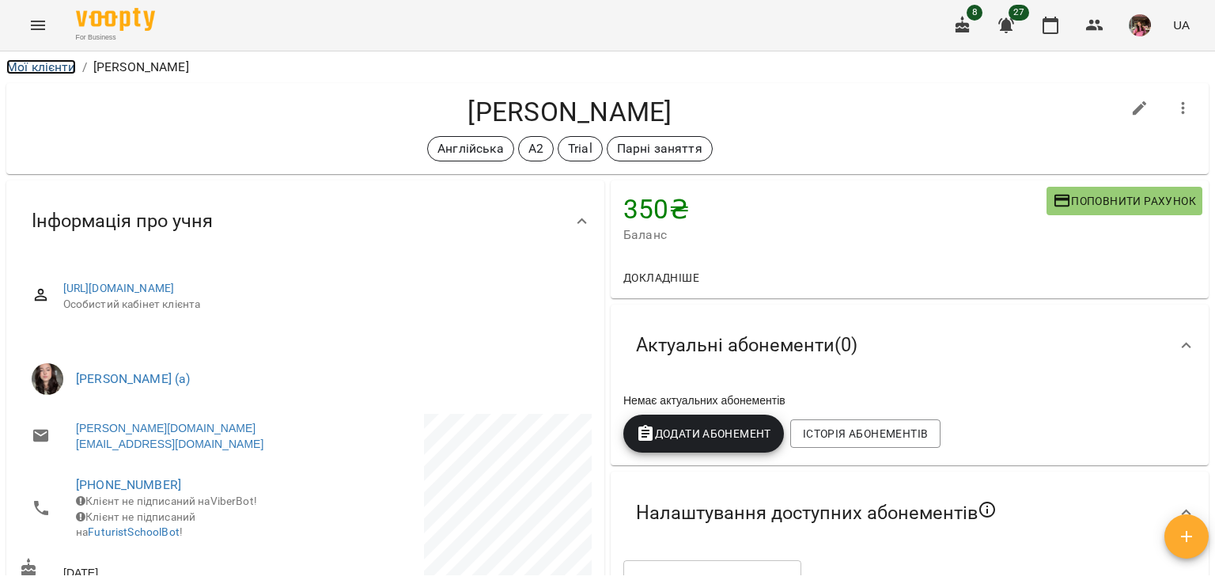
click at [40, 64] on link "Мої клієнти" at bounding box center [41, 66] width 70 height 15
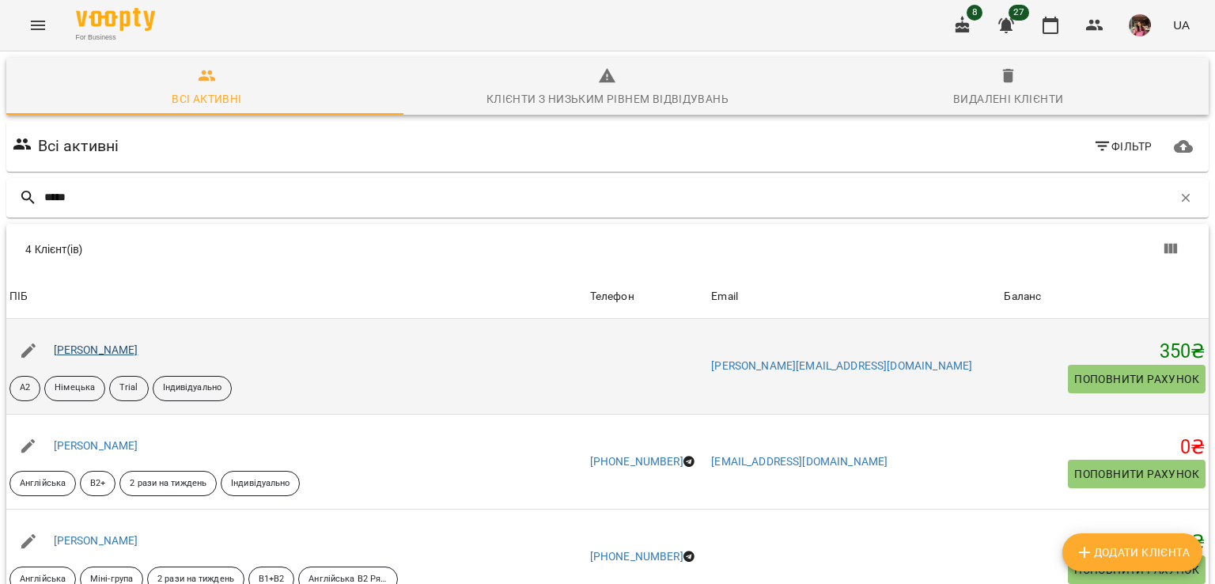
type input "*****"
click at [131, 346] on link "[PERSON_NAME]" at bounding box center [96, 349] width 85 height 13
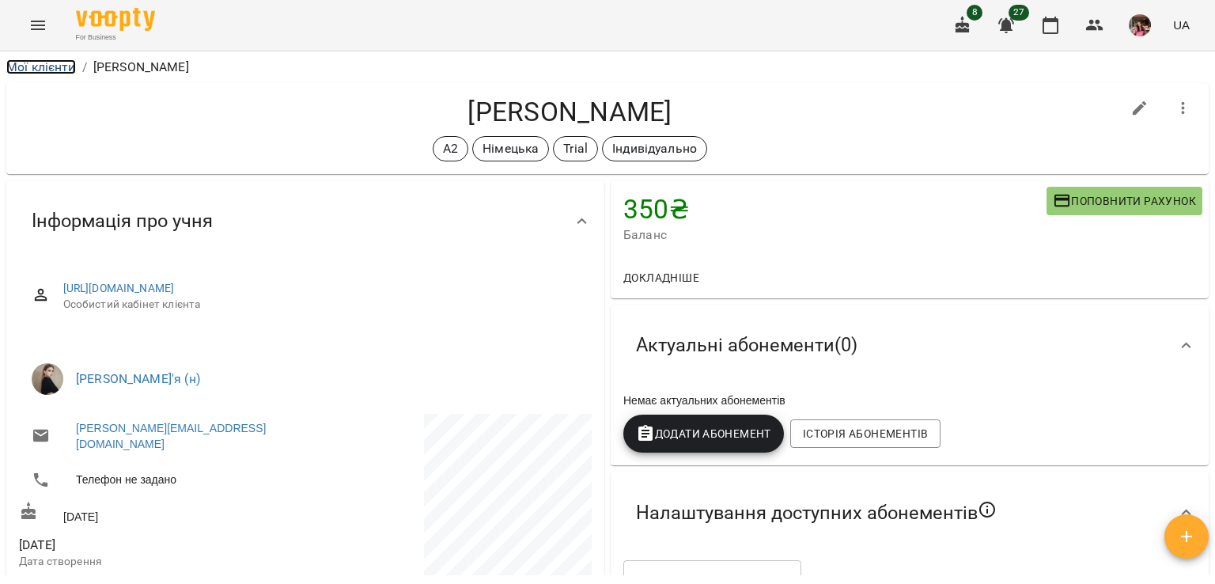
click at [60, 66] on link "Мої клієнти" at bounding box center [41, 66] width 70 height 15
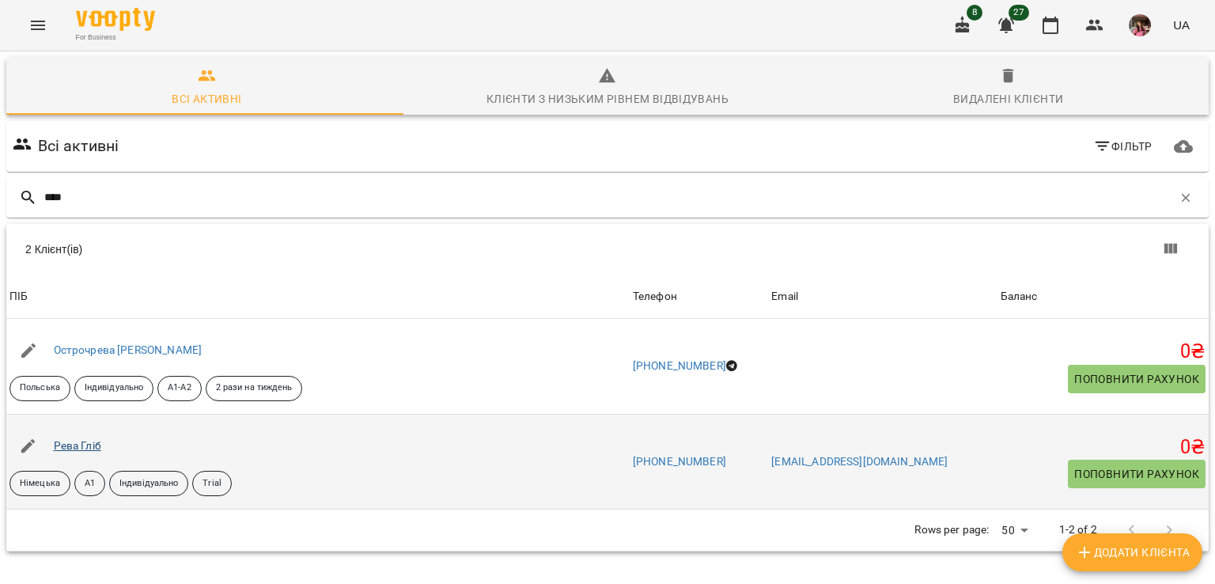
type input "****"
click at [83, 449] on link "Рева Гліб" at bounding box center [77, 445] width 47 height 13
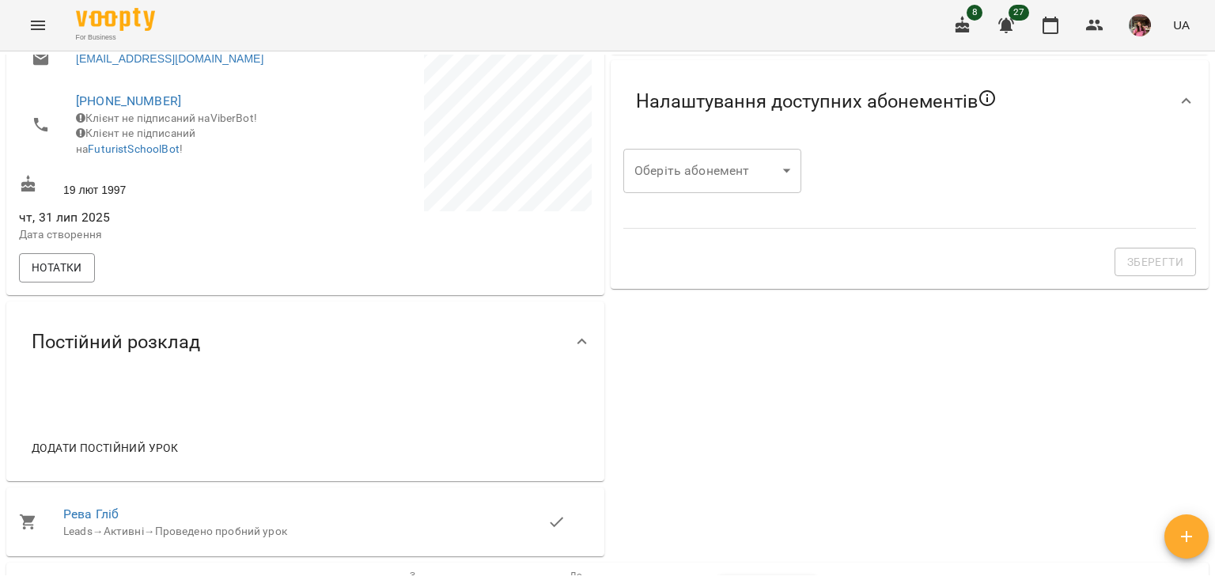
scroll to position [372, 0]
click at [100, 522] on span "Рева Гліб" at bounding box center [305, 512] width 484 height 19
click at [100, 520] on link "Рева Гліб" at bounding box center [90, 512] width 55 height 15
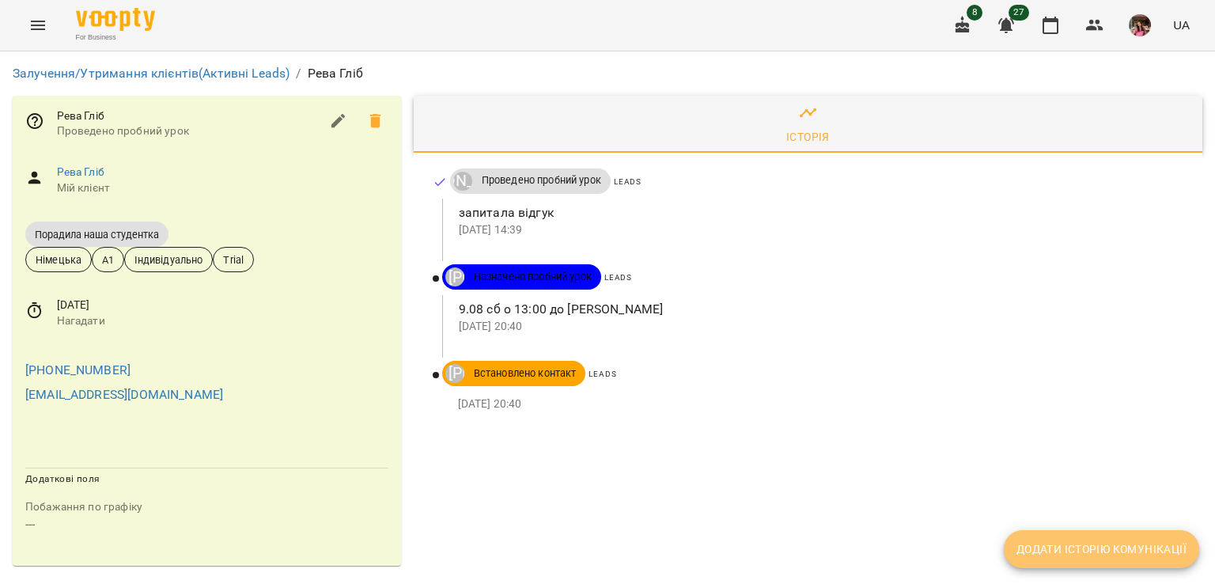
click at [1021, 536] on button "Додати історію комунікації" at bounding box center [1101, 549] width 195 height 38
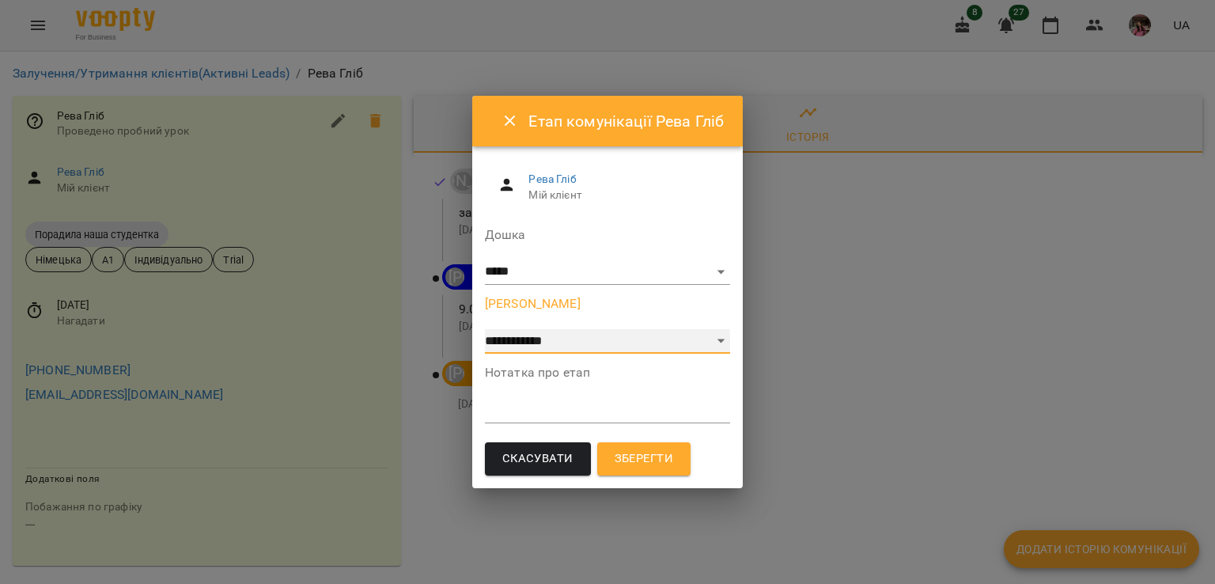
click at [572, 349] on select "**********" at bounding box center [607, 341] width 245 height 25
select select "*"
click at [485, 329] on select "**********" at bounding box center [607, 341] width 245 height 25
click at [551, 406] on textarea at bounding box center [607, 410] width 245 height 15
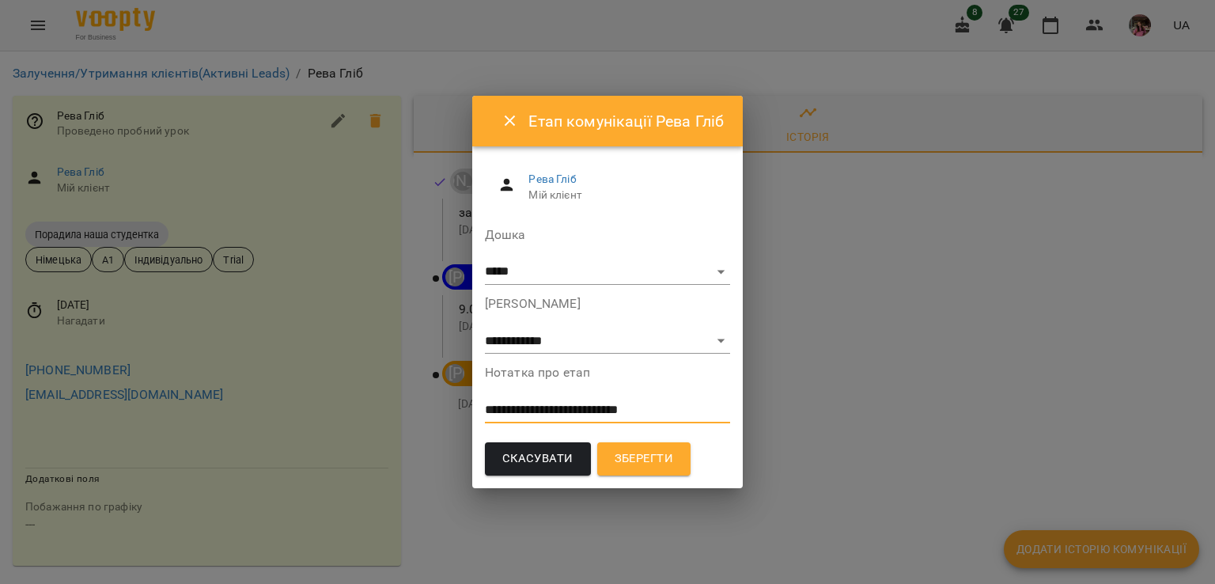
type textarea "**********"
click at [627, 449] on span "Зберегти" at bounding box center [644, 459] width 59 height 21
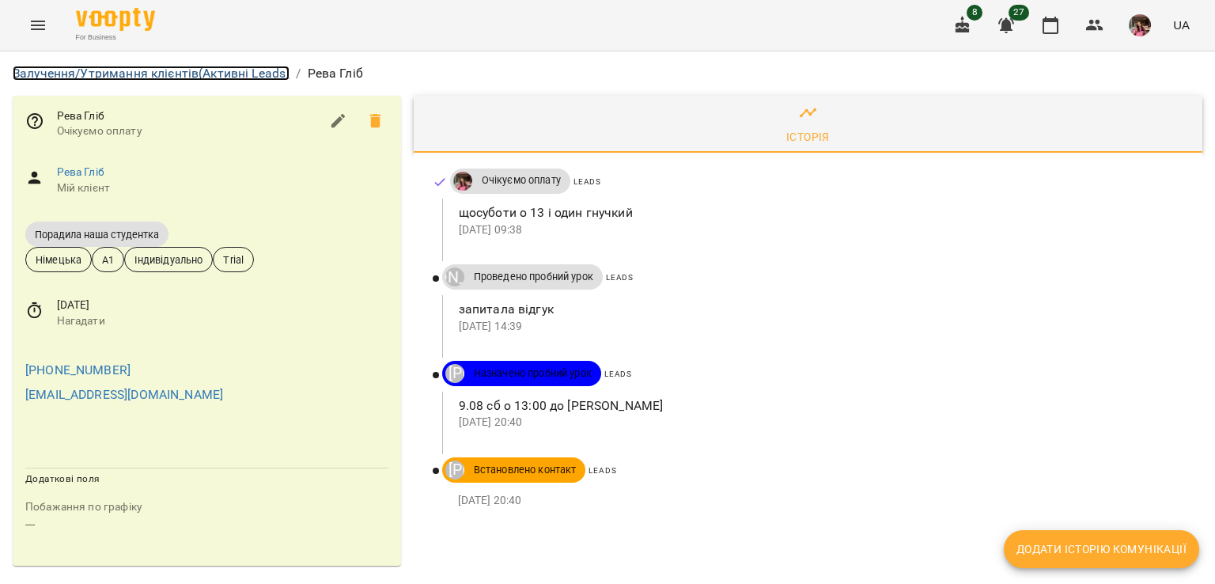
click at [171, 66] on link "Залучення/Утримання клієнтів (Активні Leads)" at bounding box center [151, 73] width 277 height 15
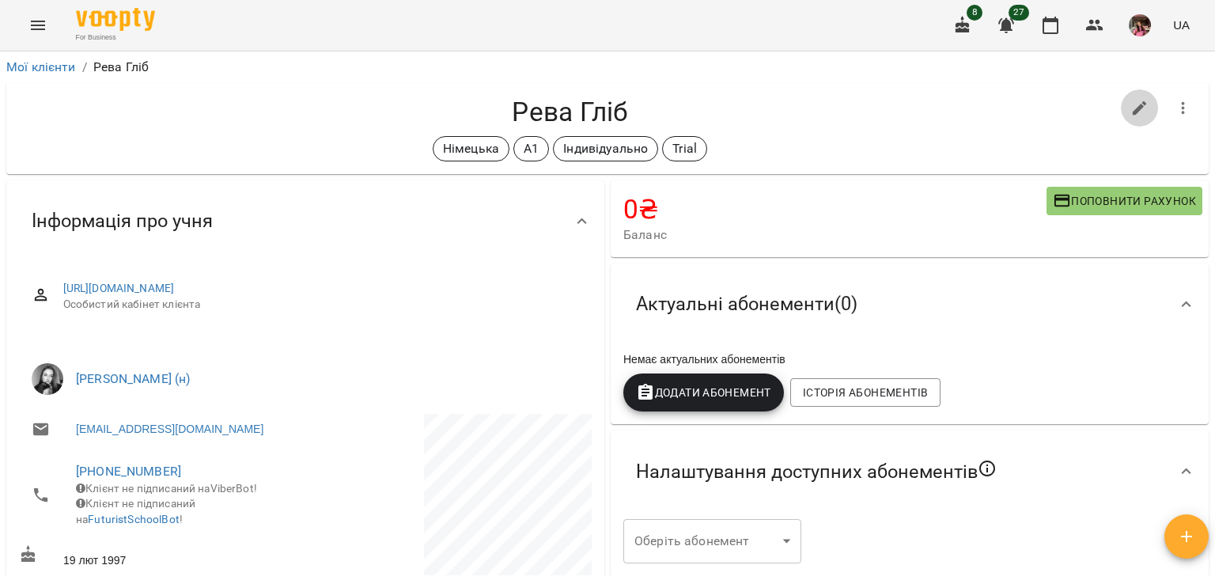
click at [1133, 108] on icon "button" at bounding box center [1140, 108] width 14 height 14
select select "**"
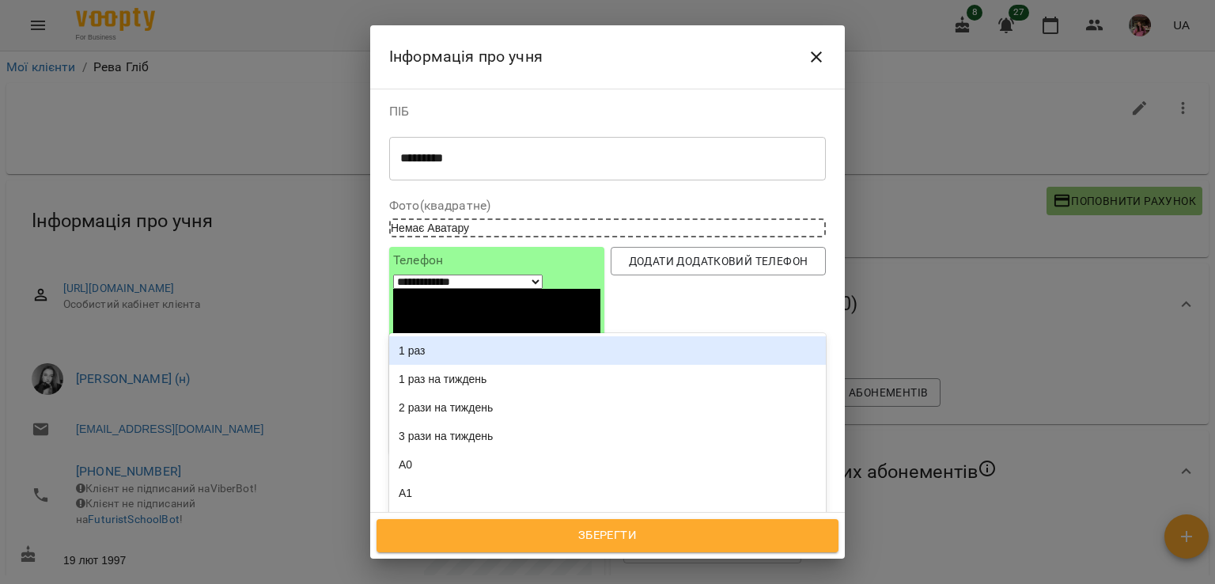
drag, startPoint x: 675, startPoint y: 459, endPoint x: 571, endPoint y: 351, distance: 149.4
click at [571, 577] on div "option 1 раз focused, 1 of 146. 142 results available. Use Up and Down to choos…" at bounding box center [607, 592] width 437 height 30
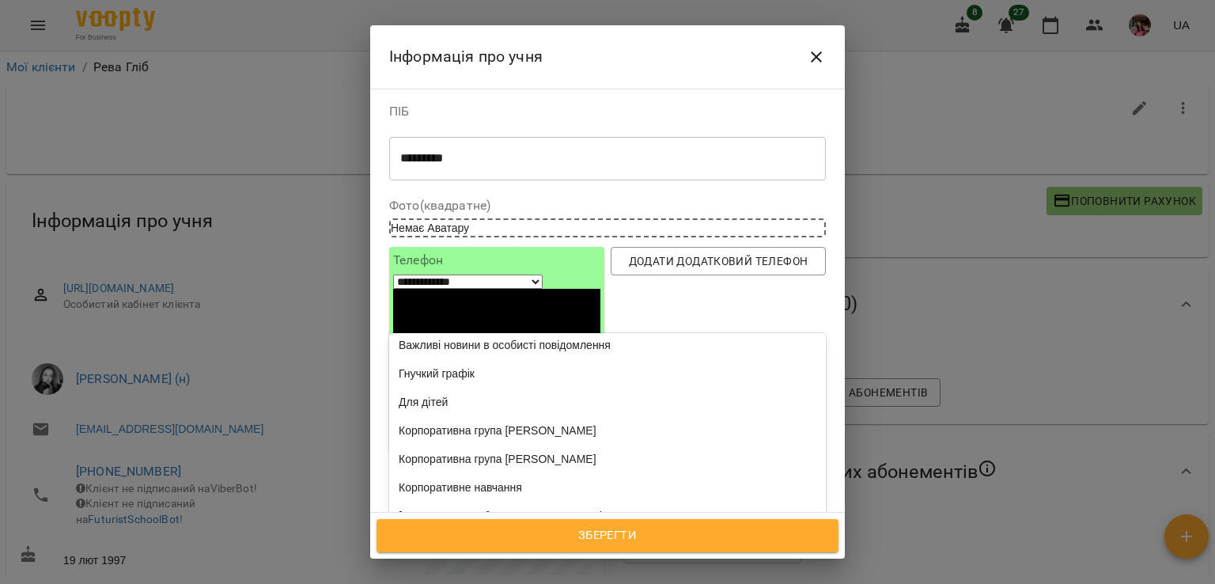
scroll to position [2597, 0]
click at [468, 218] on div "Гнучкий графік" at bounding box center [607, 203] width 437 height 28
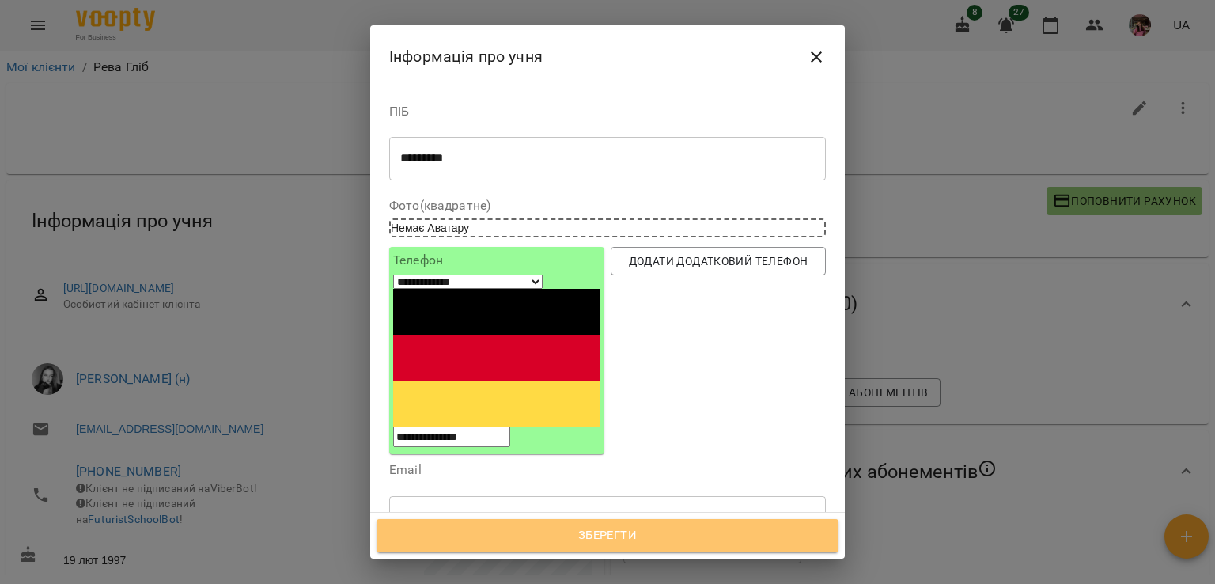
click at [578, 530] on span "Зберегти" at bounding box center [607, 535] width 427 height 21
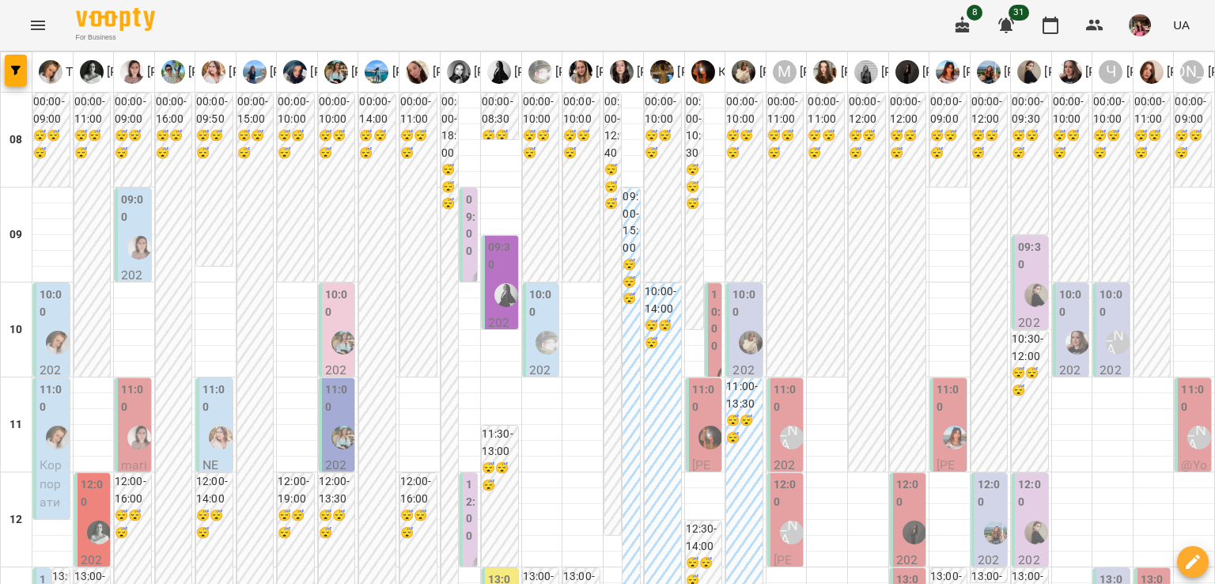
scroll to position [635, 0]
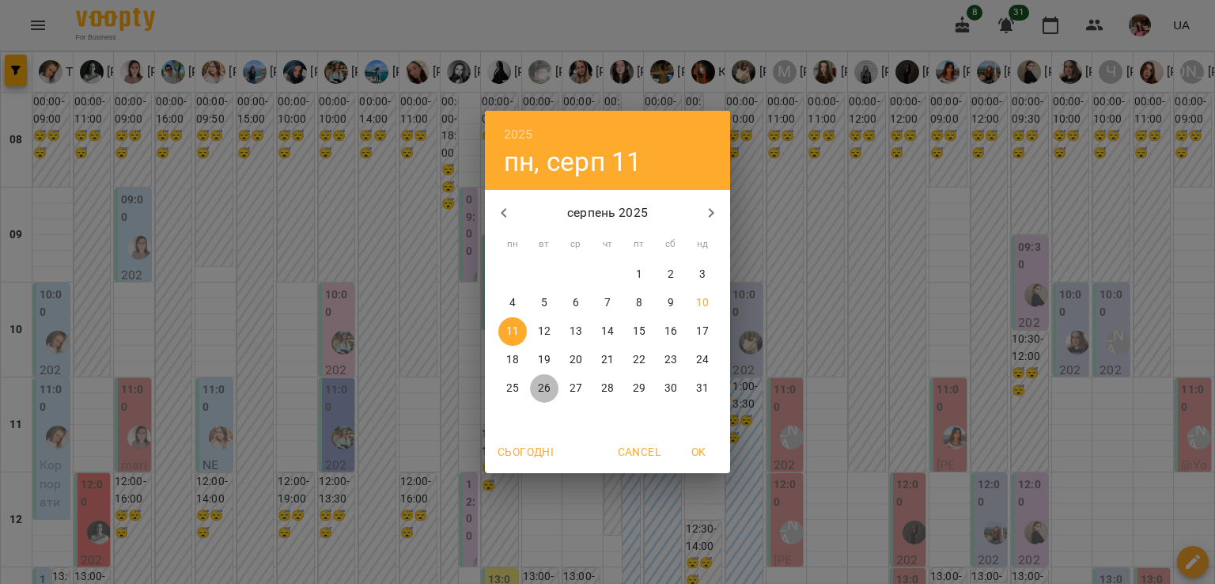
click at [550, 377] on button "26" at bounding box center [544, 388] width 28 height 28
type input "**********"
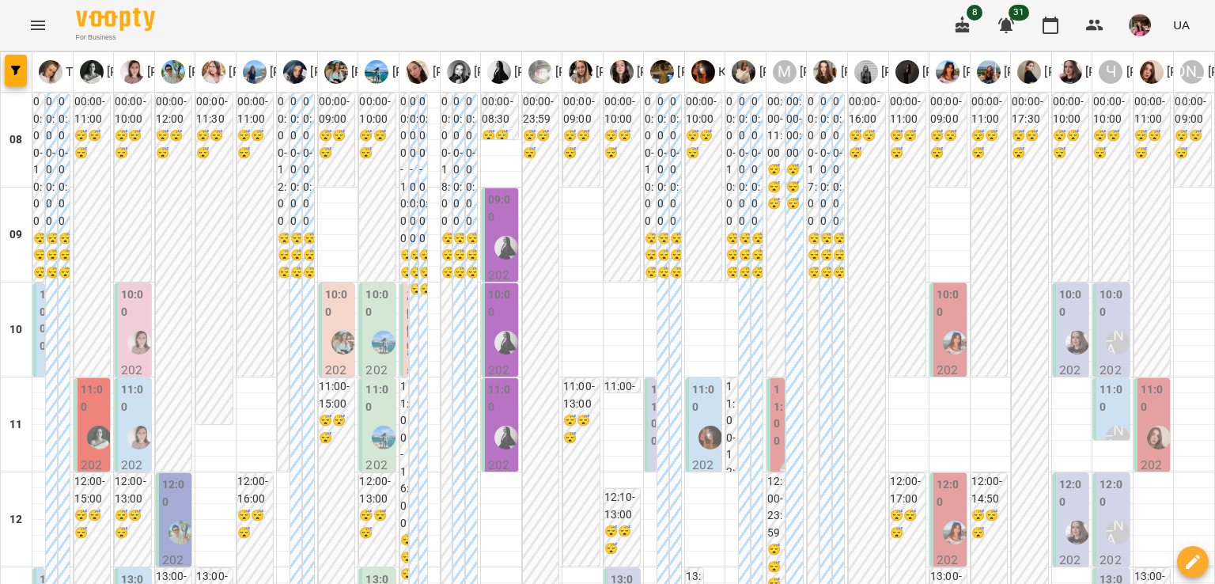
scroll to position [977, 0]
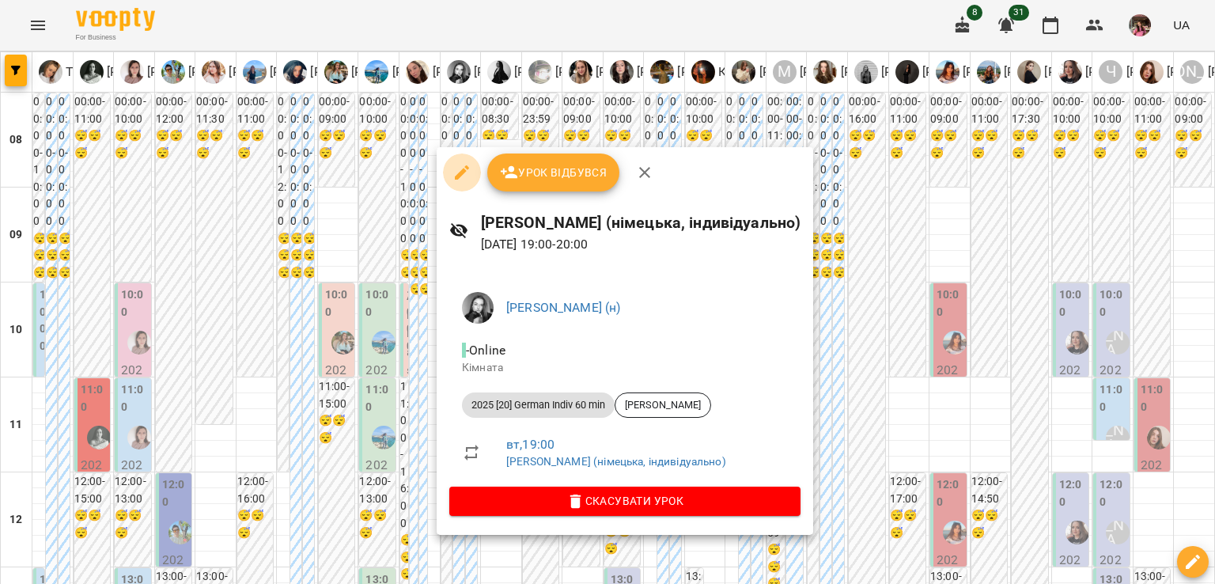
click at [451, 176] on button "button" at bounding box center [462, 172] width 38 height 38
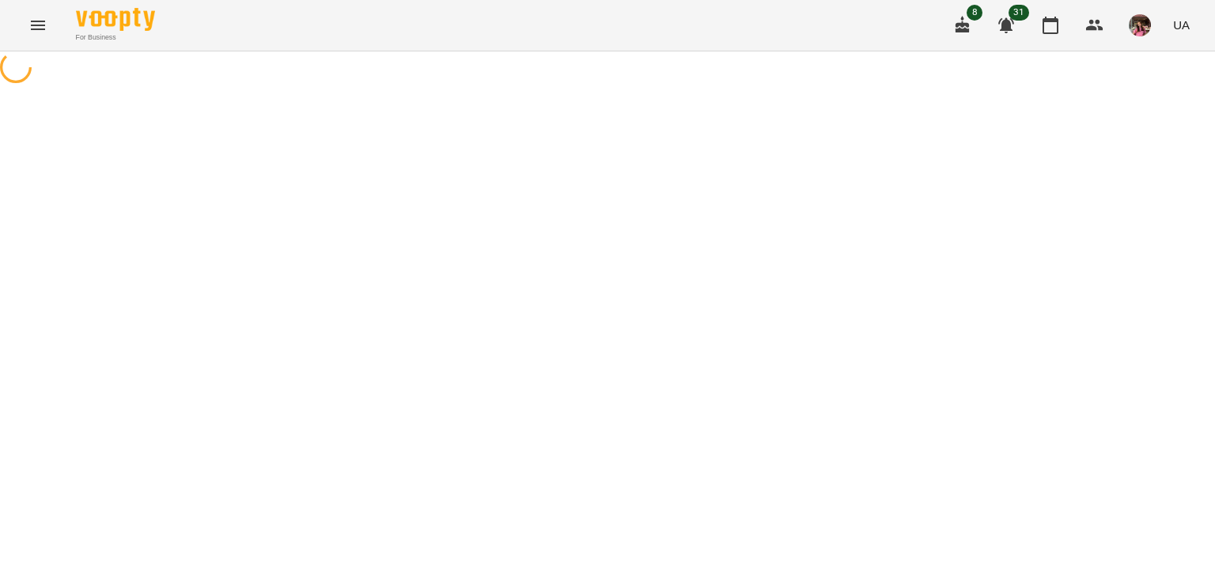
select select "**********"
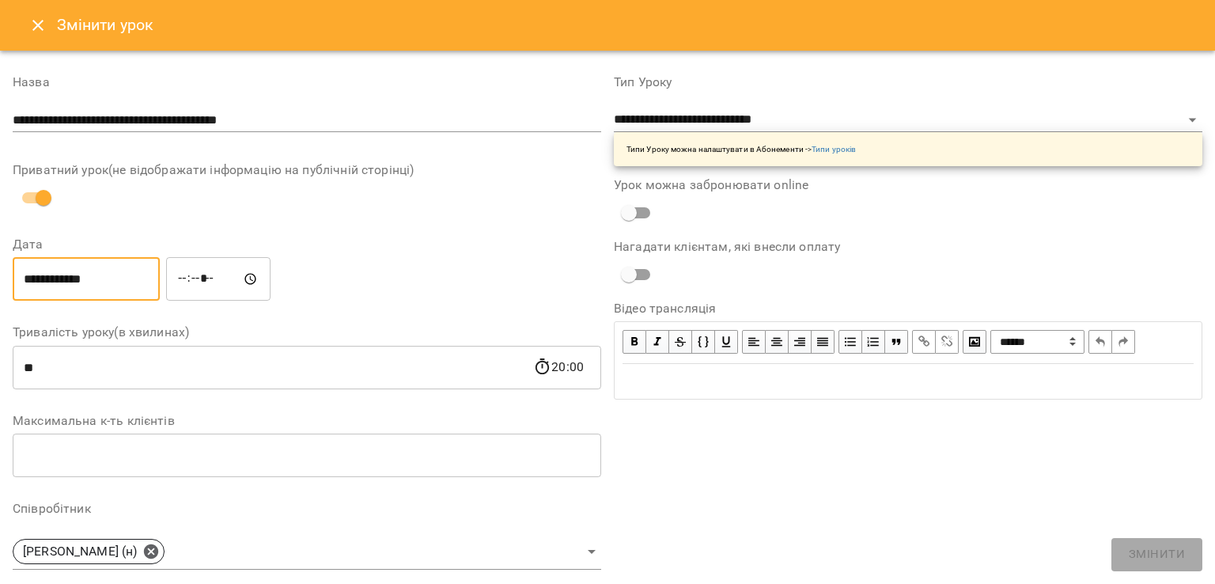
click at [63, 281] on input "**********" at bounding box center [86, 279] width 147 height 44
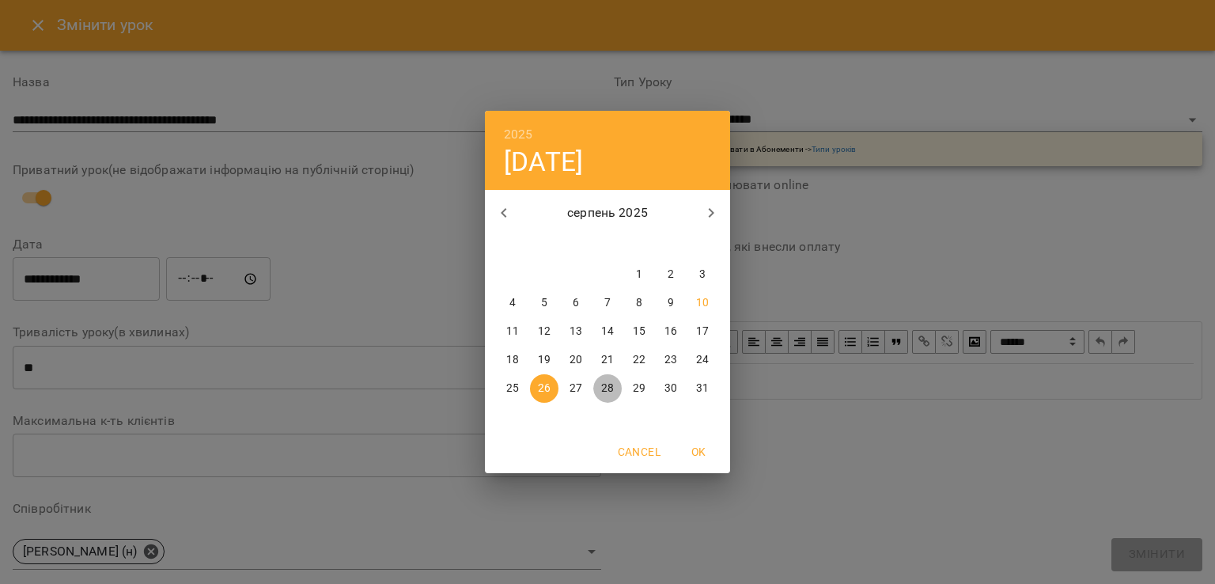
click at [608, 374] on button "28" at bounding box center [607, 388] width 28 height 28
type input "**********"
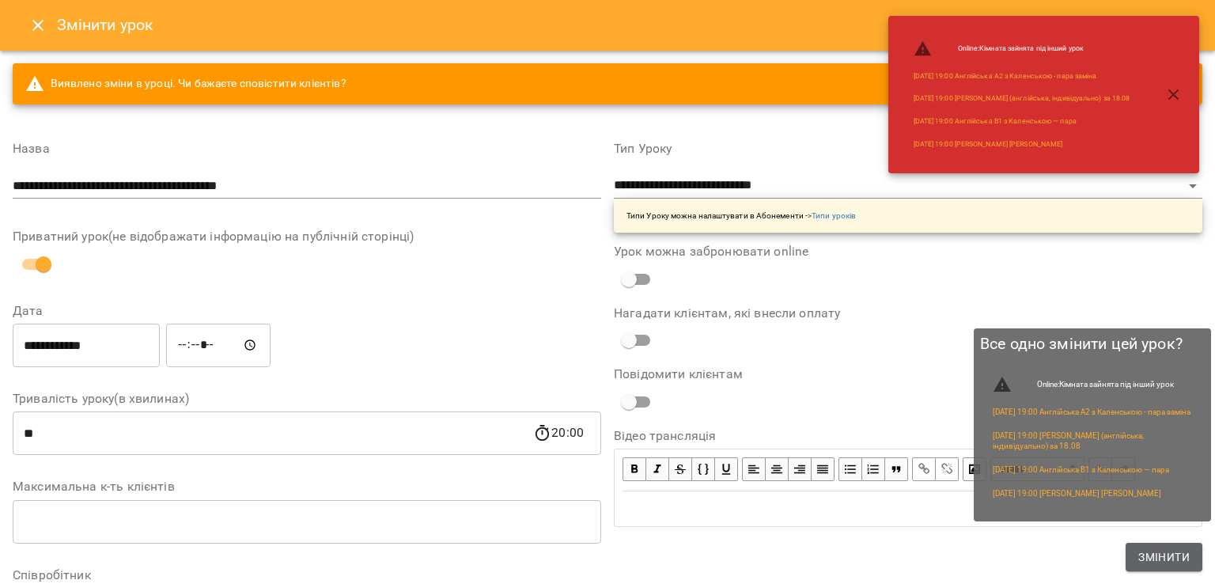
click at [1139, 549] on span "Змінити" at bounding box center [1163, 556] width 51 height 19
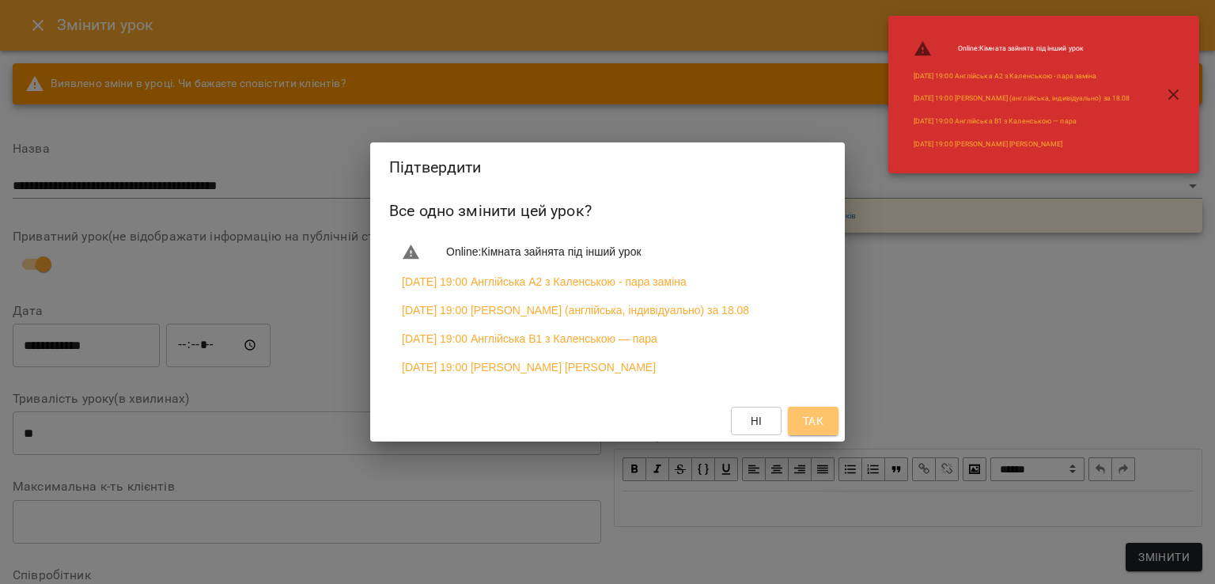
click at [815, 430] on span "Так" at bounding box center [813, 420] width 21 height 19
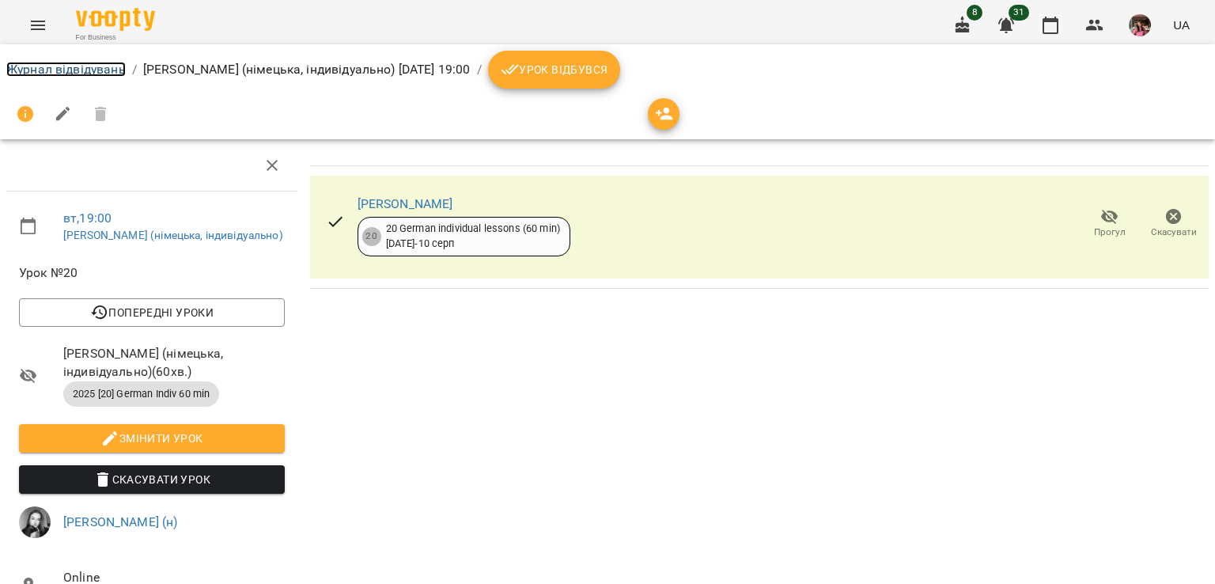
click at [114, 67] on link "Журнал відвідувань" at bounding box center [65, 69] width 119 height 15
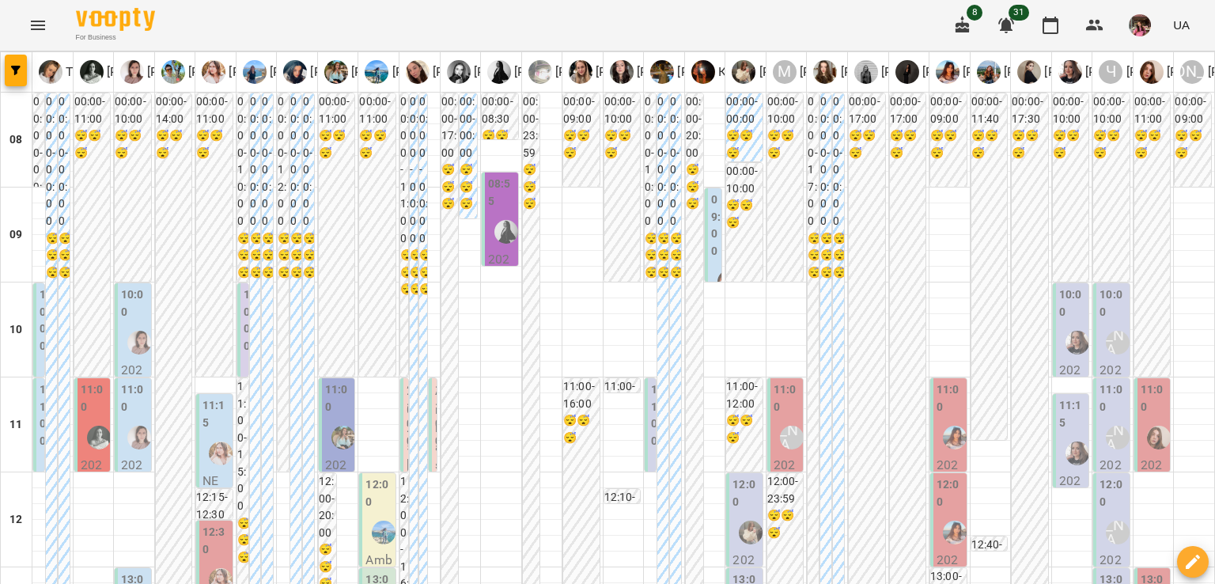
scroll to position [812, 0]
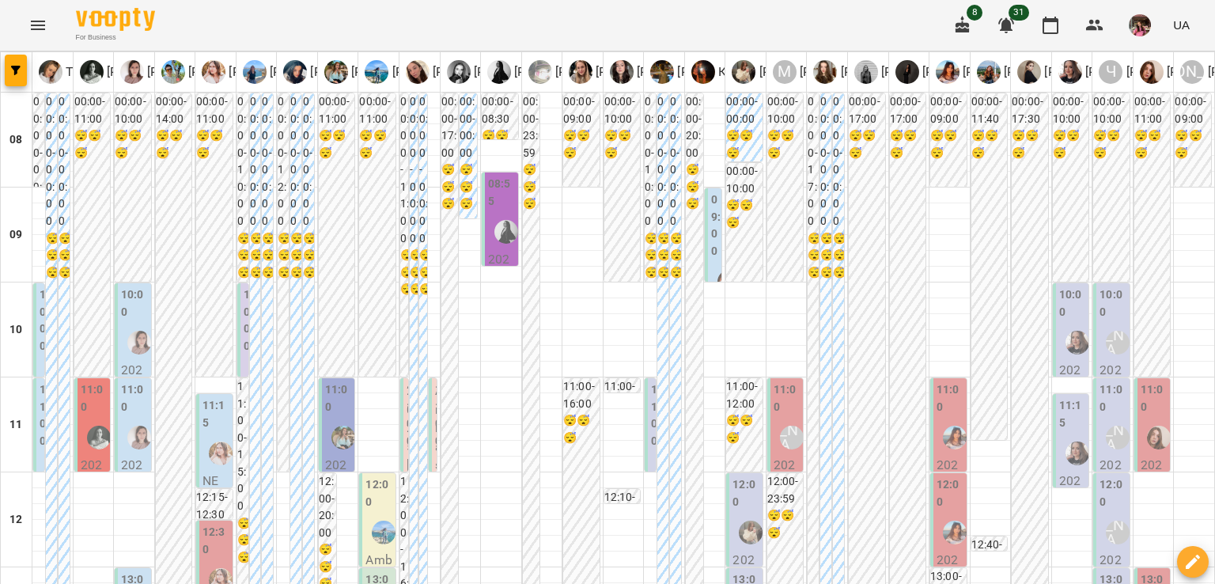
scroll to position [821, 0]
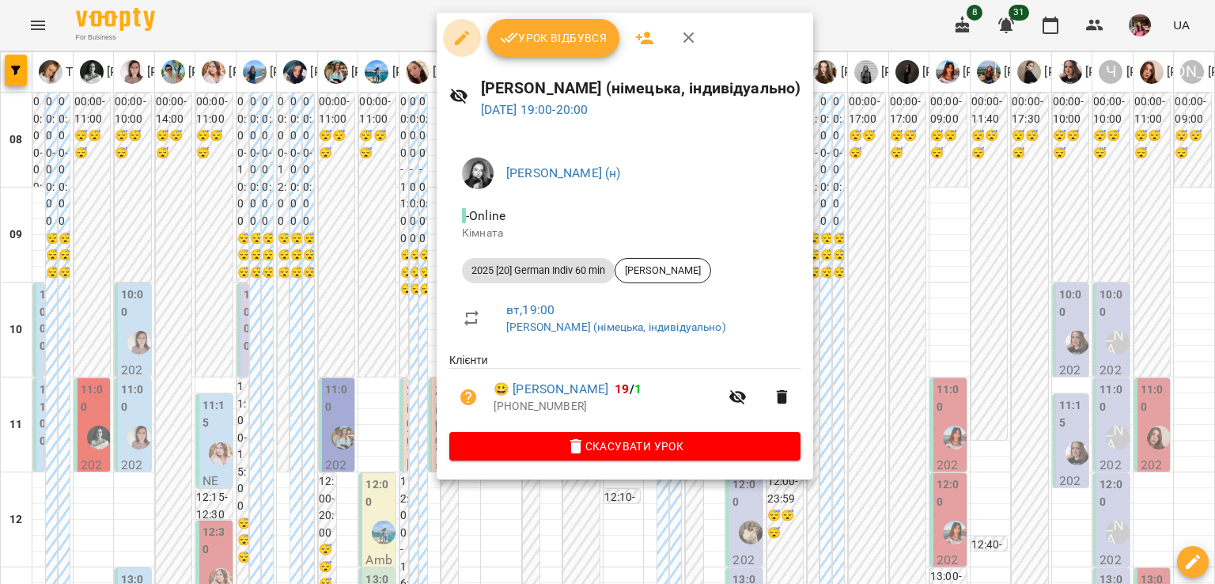
click at [468, 35] on icon "button" at bounding box center [462, 38] width 14 height 14
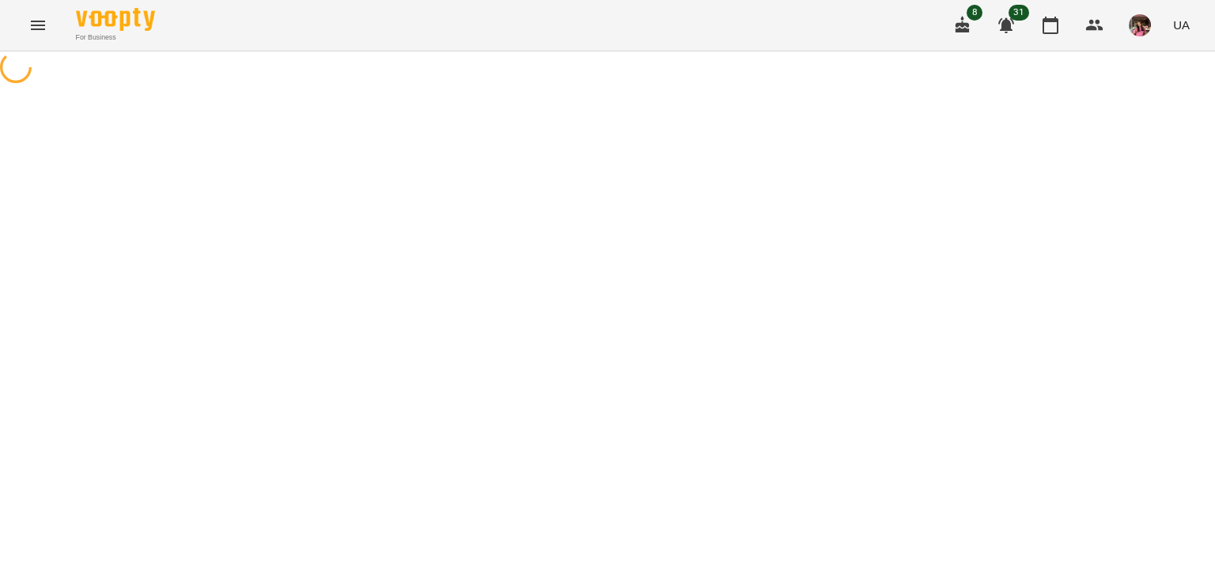
select select "**********"
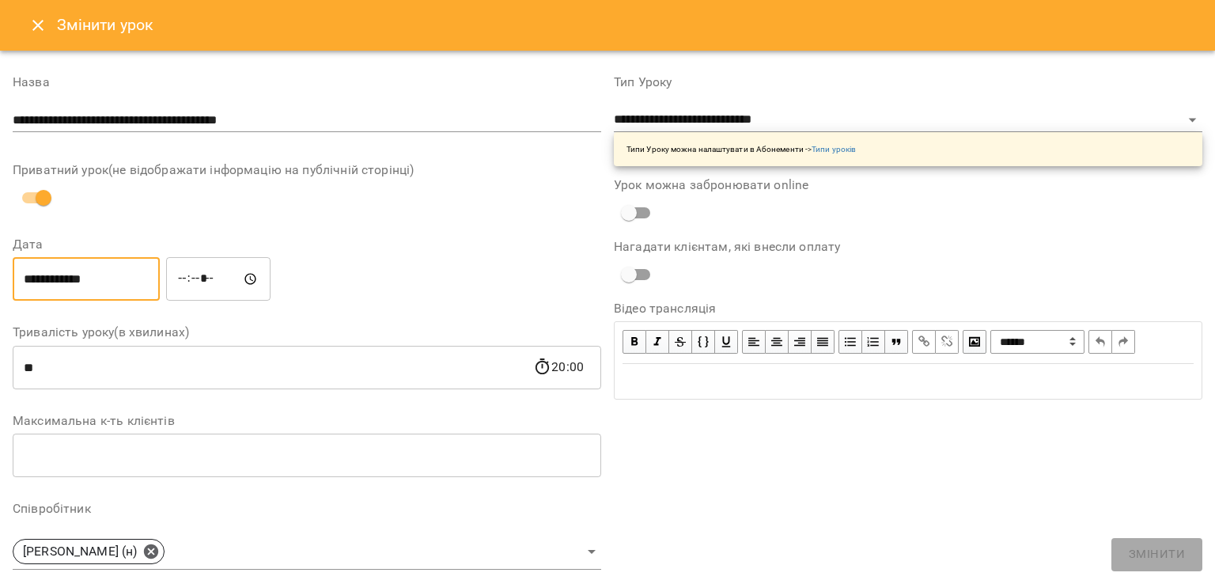
click at [79, 296] on input "**********" at bounding box center [86, 279] width 147 height 44
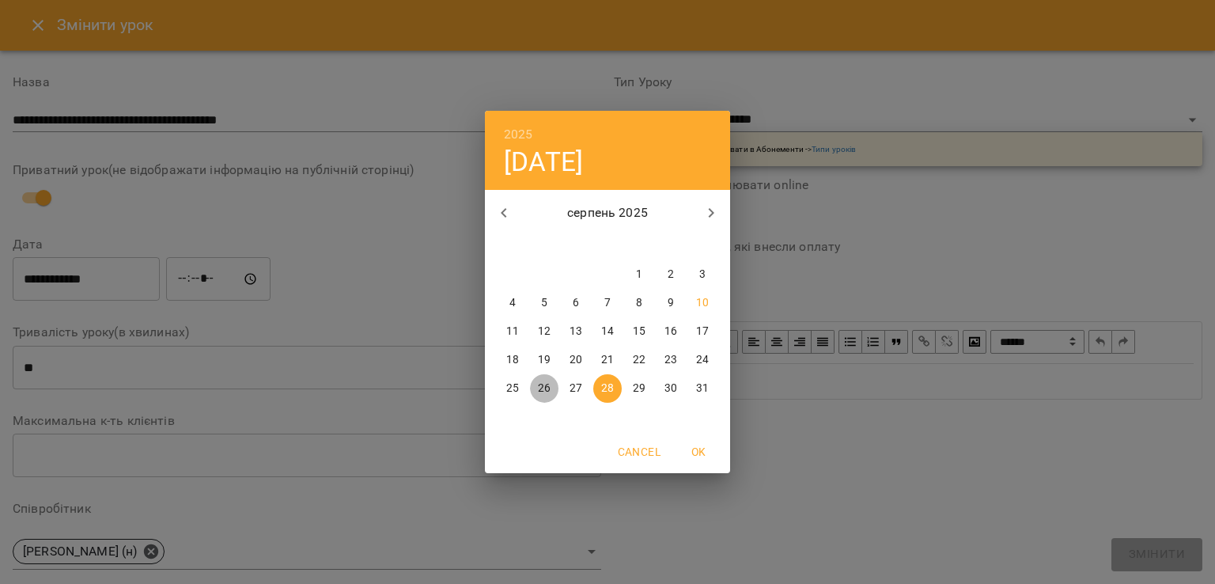
click at [537, 387] on span "26" at bounding box center [544, 389] width 28 height 16
type input "**********"
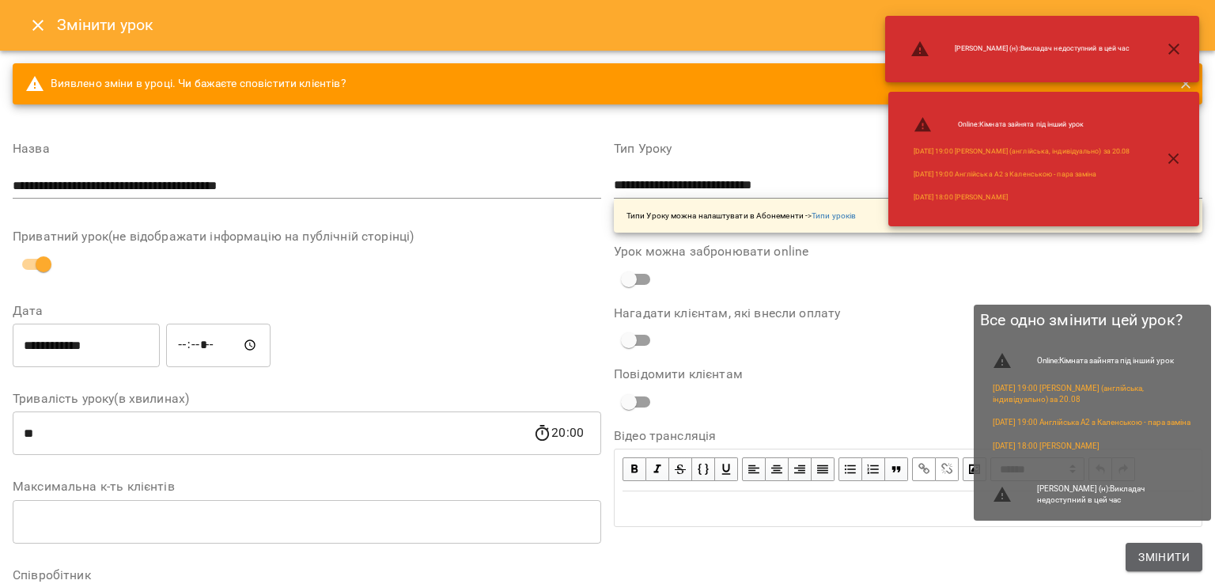
click at [1174, 563] on span "Змінити" at bounding box center [1163, 556] width 51 height 19
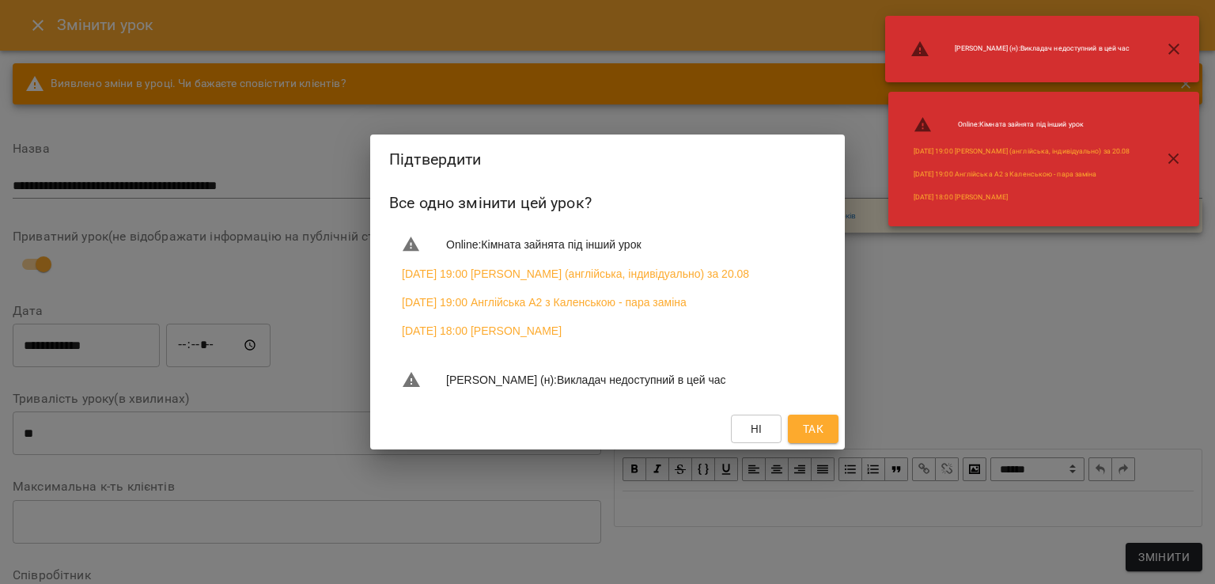
click at [823, 438] on span "Так" at bounding box center [813, 428] width 21 height 19
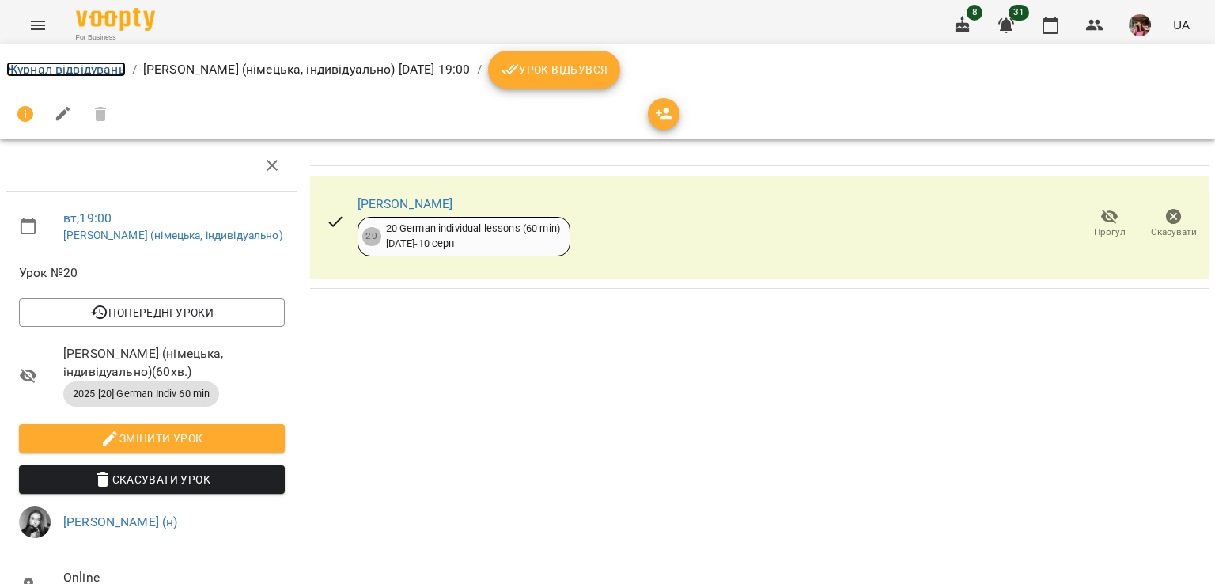
click at [106, 65] on link "Журнал відвідувань" at bounding box center [65, 69] width 119 height 15
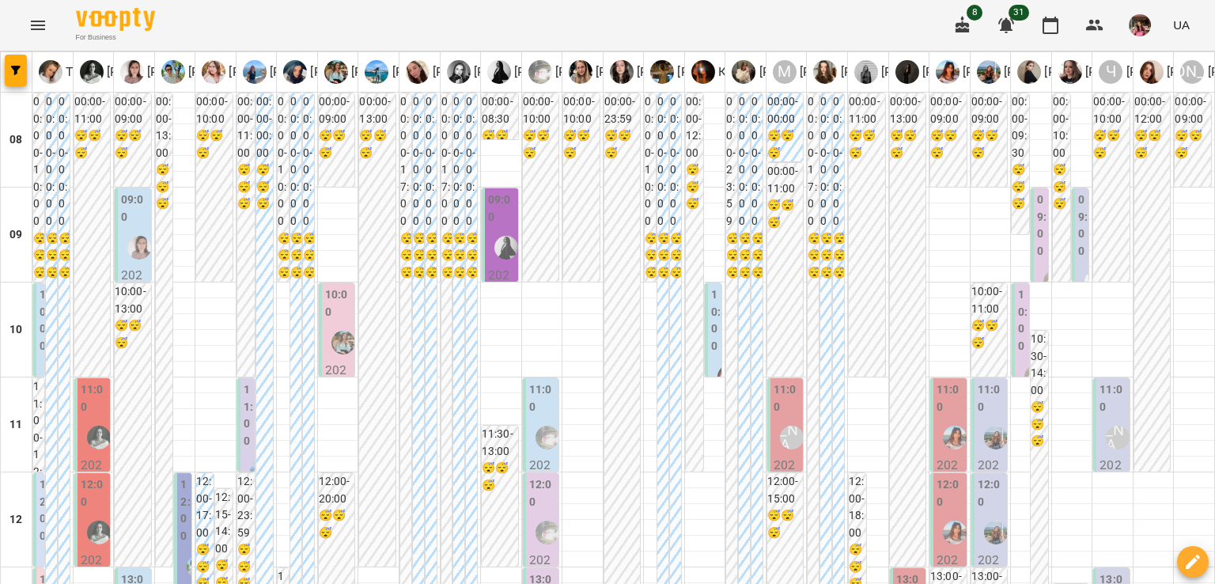
scroll to position [797, 0]
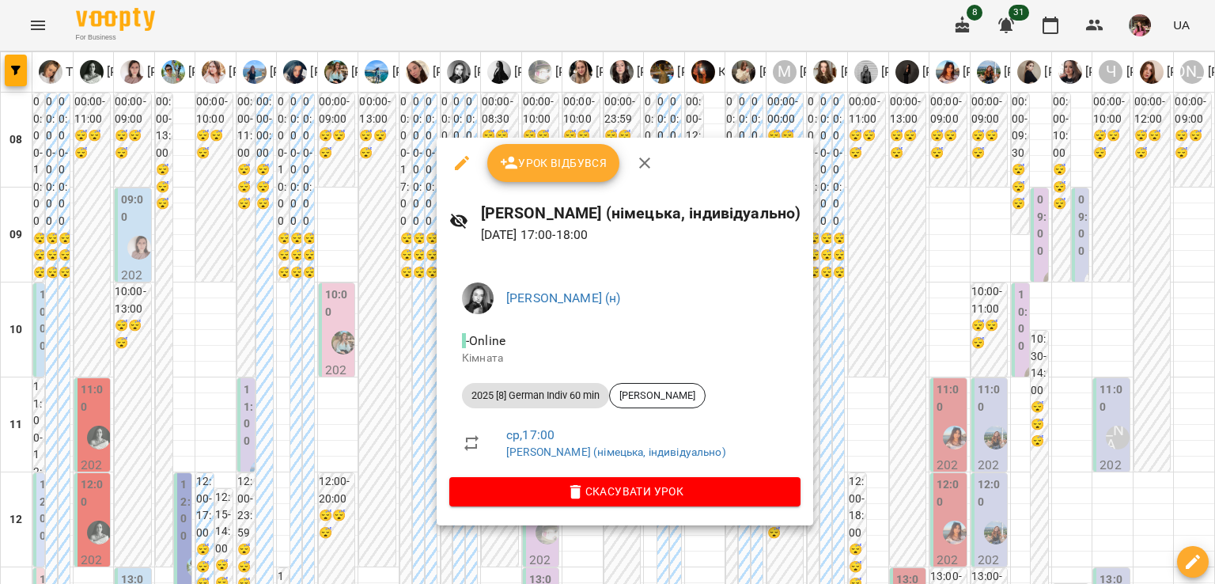
click at [339, 372] on div at bounding box center [607, 292] width 1215 height 584
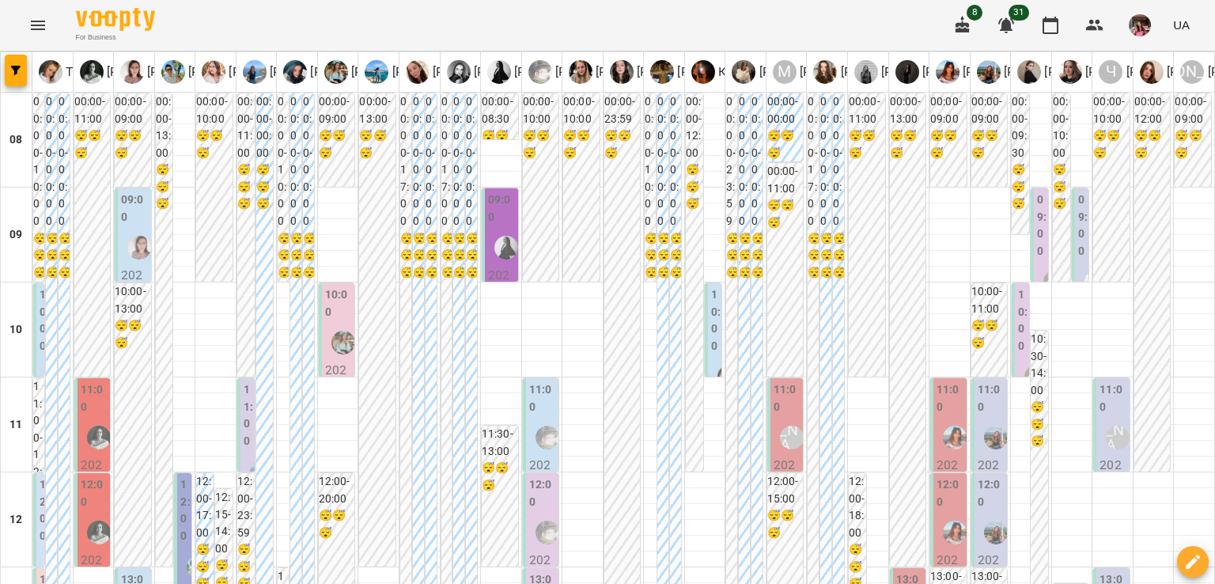
scroll to position [891, 0]
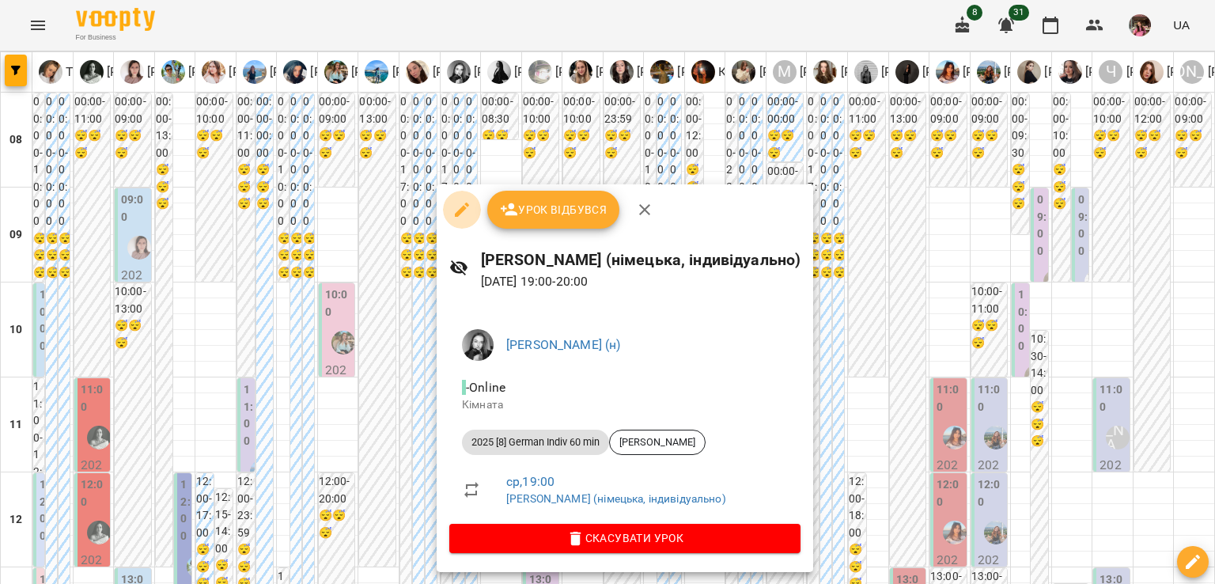
click at [459, 211] on icon "button" at bounding box center [462, 210] width 14 height 14
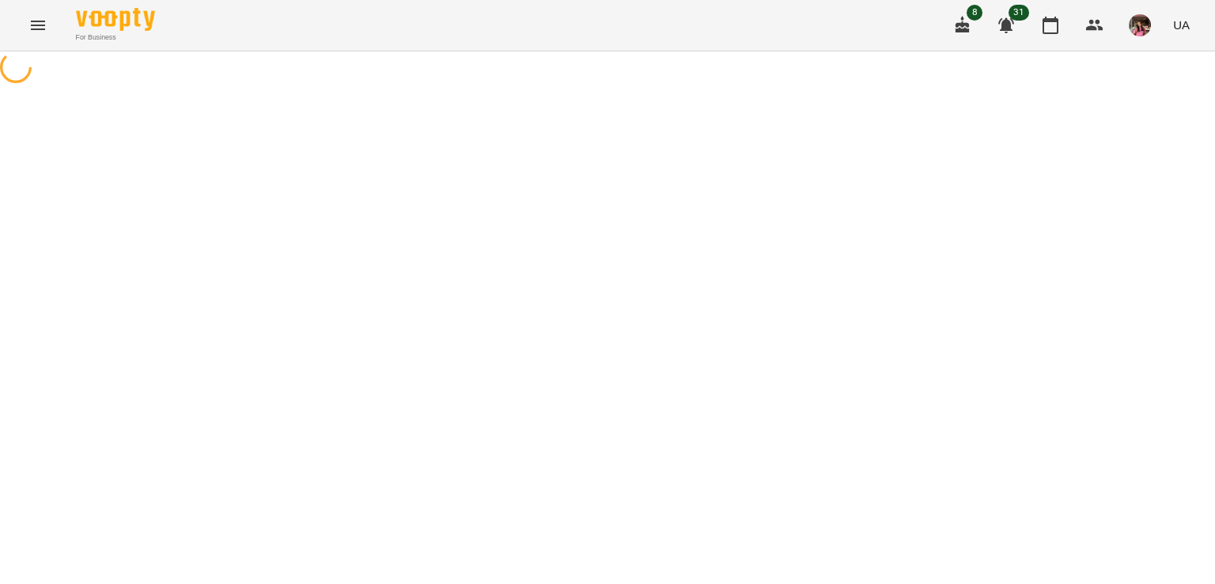
select select "**********"
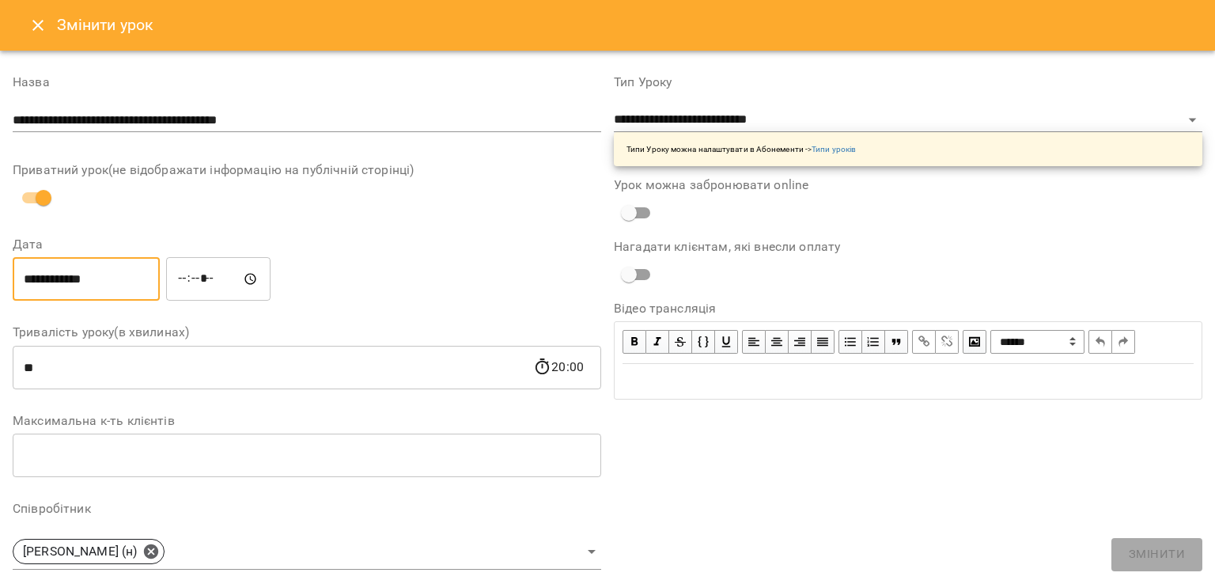
click at [43, 285] on input "**********" at bounding box center [86, 279] width 147 height 44
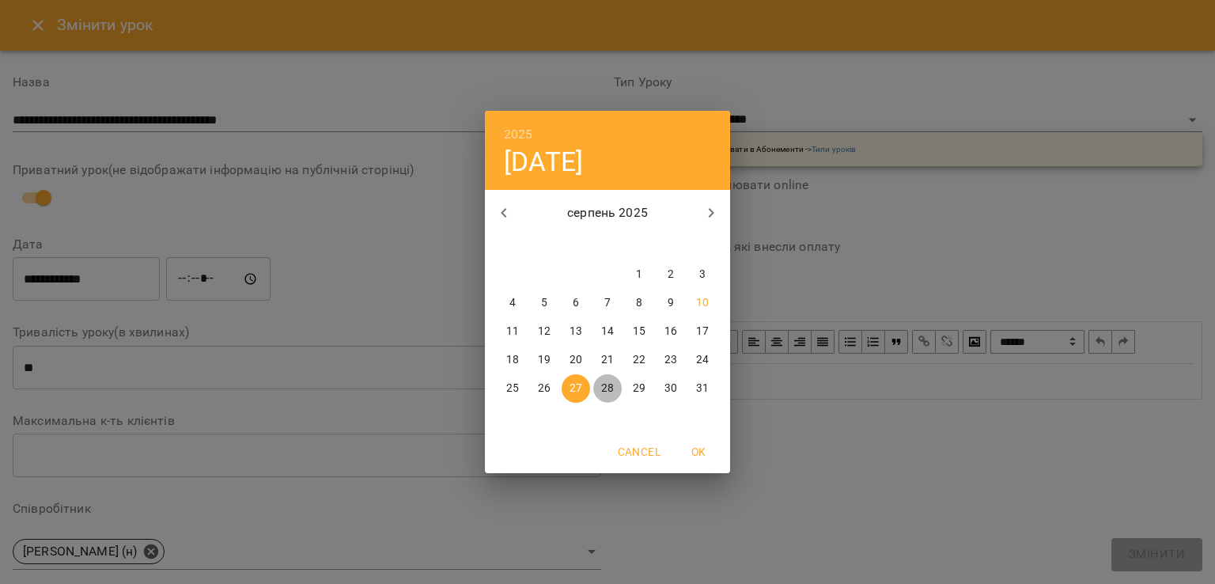
click at [614, 385] on span "28" at bounding box center [607, 389] width 28 height 16
type input "**********"
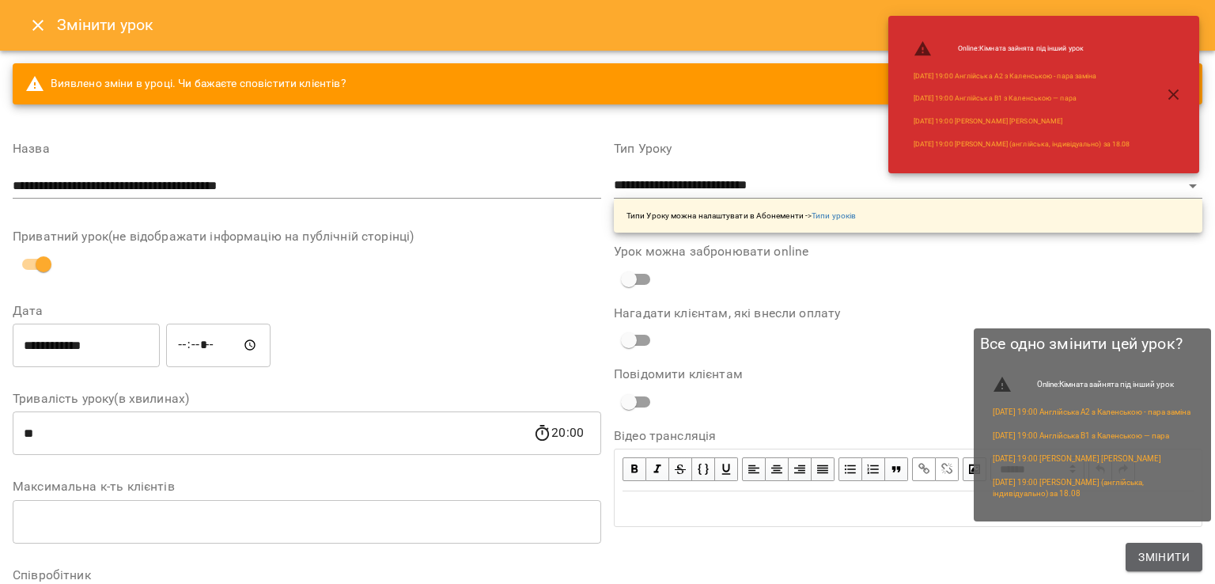
click at [1135, 561] on button "Змінити" at bounding box center [1164, 557] width 77 height 28
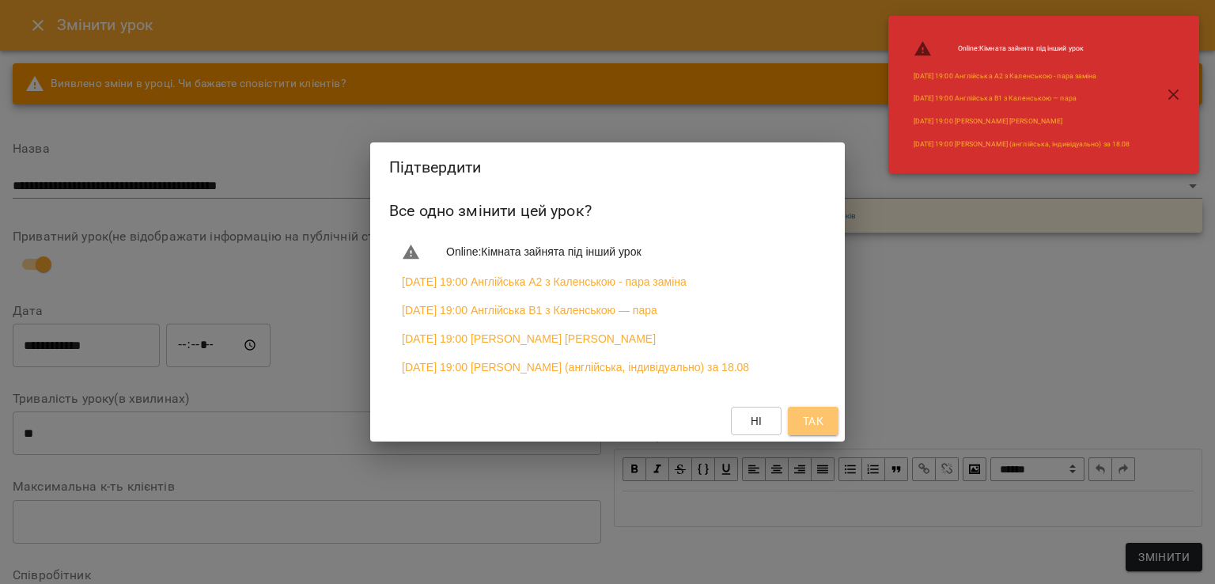
click at [831, 422] on button "Так" at bounding box center [813, 421] width 51 height 28
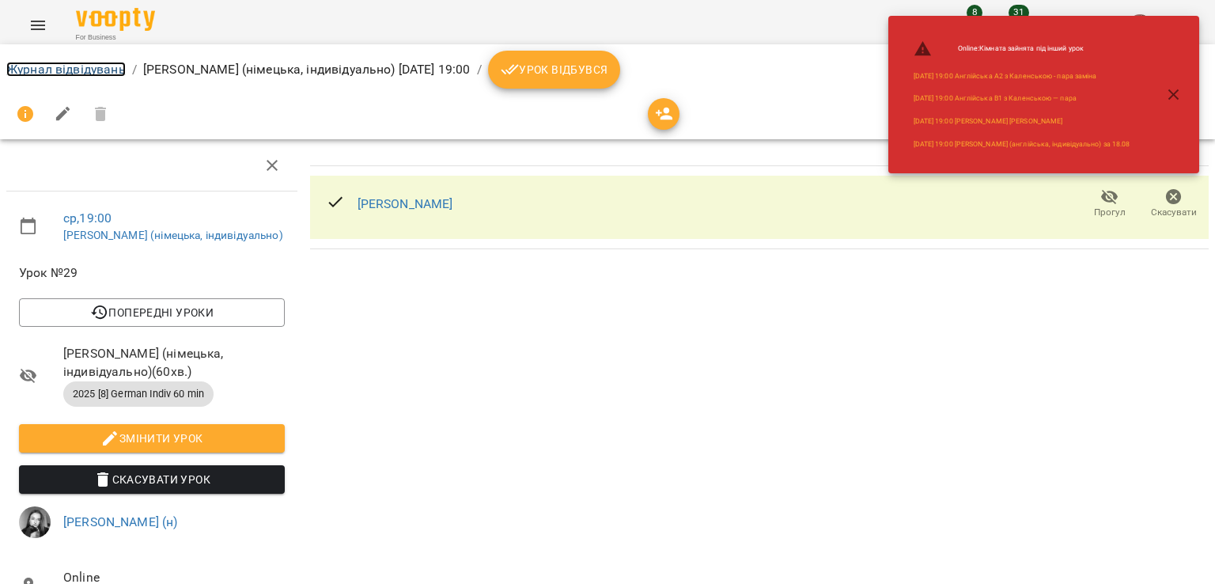
click at [111, 70] on link "Журнал відвідувань" at bounding box center [65, 69] width 119 height 15
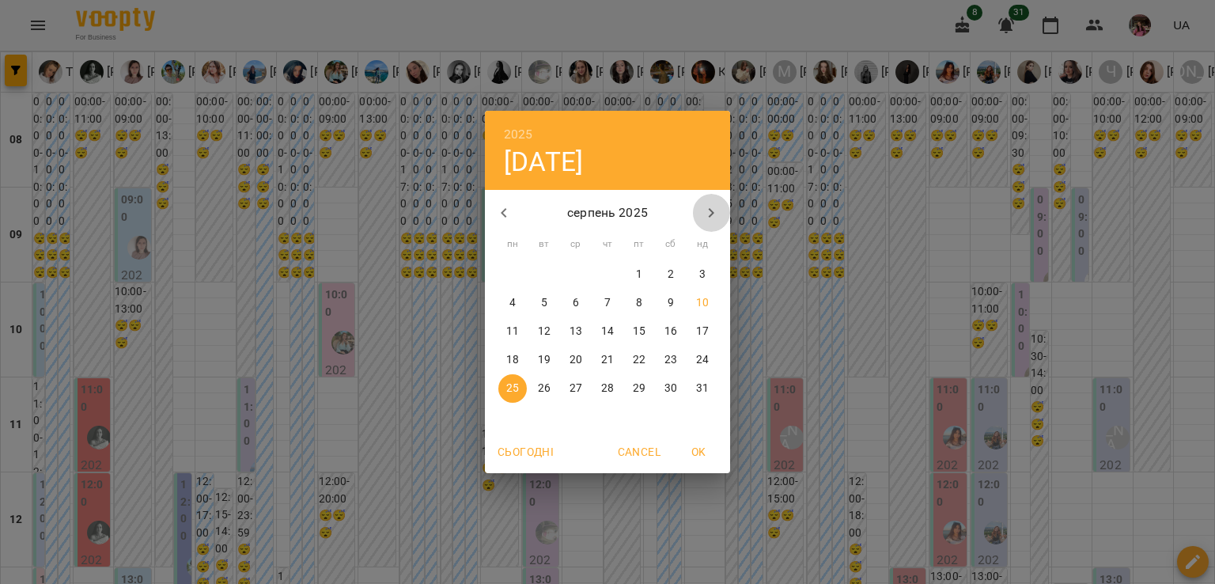
click at [695, 210] on button "button" at bounding box center [711, 213] width 38 height 38
click at [606, 299] on p "11" at bounding box center [607, 303] width 13 height 16
type input "**********"
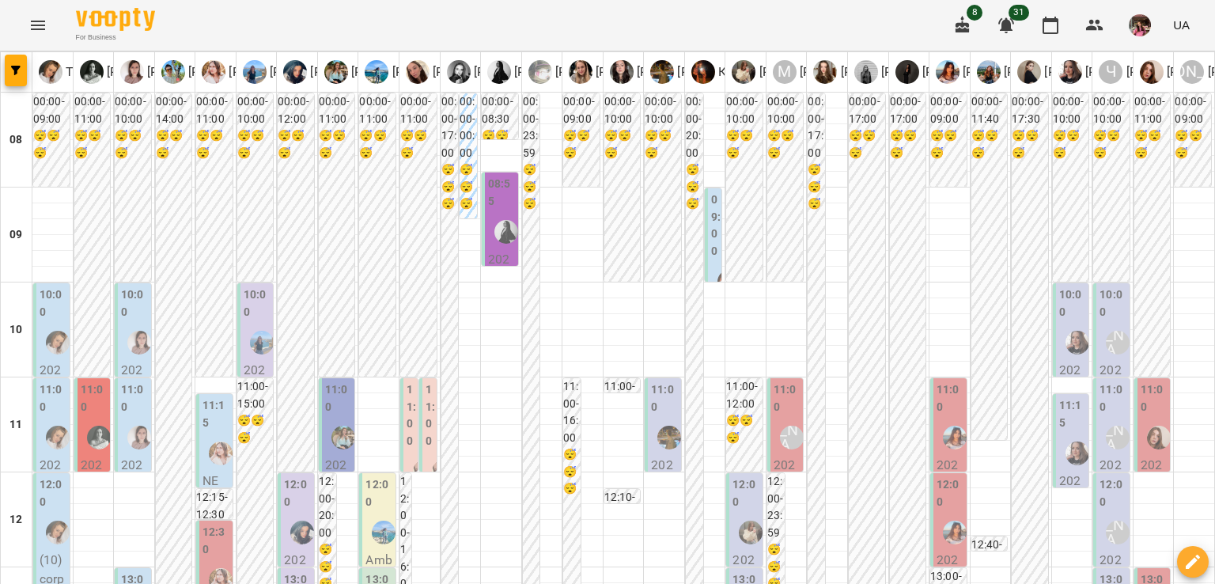
scroll to position [991, 0]
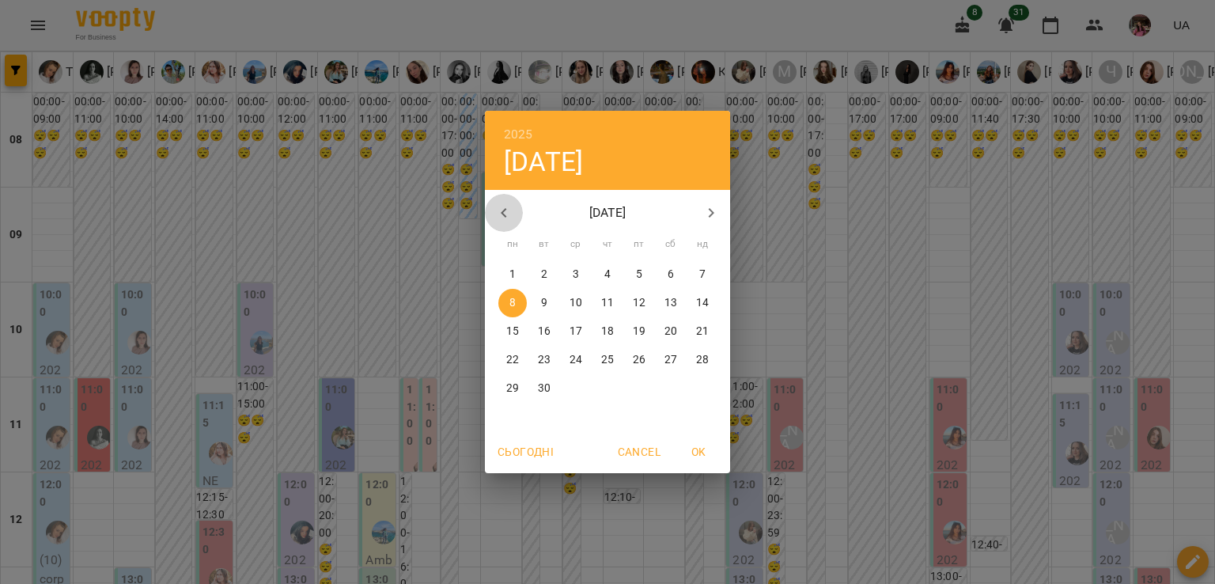
click at [509, 200] on button "button" at bounding box center [504, 213] width 38 height 38
click at [548, 327] on p "12" at bounding box center [544, 332] width 13 height 16
type input "**********"
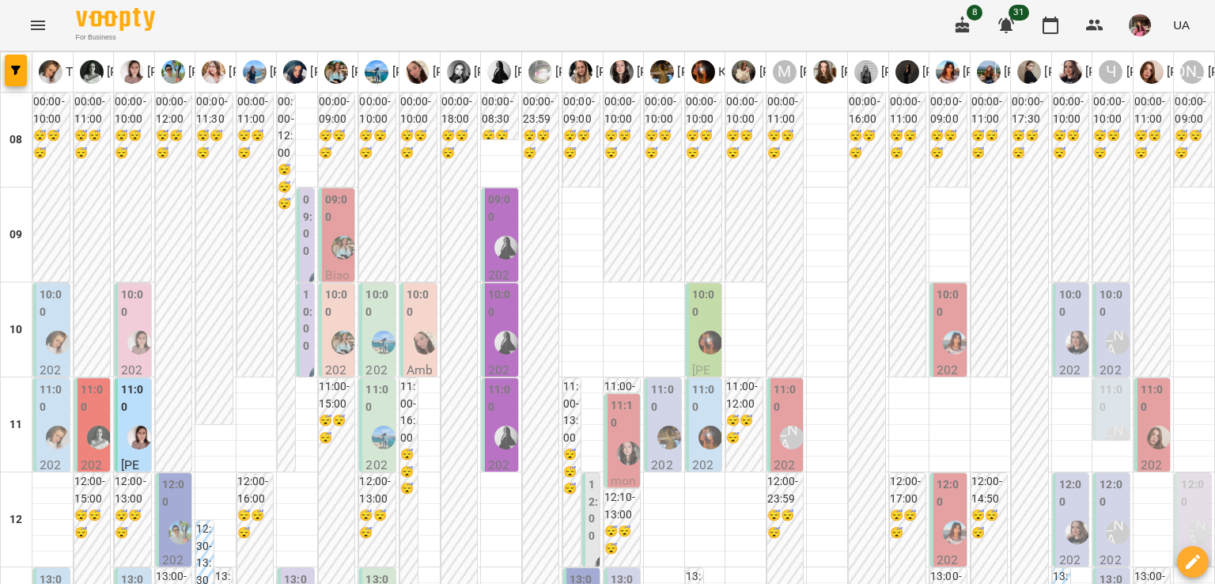
scroll to position [954, 0]
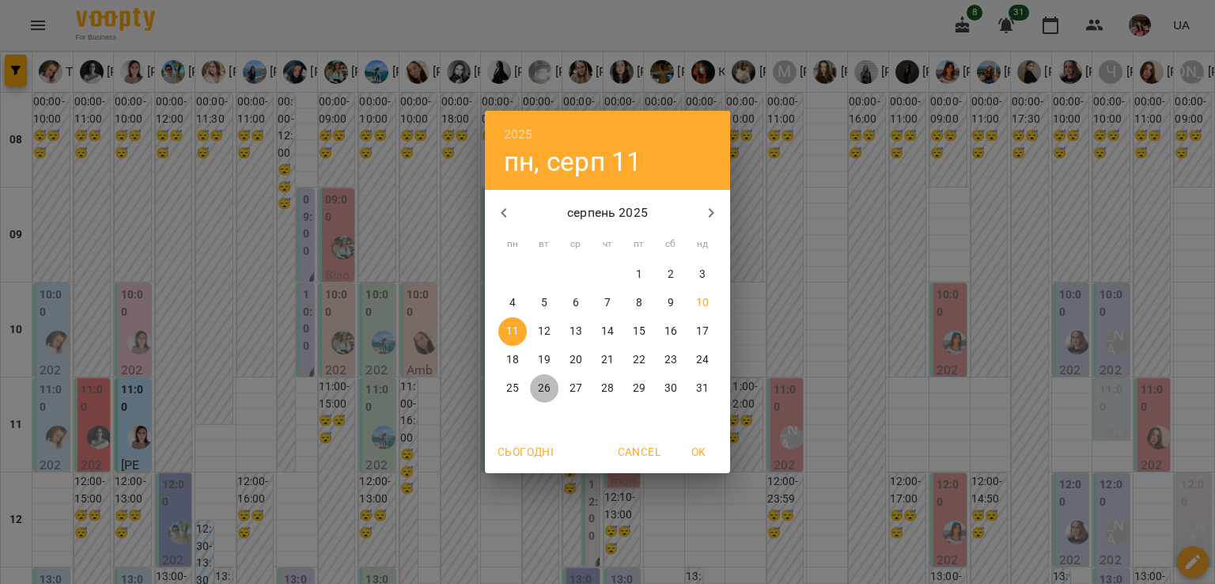
click at [541, 384] on p "26" at bounding box center [544, 389] width 13 height 16
type input "**********"
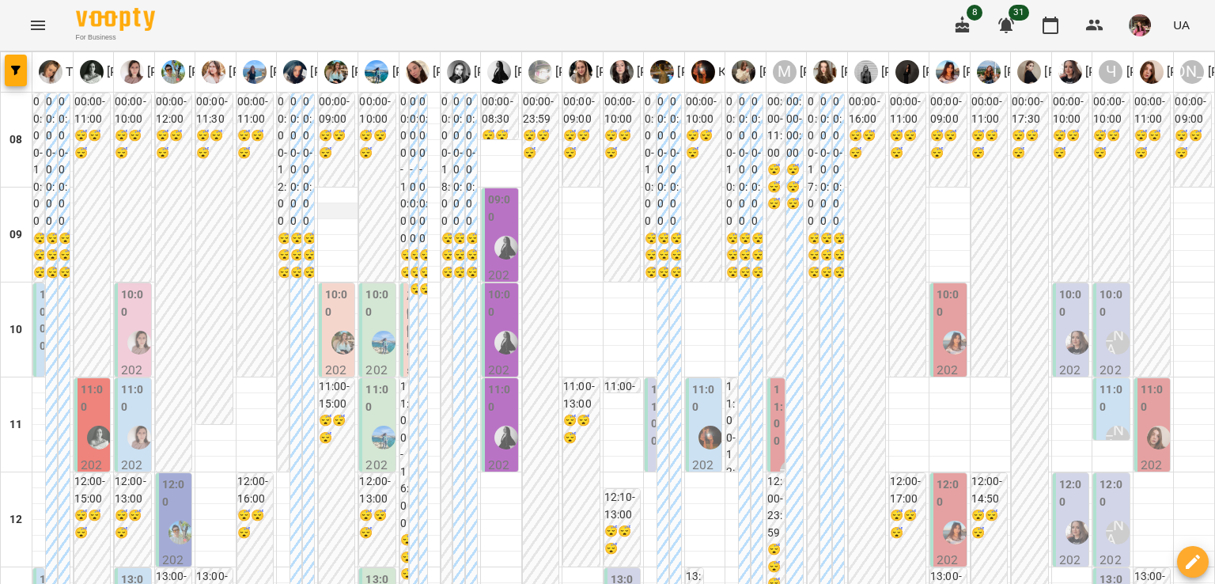
scroll to position [1003, 0]
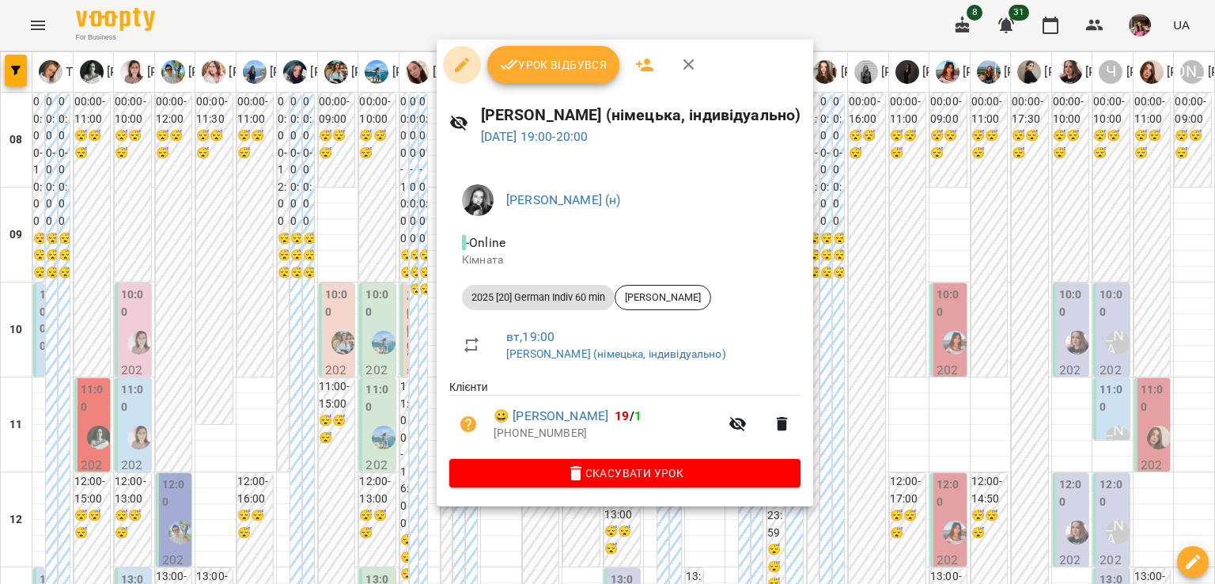
click at [462, 66] on icon "button" at bounding box center [462, 65] width 14 height 14
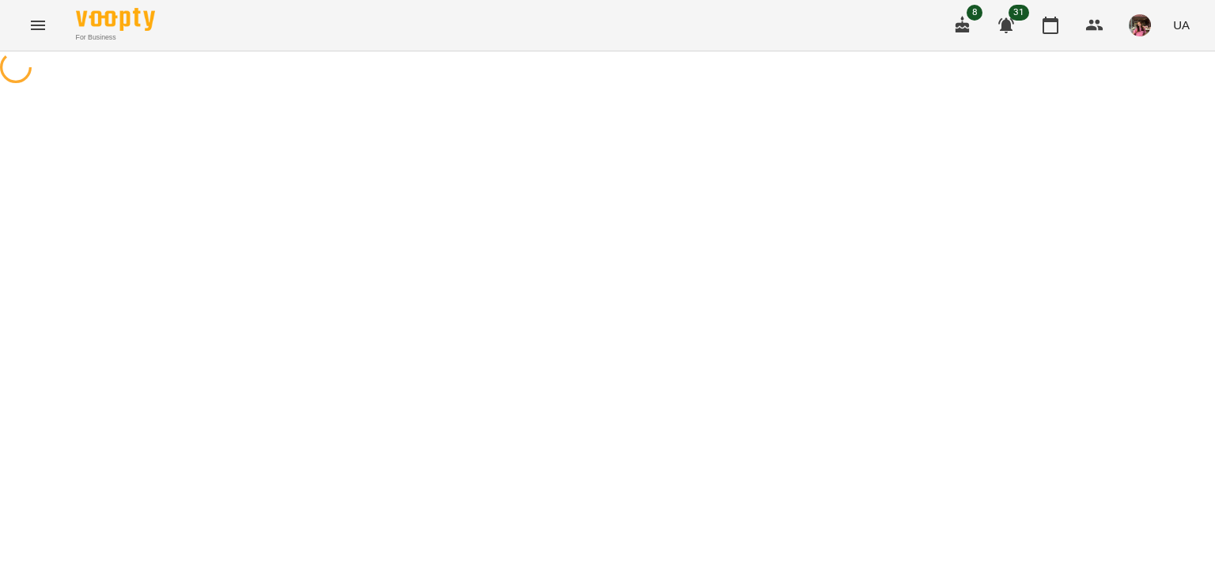
select select "**********"
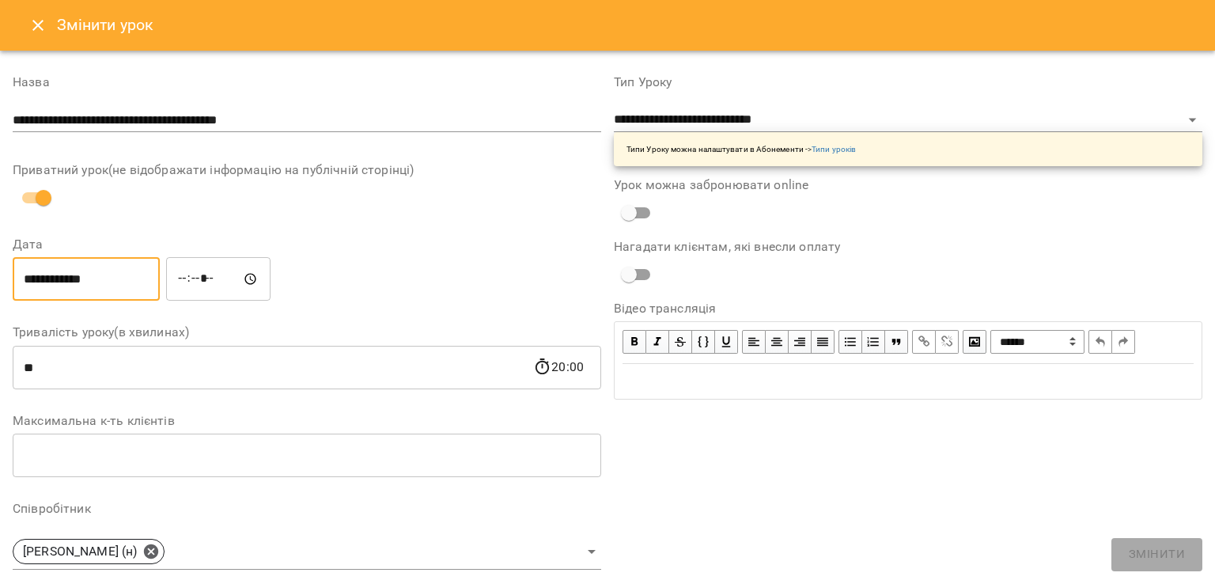
click at [86, 284] on input "**********" at bounding box center [86, 279] width 147 height 44
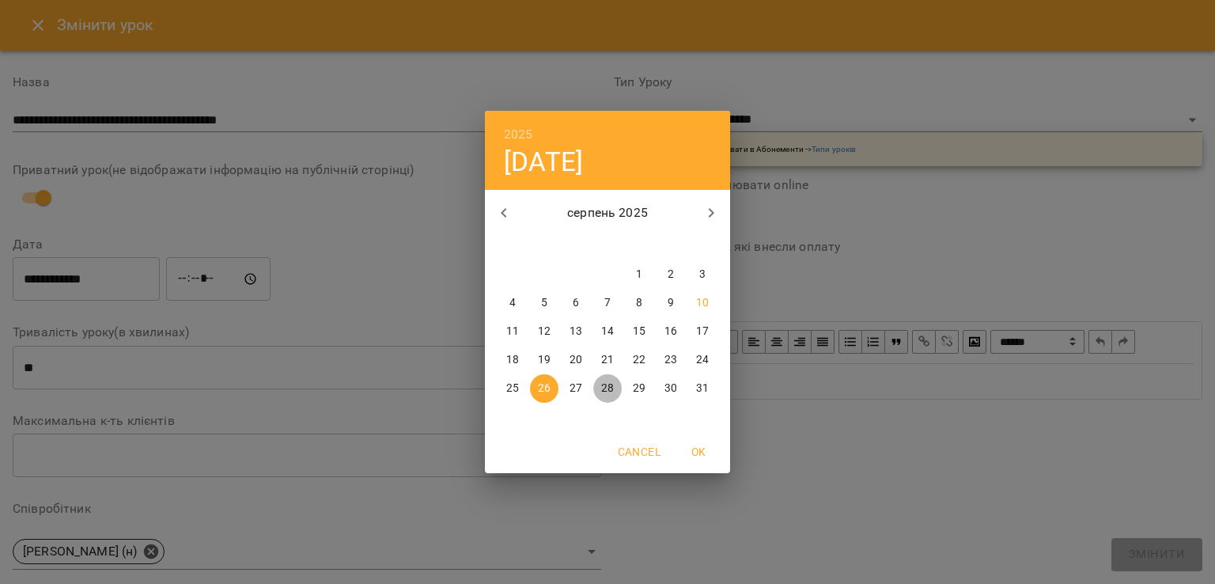
click at [600, 379] on button "28" at bounding box center [607, 388] width 28 height 28
type input "**********"
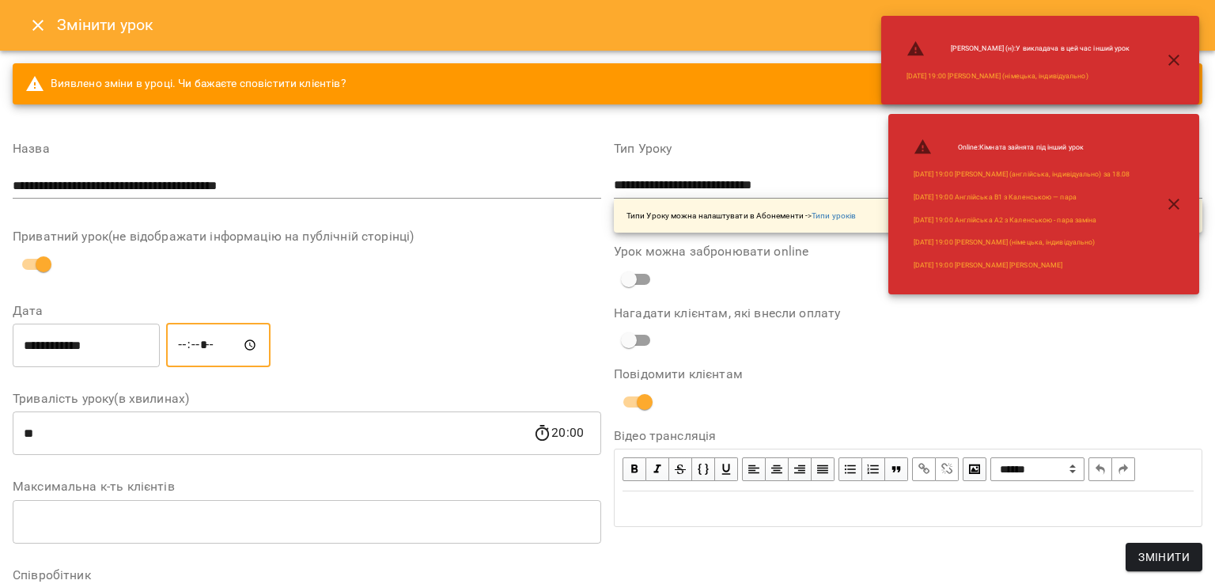
click at [237, 343] on input "*****" at bounding box center [218, 345] width 104 height 44
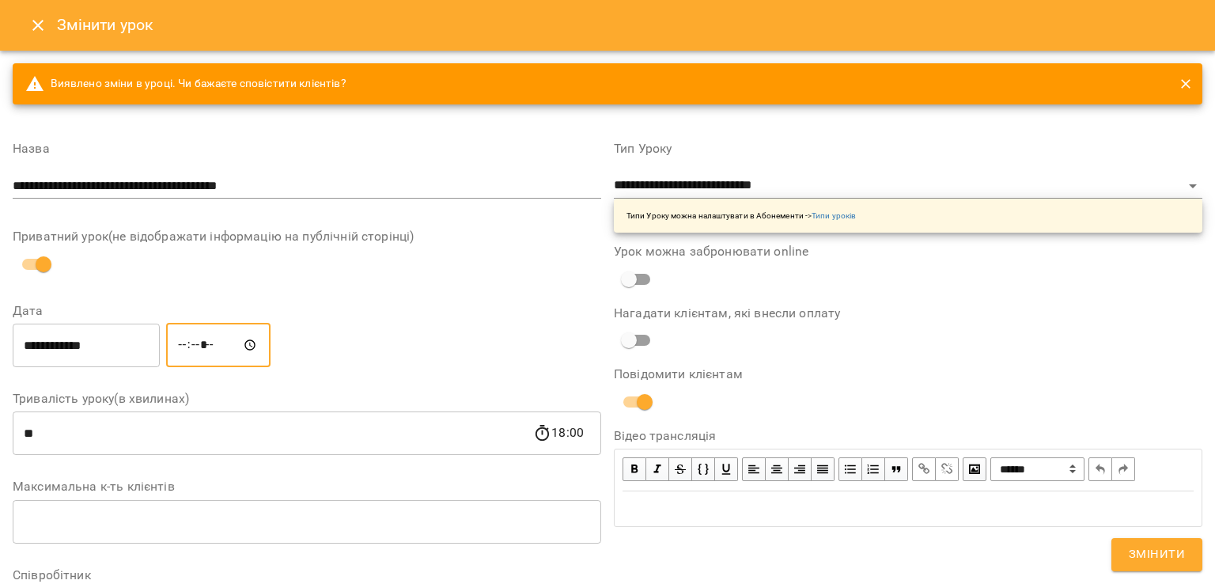
type input "*****"
click at [1151, 567] on button "Змінити" at bounding box center [1157, 554] width 91 height 33
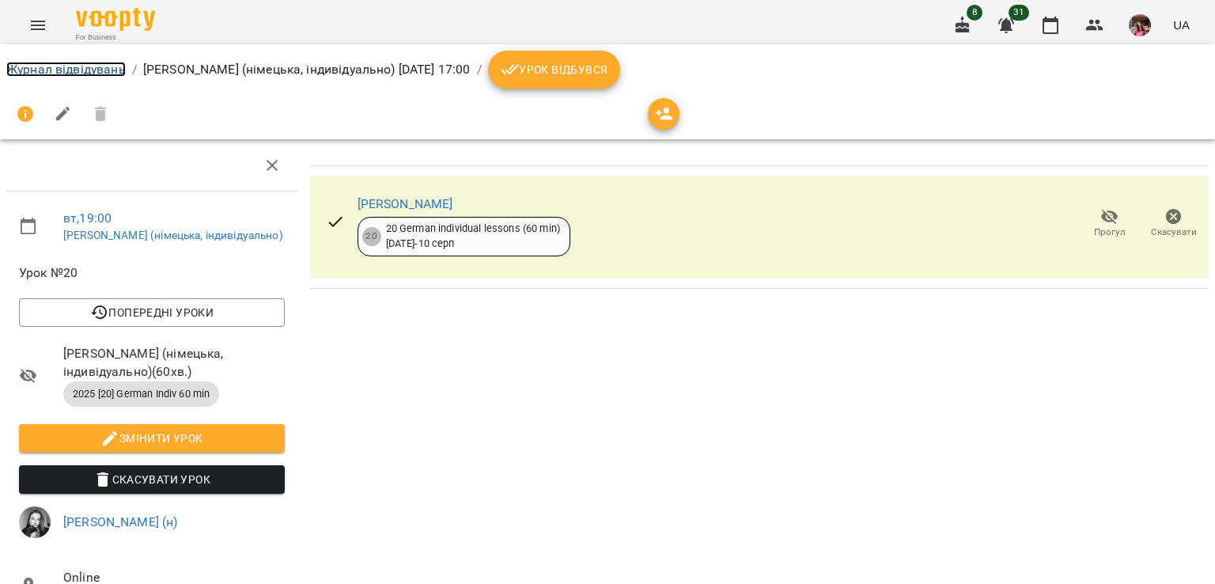
click at [116, 74] on link "Журнал відвідувань" at bounding box center [65, 69] width 119 height 15
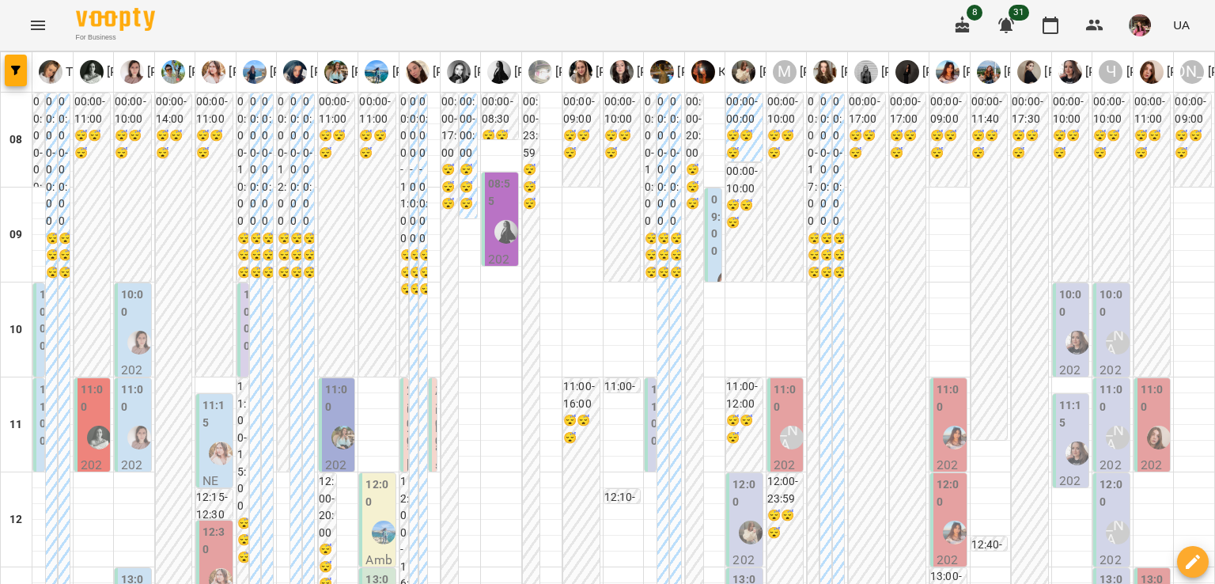
scroll to position [927, 0]
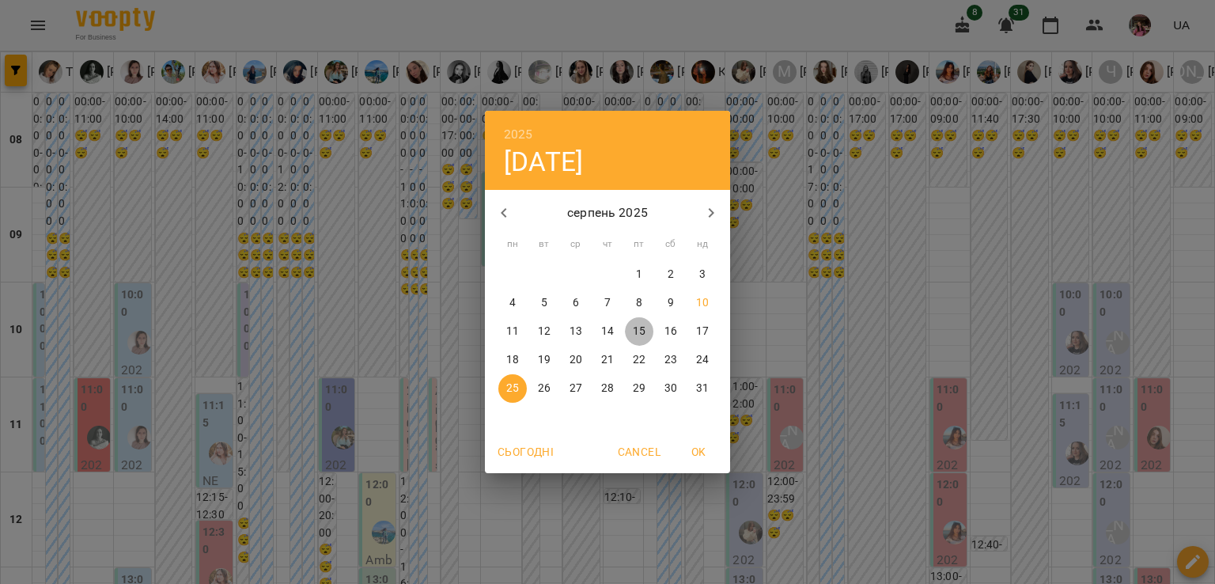
click at [636, 326] on p "15" at bounding box center [639, 332] width 13 height 16
type input "**********"
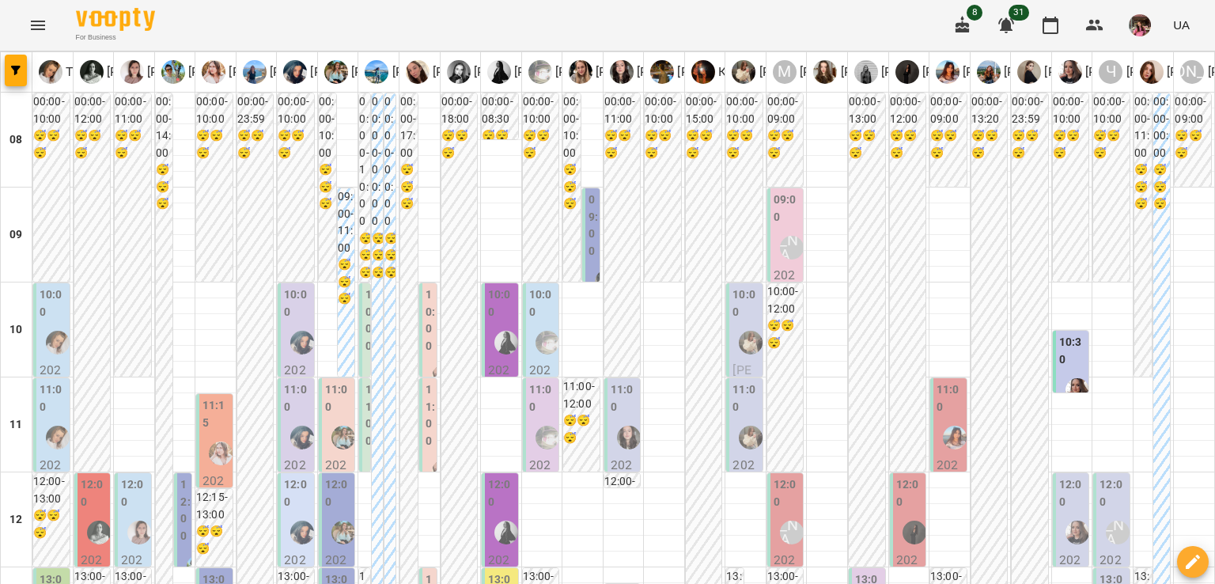
scroll to position [737, 0]
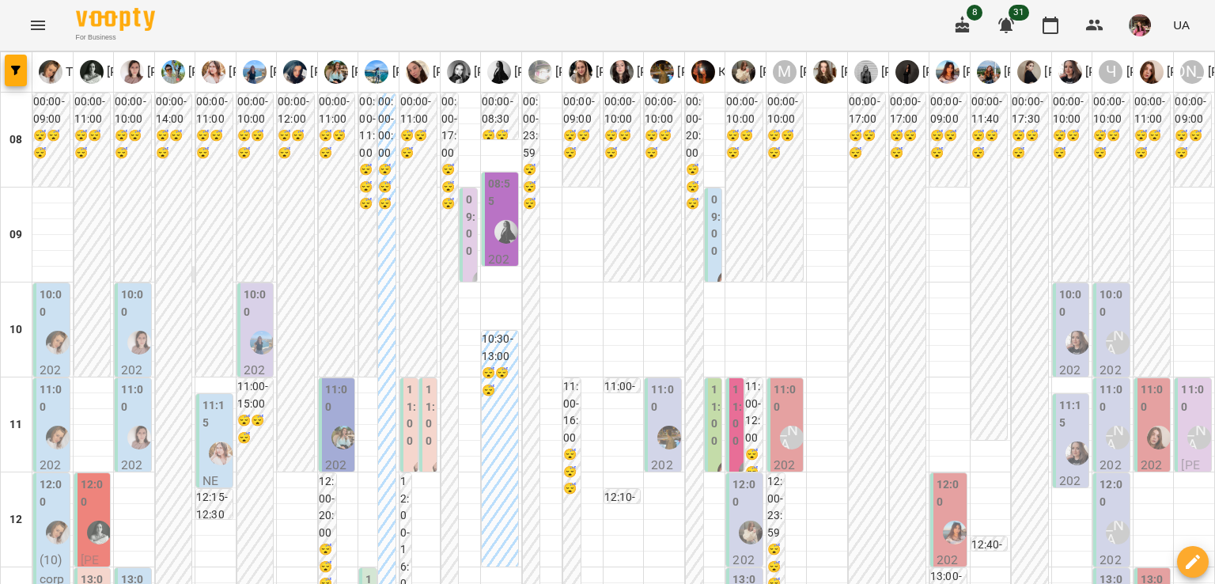
scroll to position [0, 0]
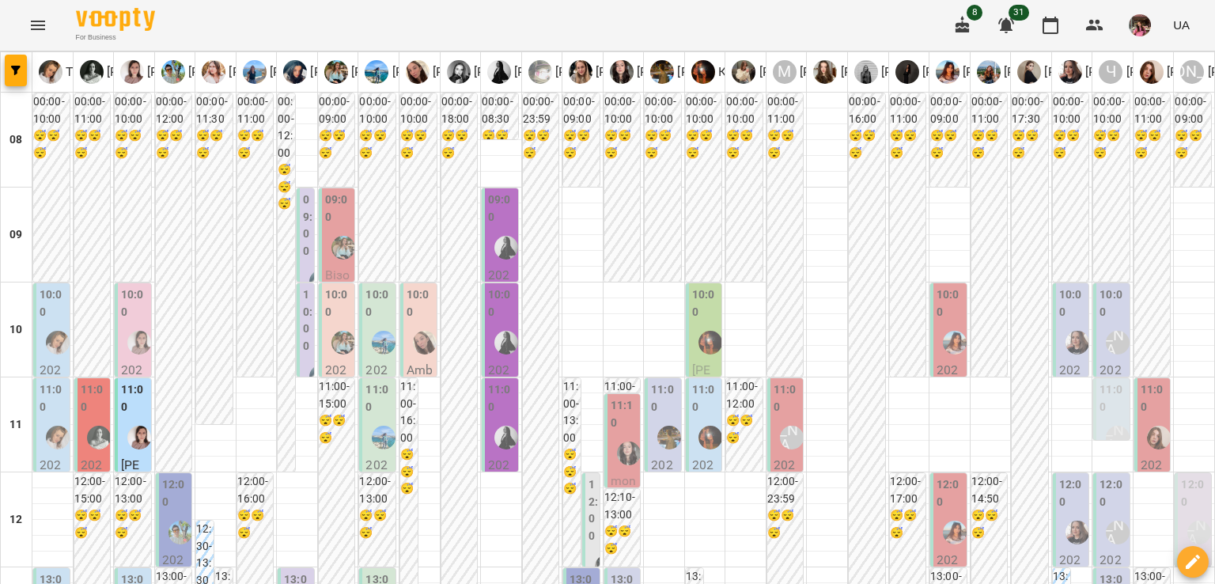
scroll to position [157, 0]
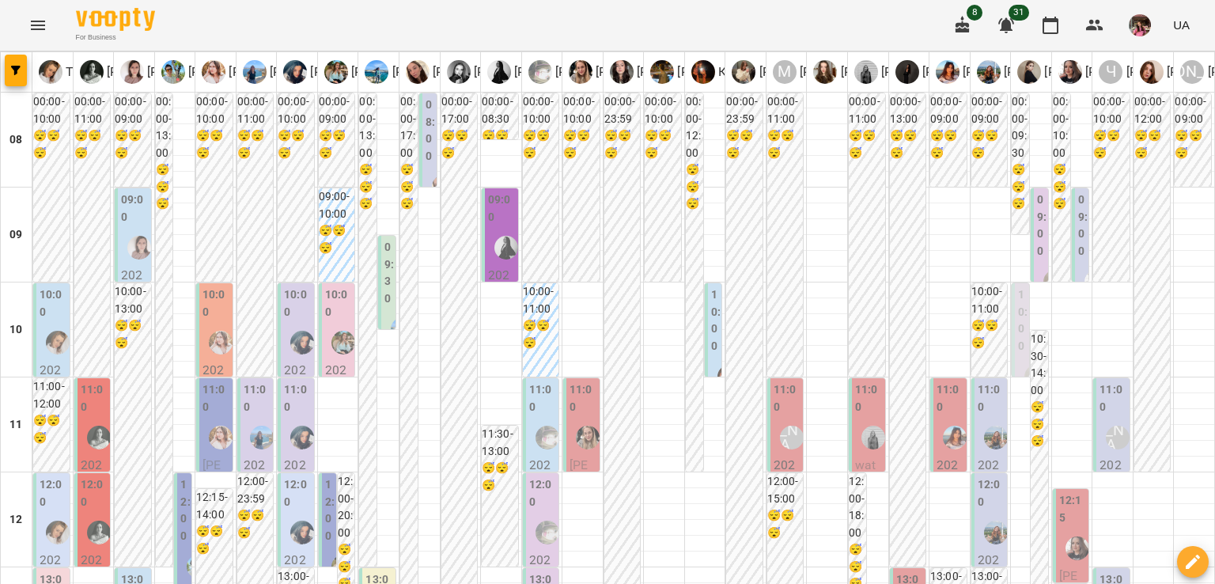
scroll to position [318, 0]
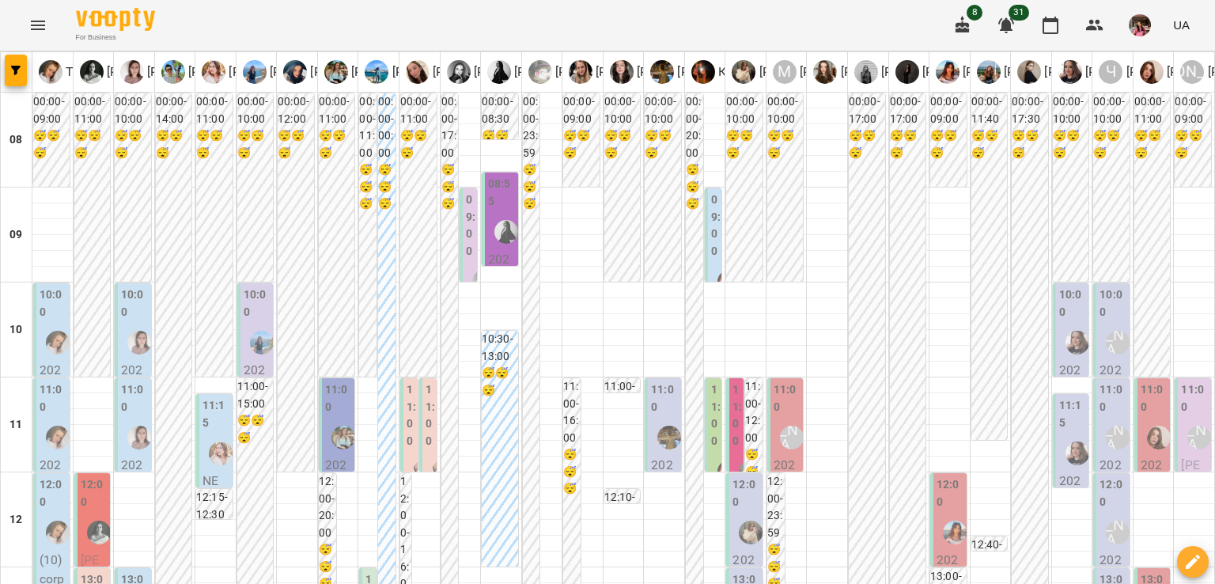
scroll to position [0, 0]
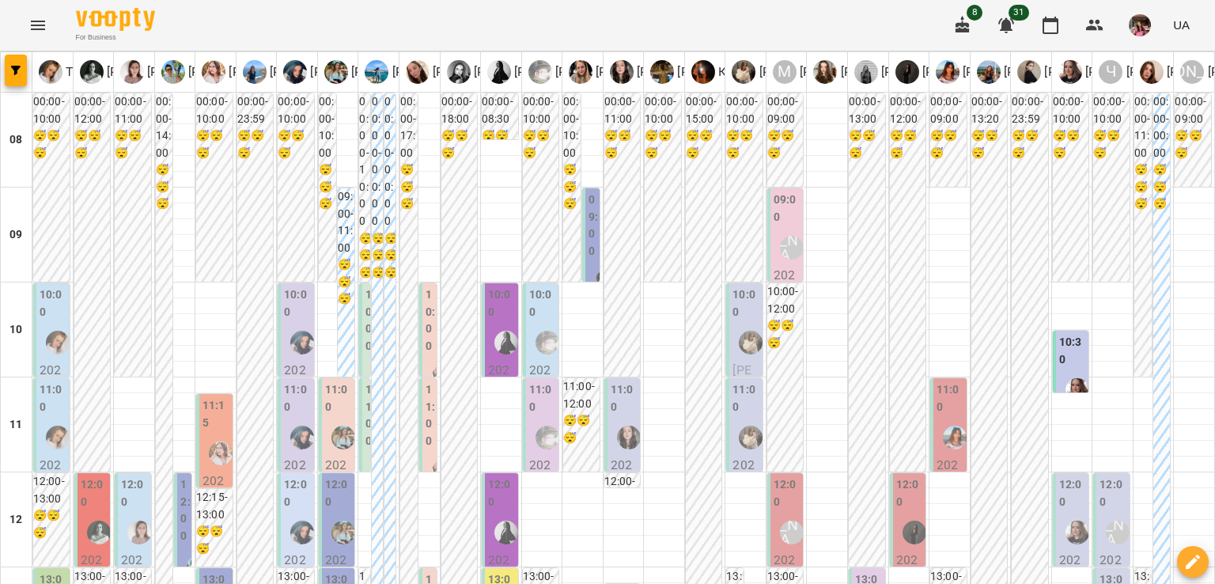
scroll to position [832, 0]
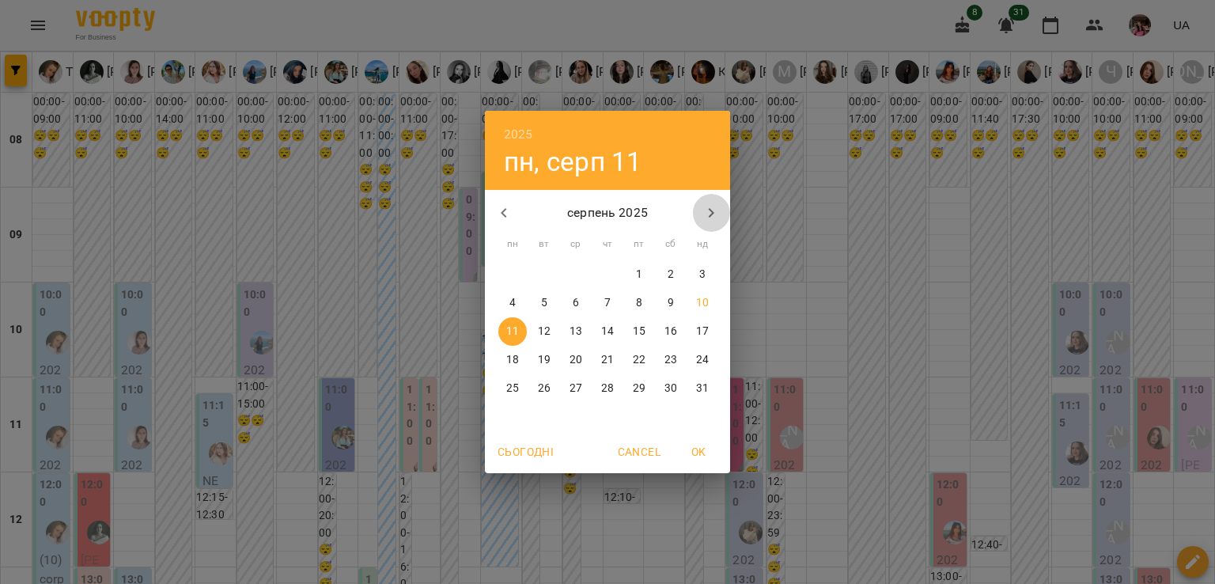
click at [711, 210] on icon "button" at bounding box center [712, 212] width 6 height 9
click at [612, 269] on span "4" at bounding box center [607, 275] width 28 height 16
type input "**********"
click at [612, 269] on span "4" at bounding box center [607, 275] width 28 height 16
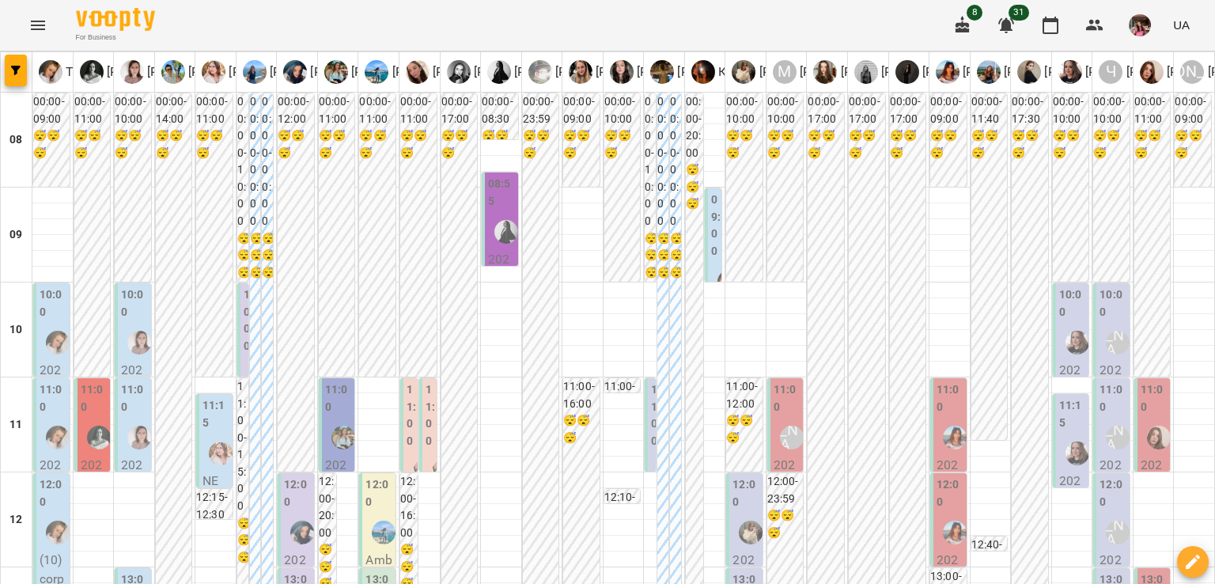
scroll to position [0, 0]
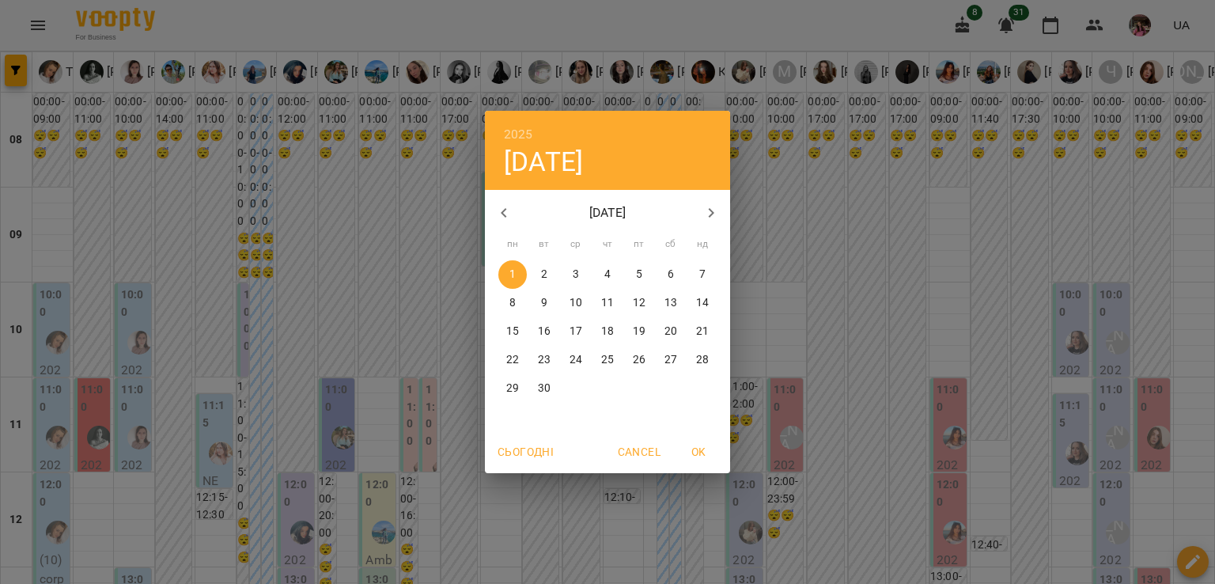
click at [321, 242] on div "2025 пн, вер [DATE] вт ср чт пт сб нд 1 2 3 4 5 6 7 8 9 10 11 12 13 14 15 16 17…" at bounding box center [607, 292] width 1215 height 584
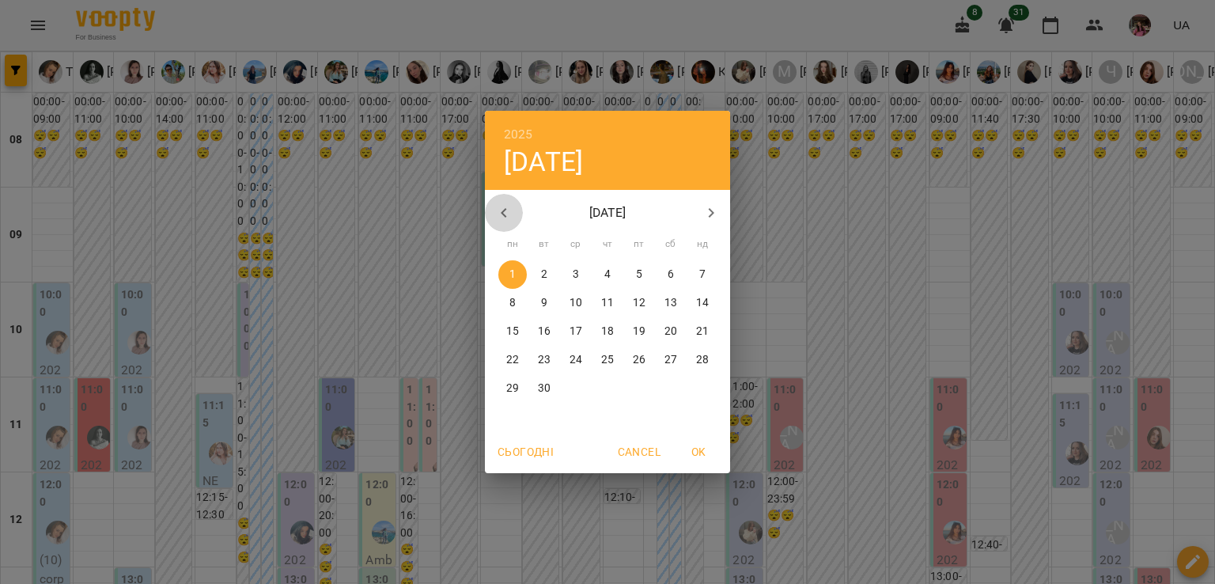
click at [506, 210] on icon "button" at bounding box center [503, 212] width 19 height 19
click at [520, 327] on span "11" at bounding box center [512, 332] width 28 height 16
type input "**********"
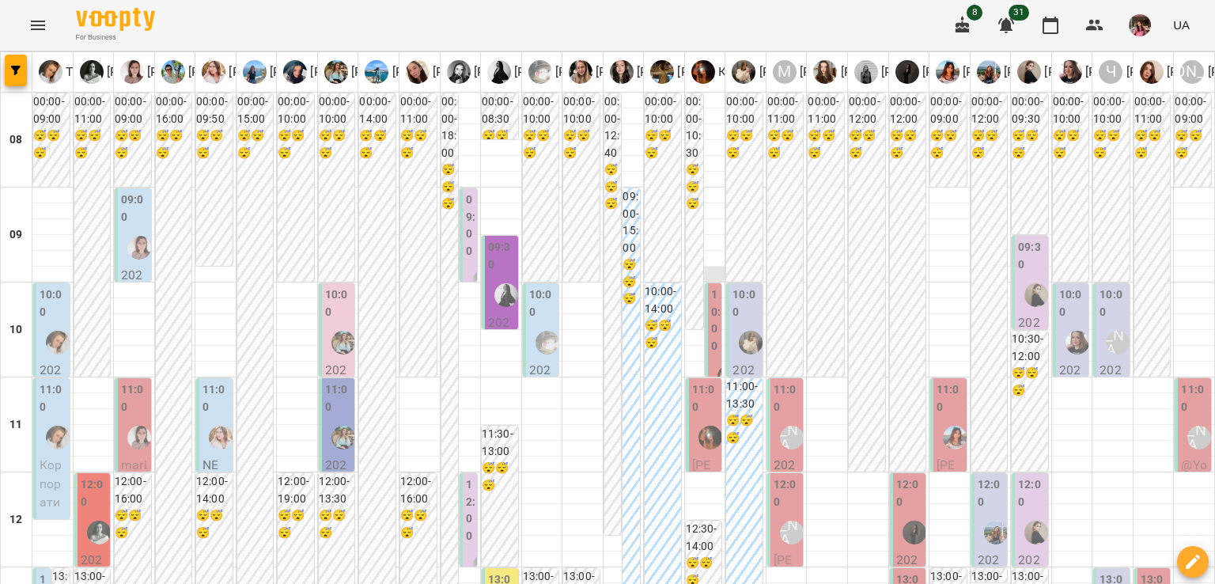
scroll to position [228, 0]
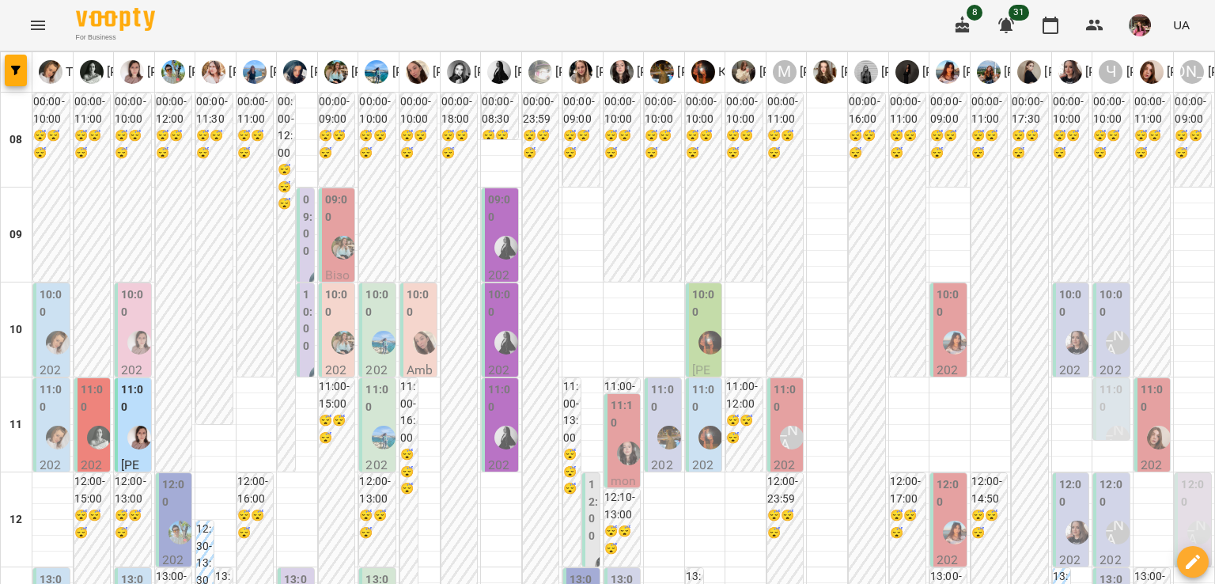
scroll to position [166, 0]
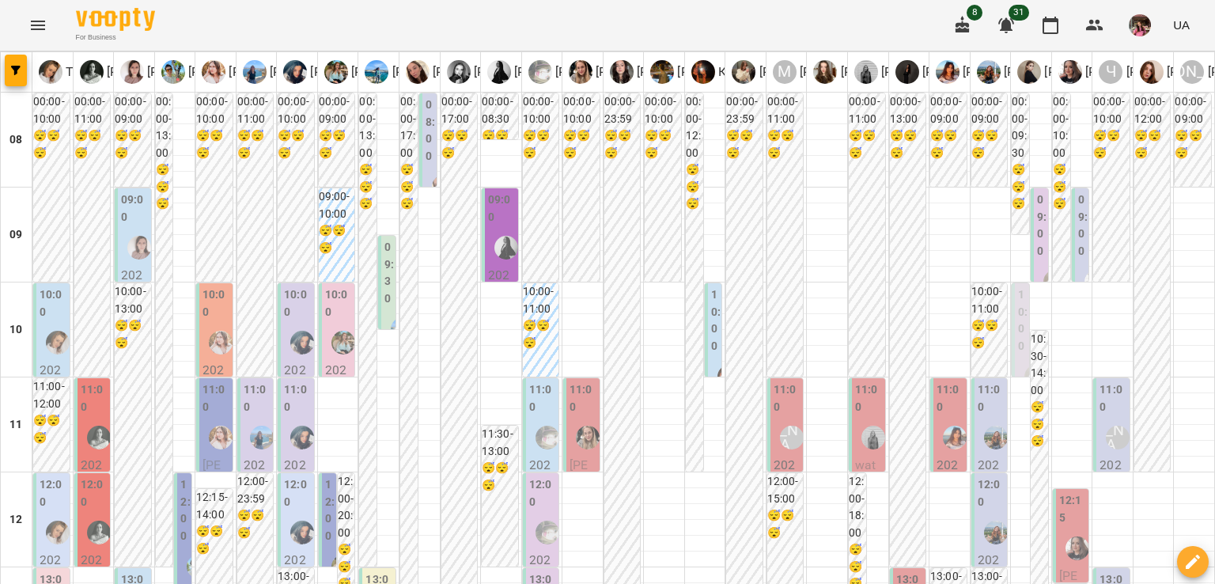
scroll to position [35, 0]
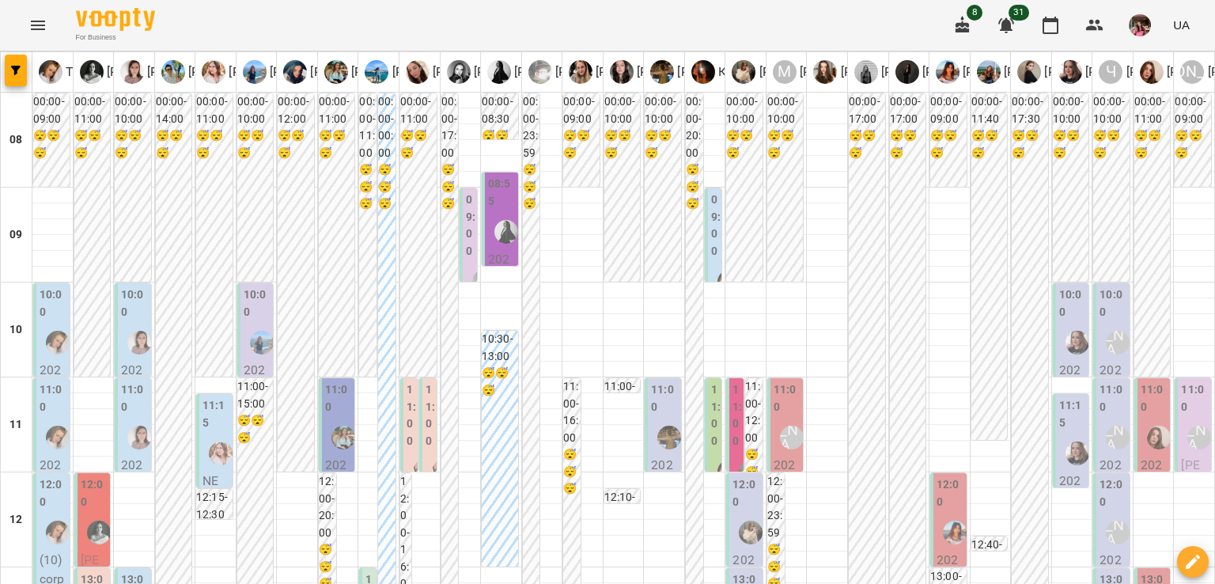
scroll to position [171, 0]
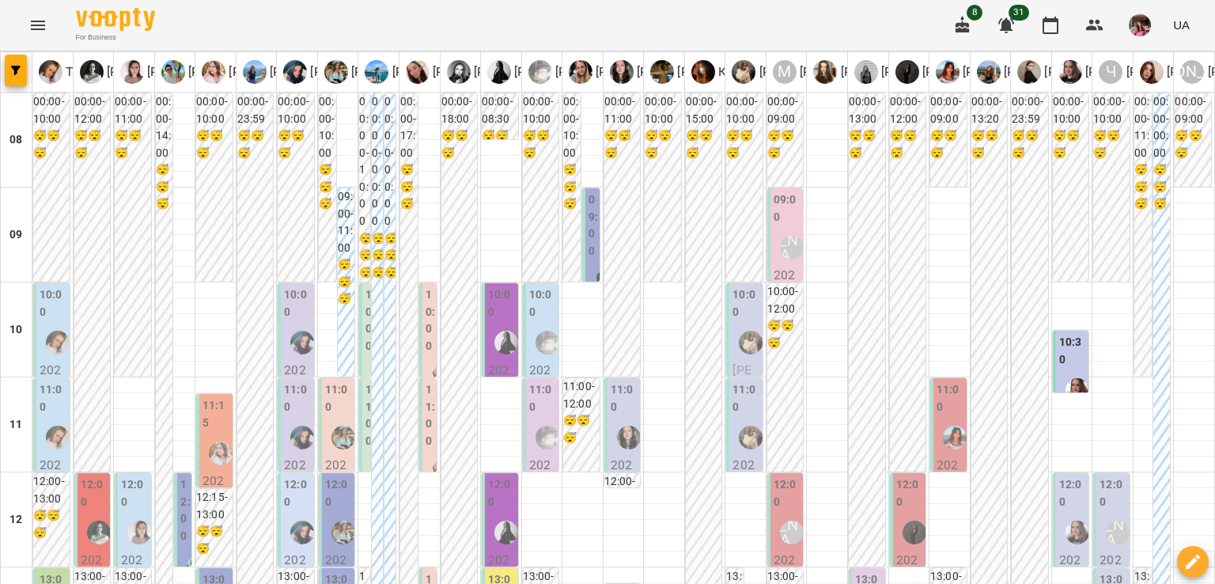
scroll to position [85, 0]
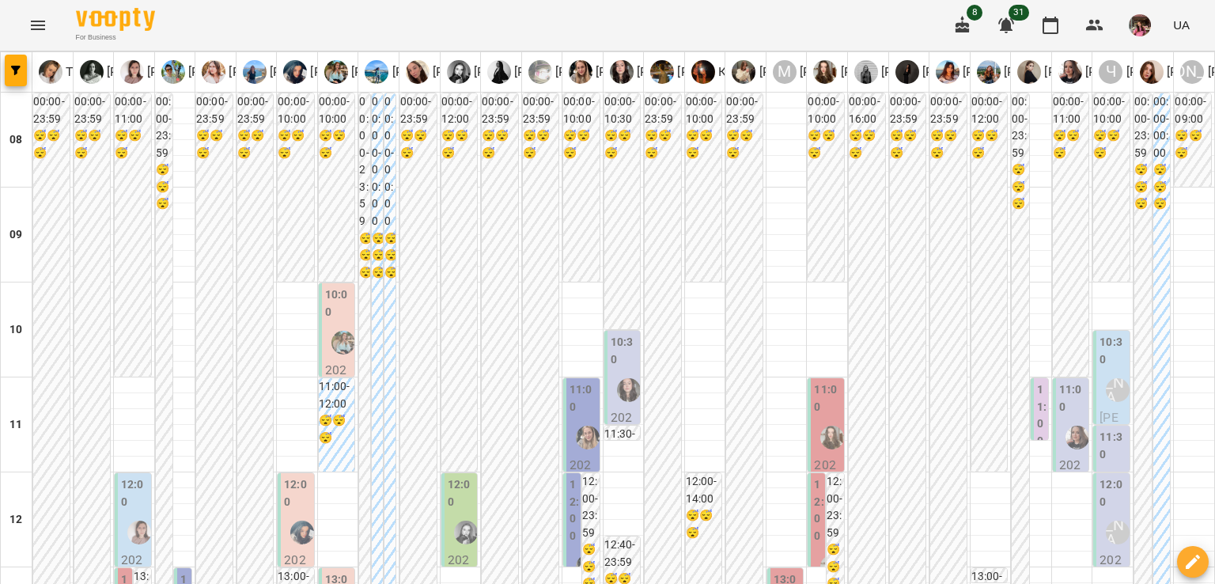
scroll to position [117, 0]
type input "**********"
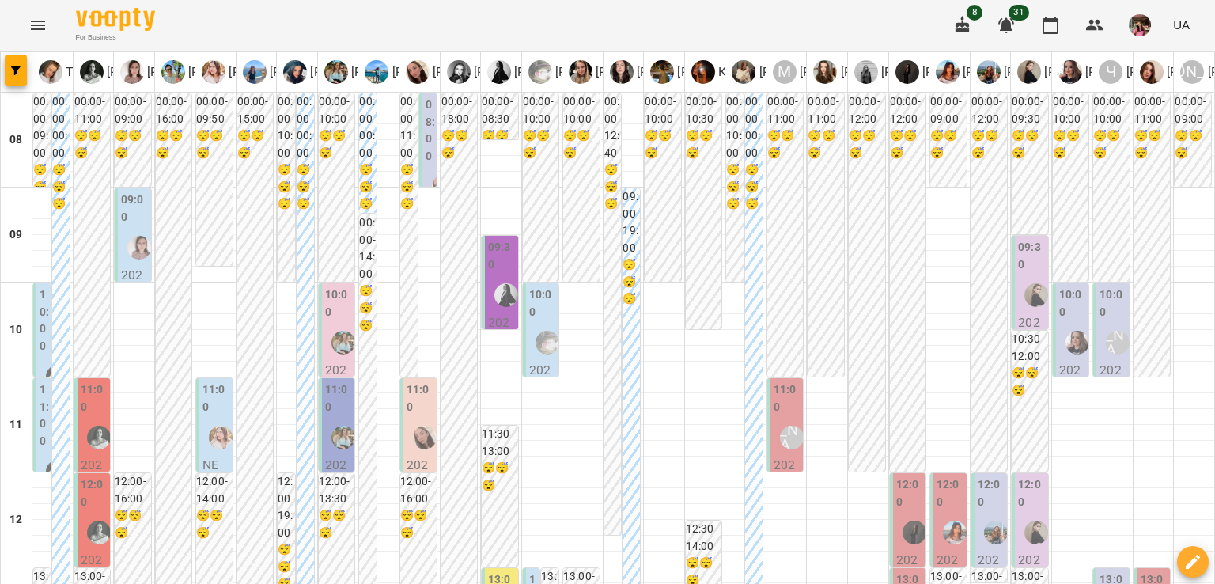
scroll to position [123, 0]
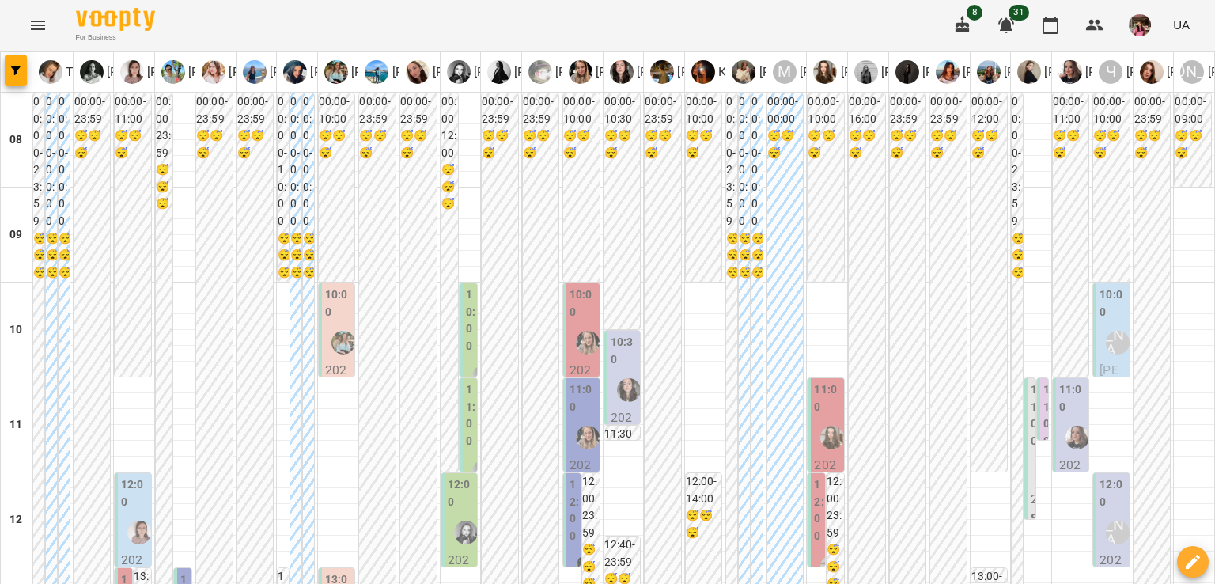
scroll to position [345, 0]
click at [17, 78] on button "button" at bounding box center [16, 71] width 22 height 32
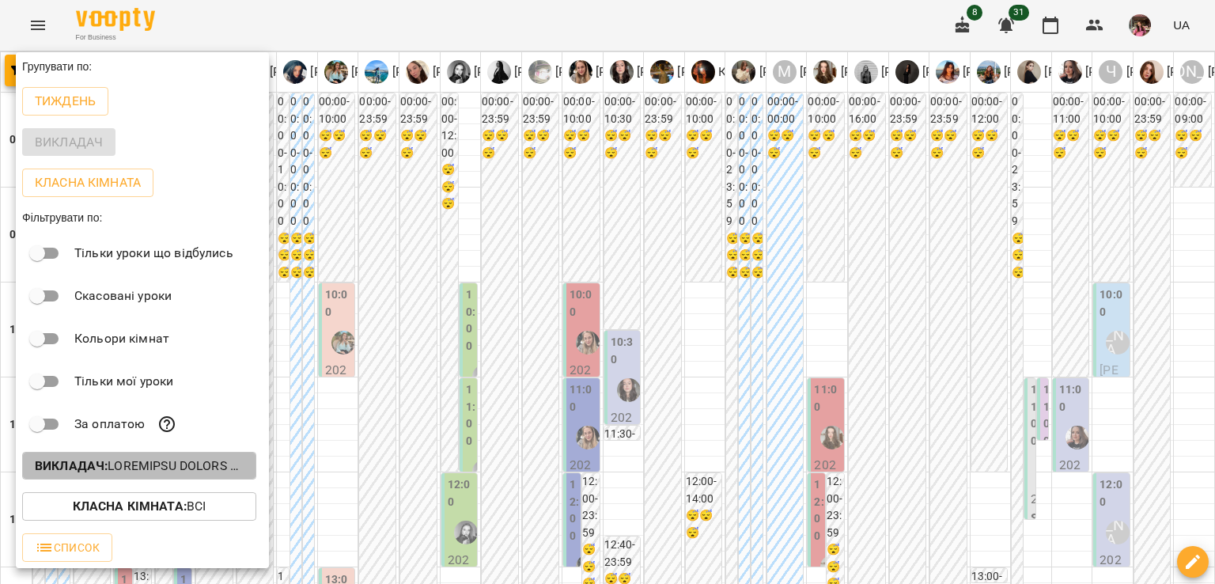
click at [148, 463] on p "Викладач :" at bounding box center [139, 465] width 209 height 19
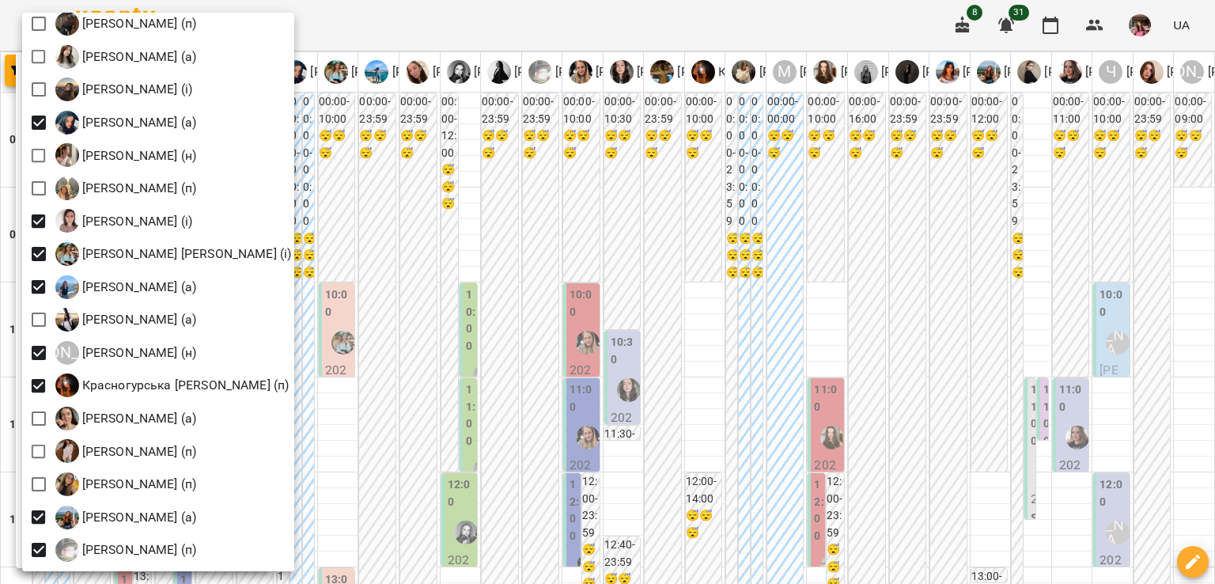
scroll to position [959, 0]
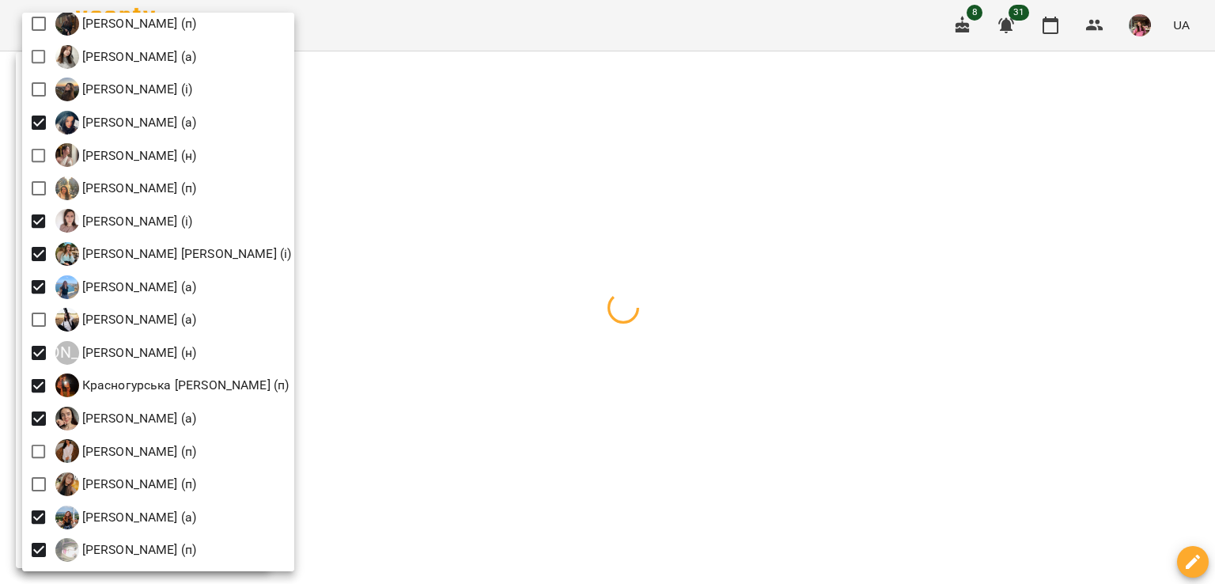
click at [478, 369] on div at bounding box center [607, 292] width 1215 height 584
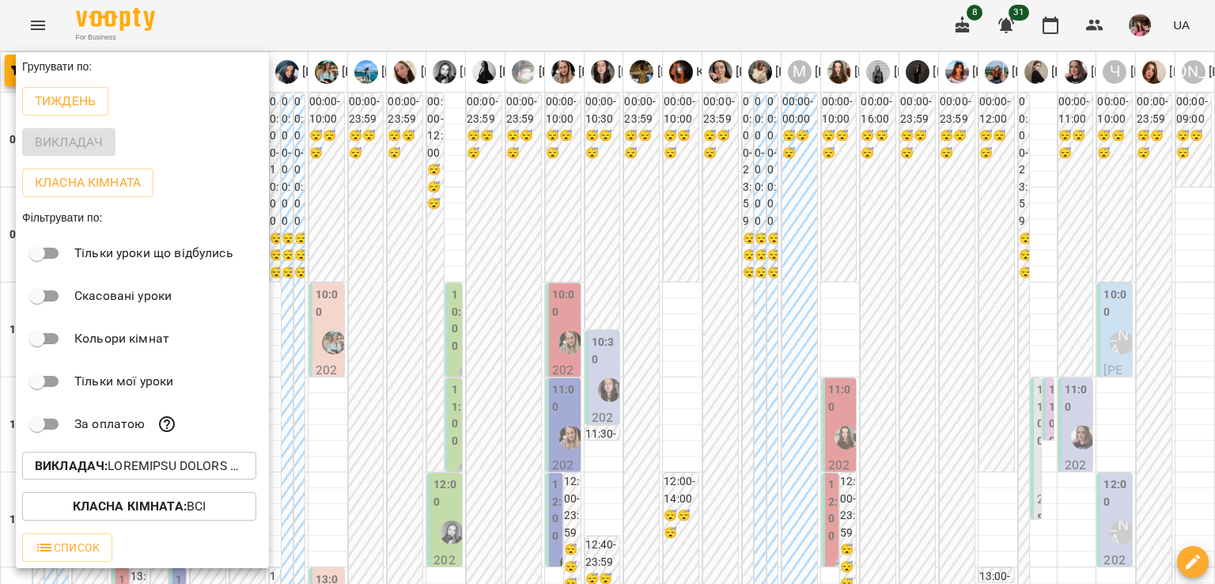
click at [399, 351] on div at bounding box center [607, 292] width 1215 height 584
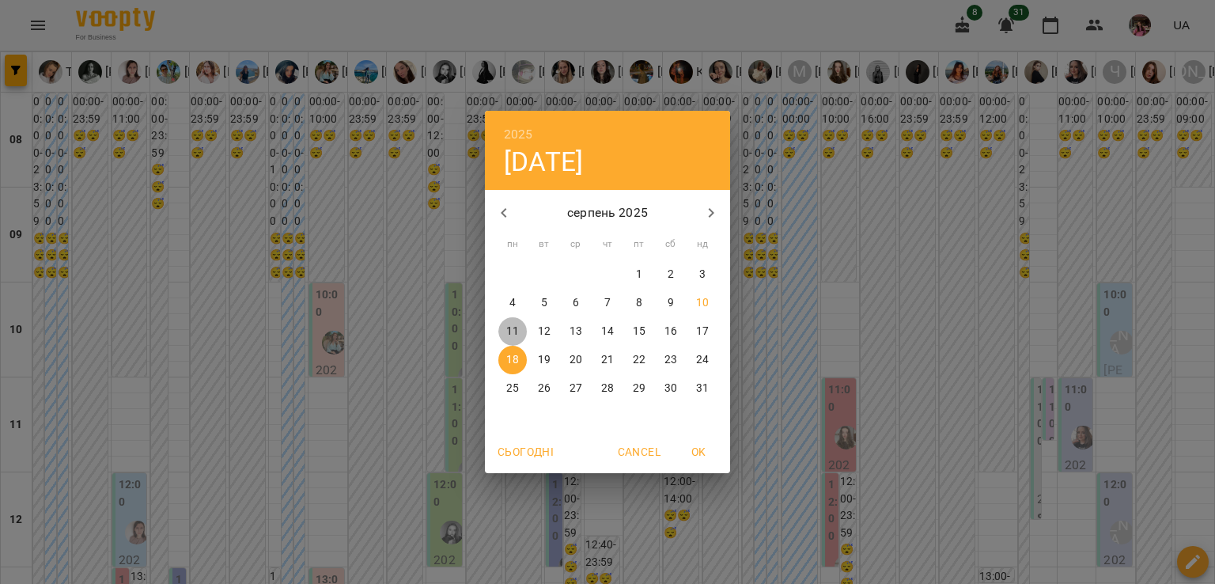
click at [513, 329] on p "11" at bounding box center [512, 332] width 13 height 16
type input "**********"
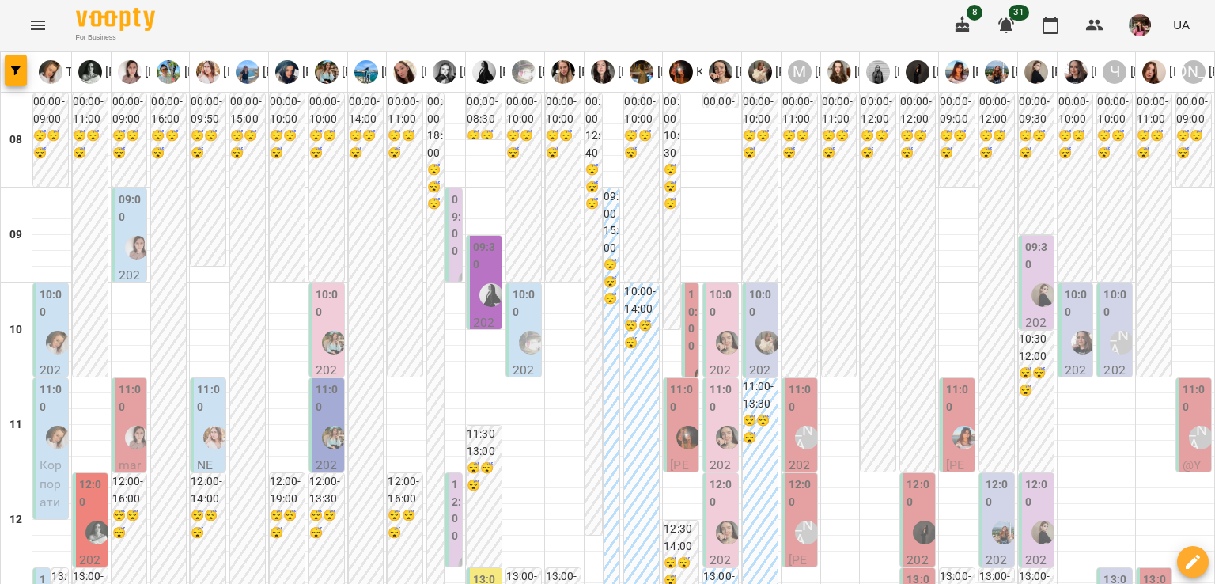
scroll to position [642, 0]
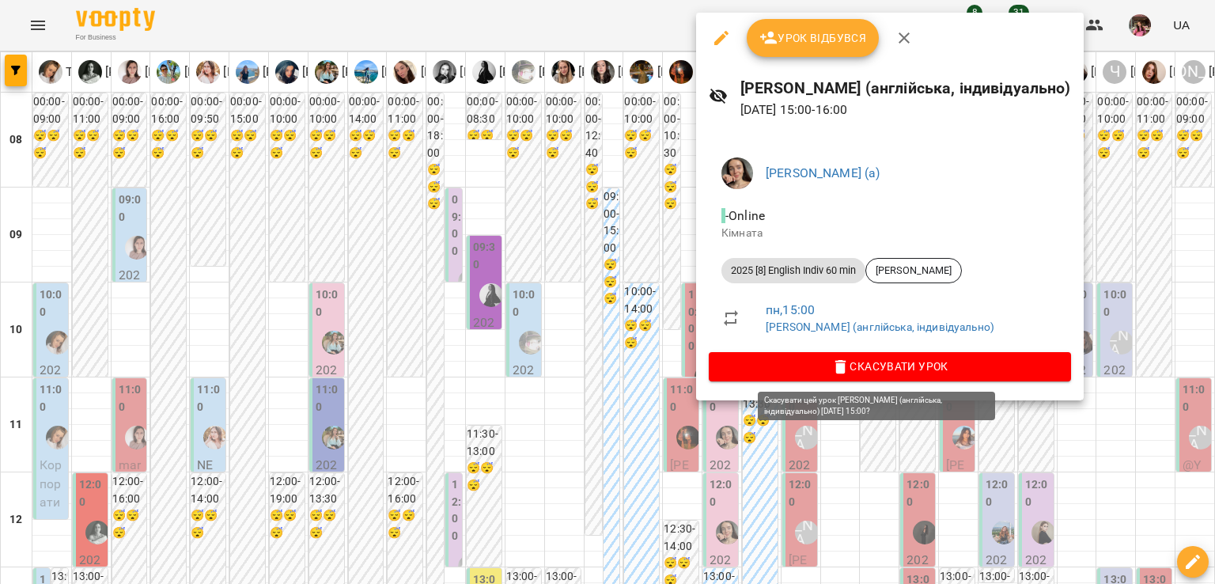
click at [787, 368] on span "Скасувати Урок" at bounding box center [890, 366] width 337 height 19
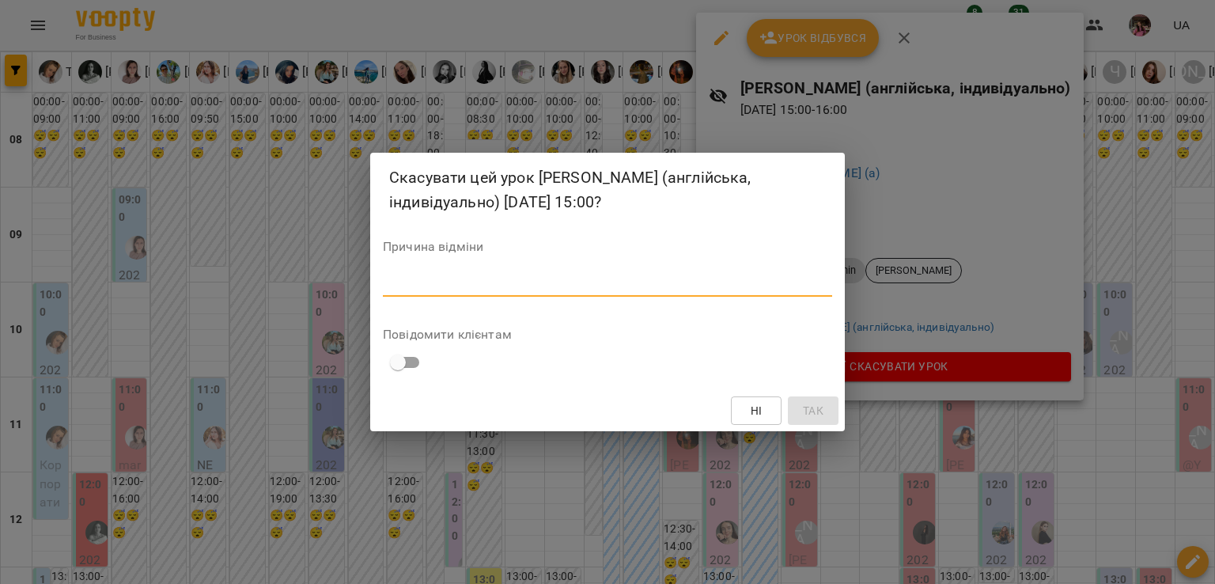
click at [627, 276] on textarea at bounding box center [607, 283] width 449 height 15
type textarea "**********"
click at [813, 405] on span "Так" at bounding box center [813, 410] width 21 height 19
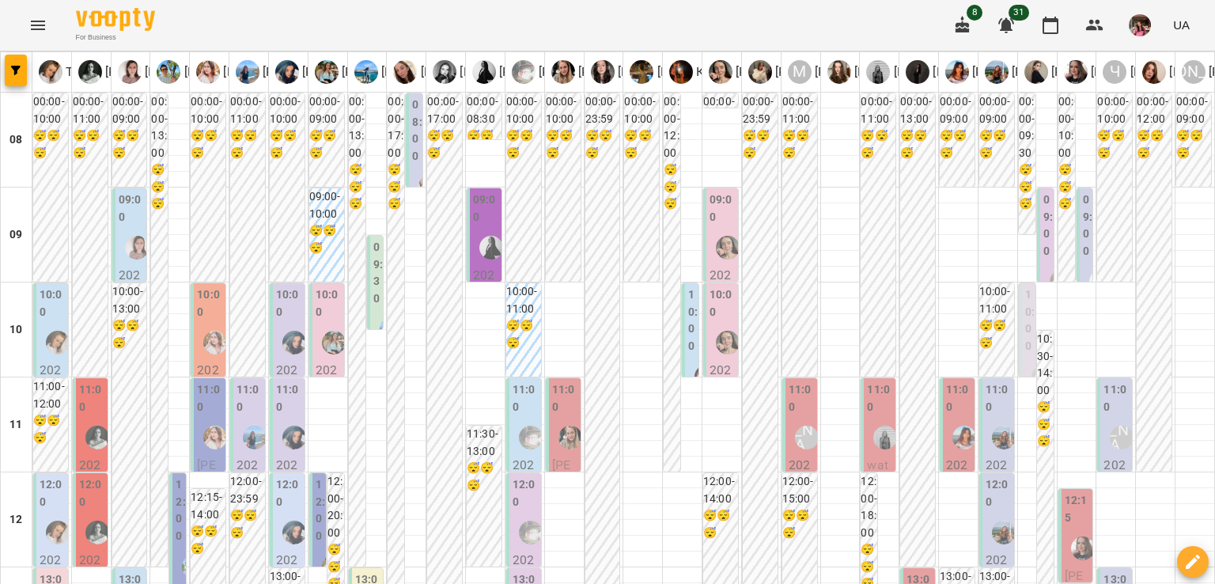
scroll to position [369, 0]
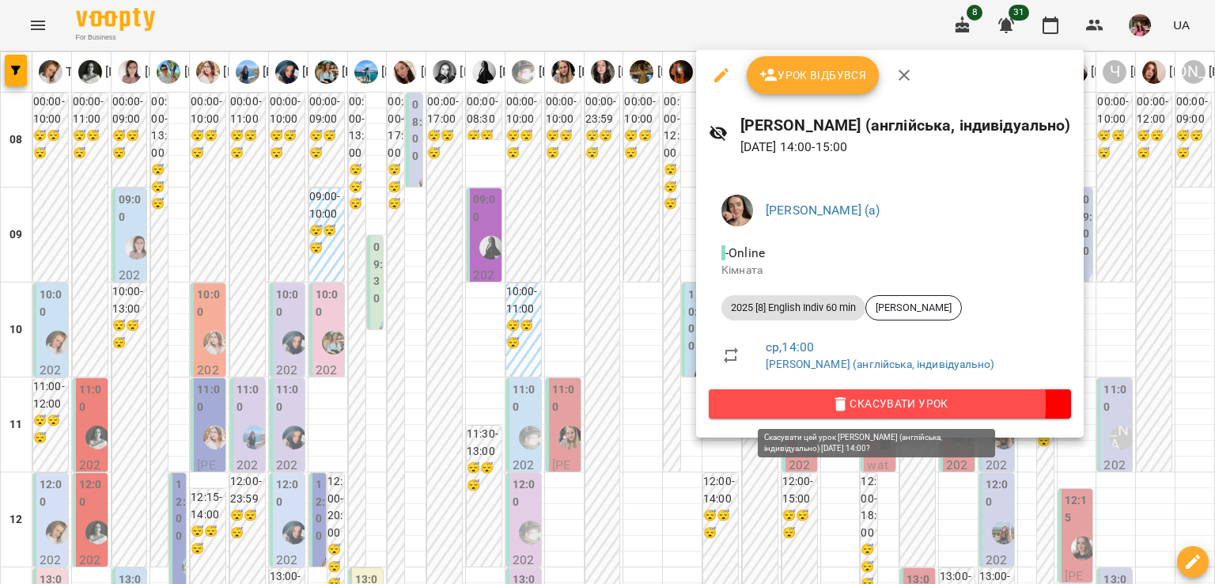
click at [730, 401] on span "Скасувати Урок" at bounding box center [890, 403] width 337 height 19
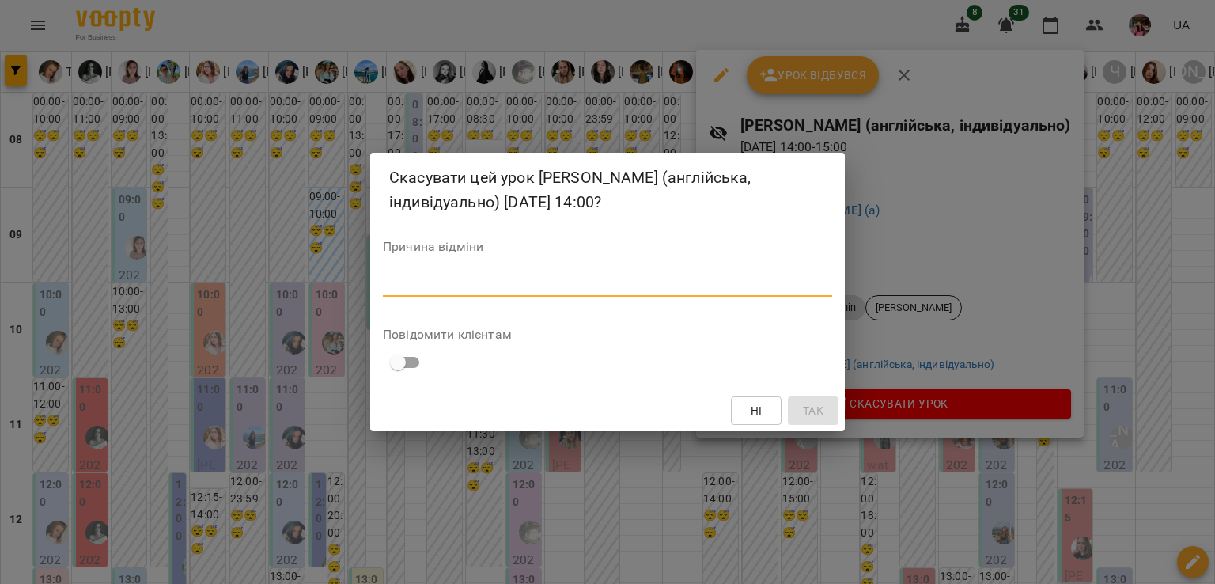
click at [617, 284] on textarea at bounding box center [607, 283] width 449 height 15
type textarea "**********"
click at [794, 396] on button "Так" at bounding box center [813, 410] width 51 height 28
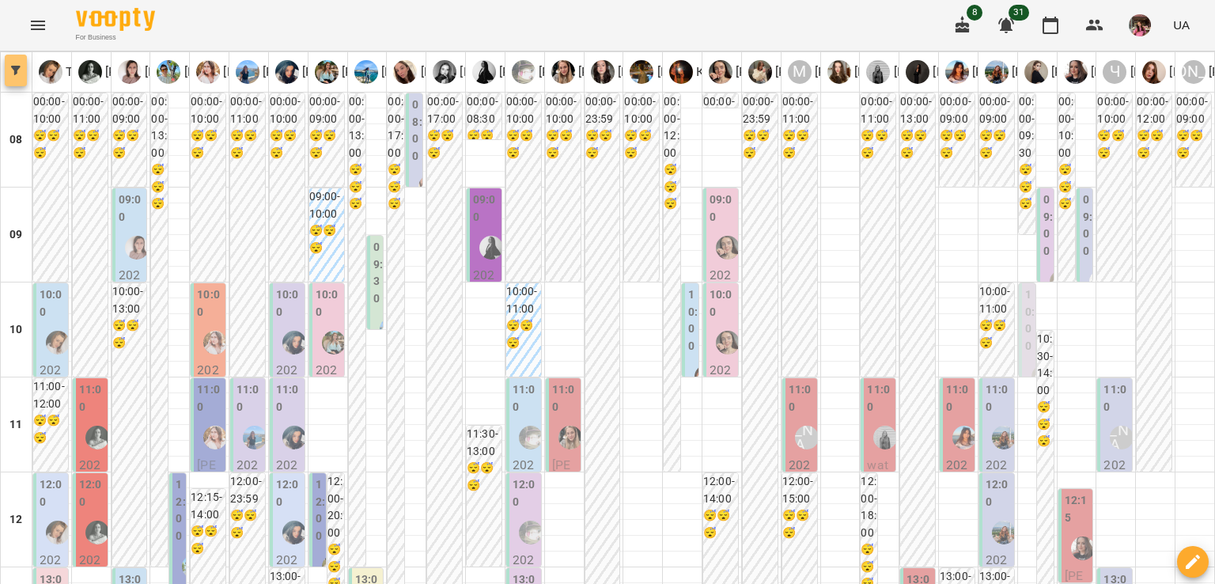
click at [20, 80] on button "button" at bounding box center [16, 71] width 22 height 32
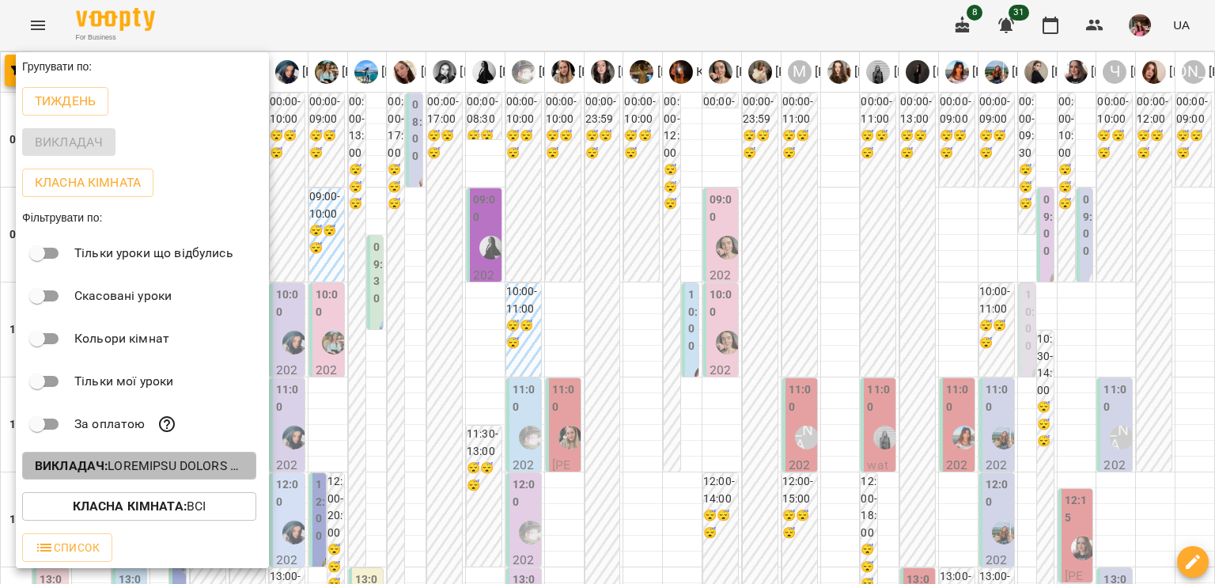
click at [176, 456] on button "Викладач :" at bounding box center [139, 466] width 234 height 28
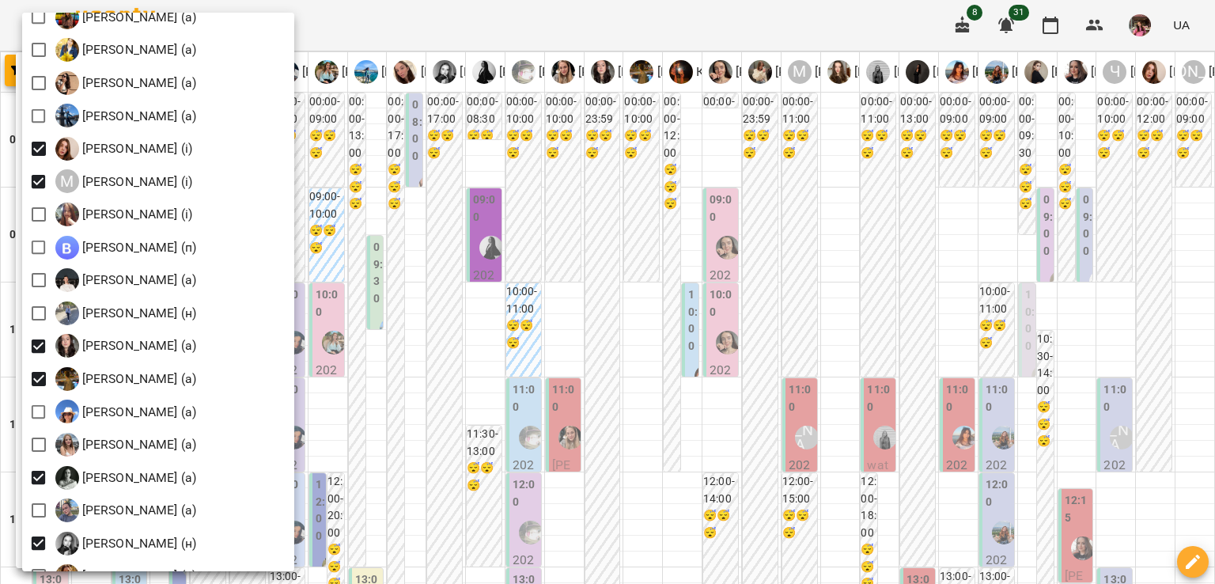
scroll to position [1521, 0]
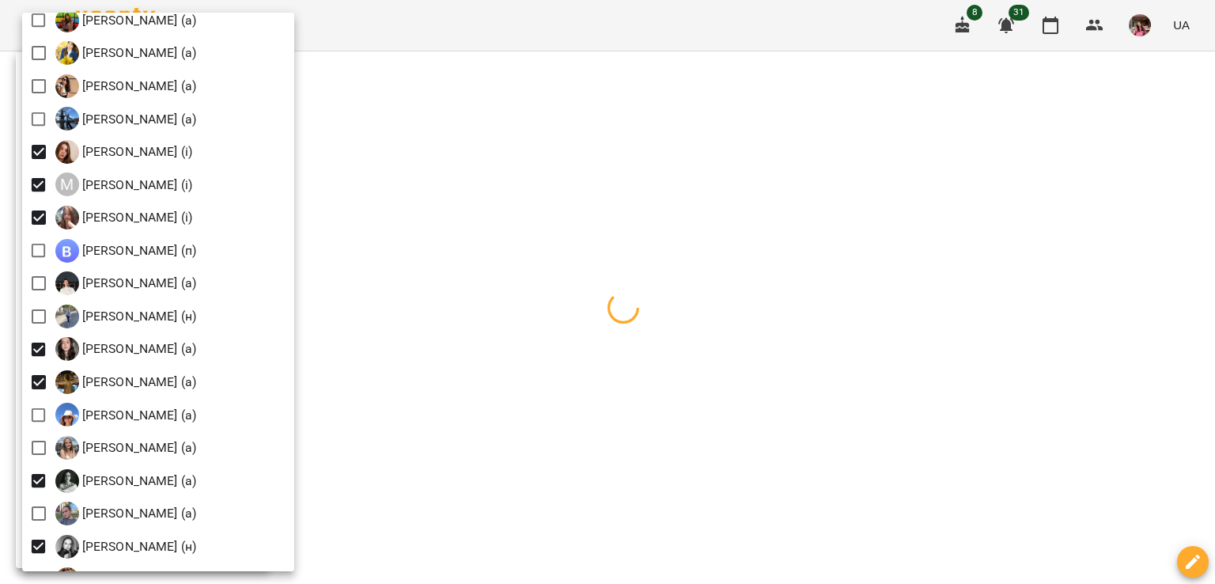
click at [466, 253] on div at bounding box center [607, 292] width 1215 height 584
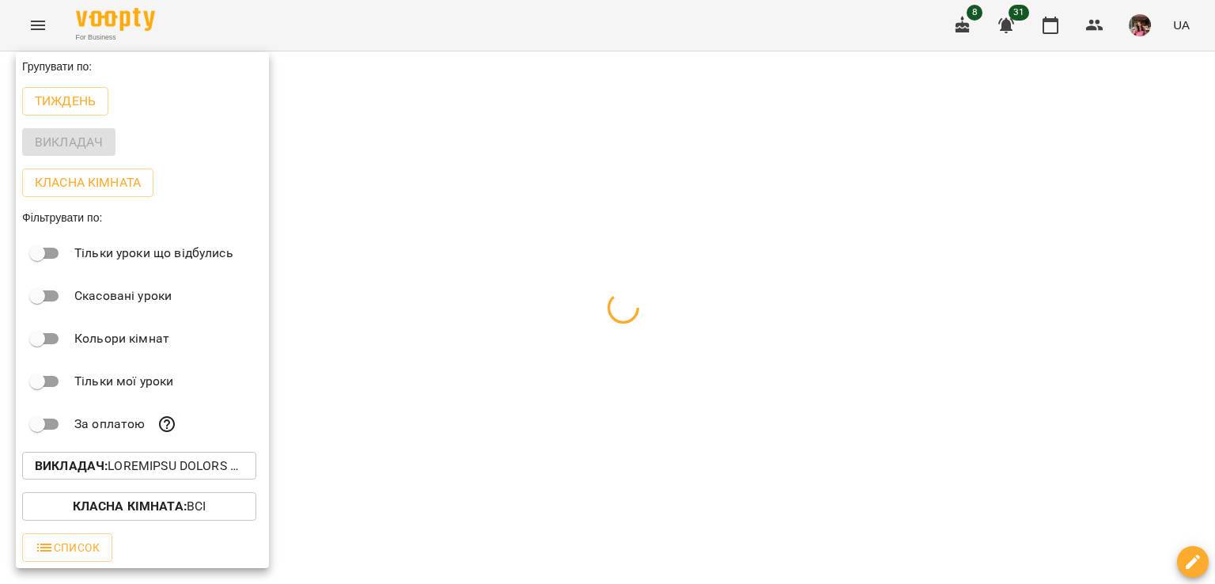
click at [466, 253] on div at bounding box center [607, 292] width 1215 height 584
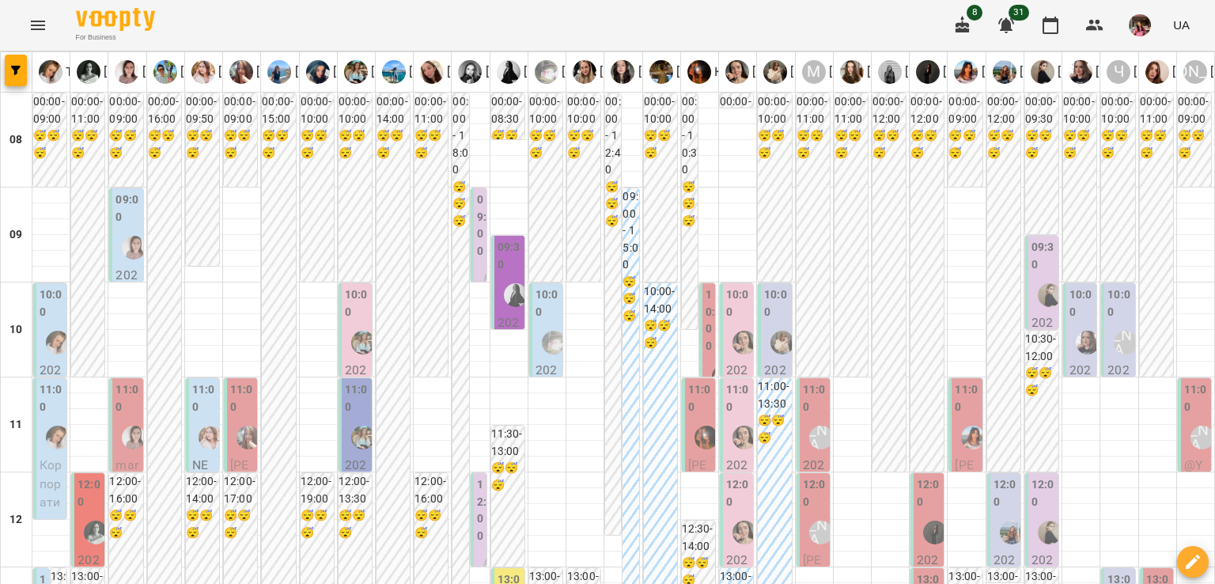
scroll to position [759, 0]
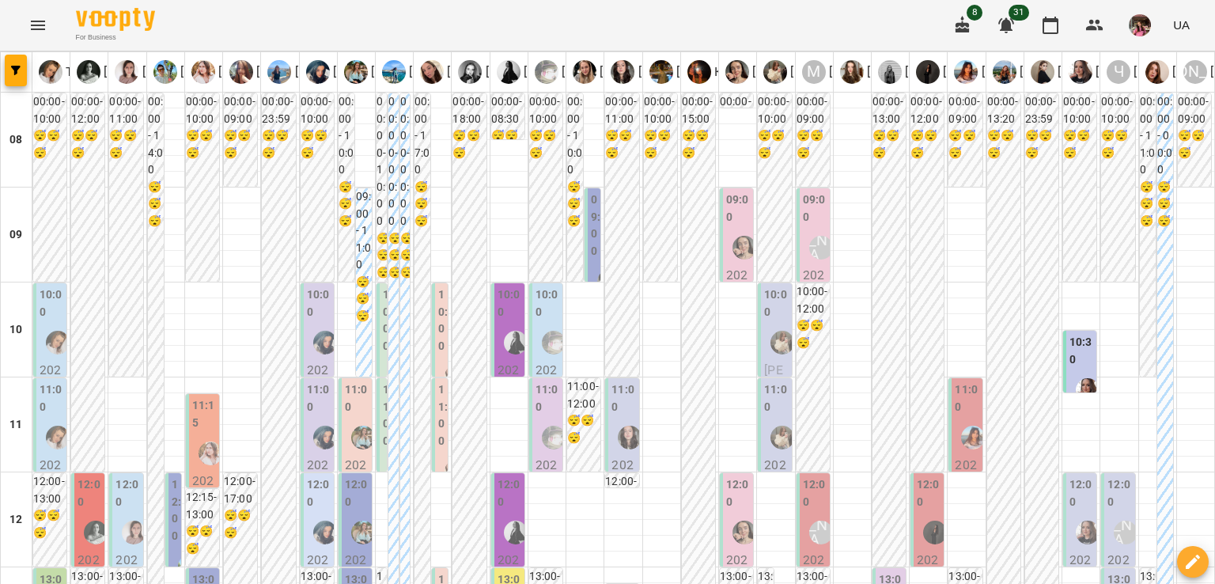
scroll to position [748, 0]
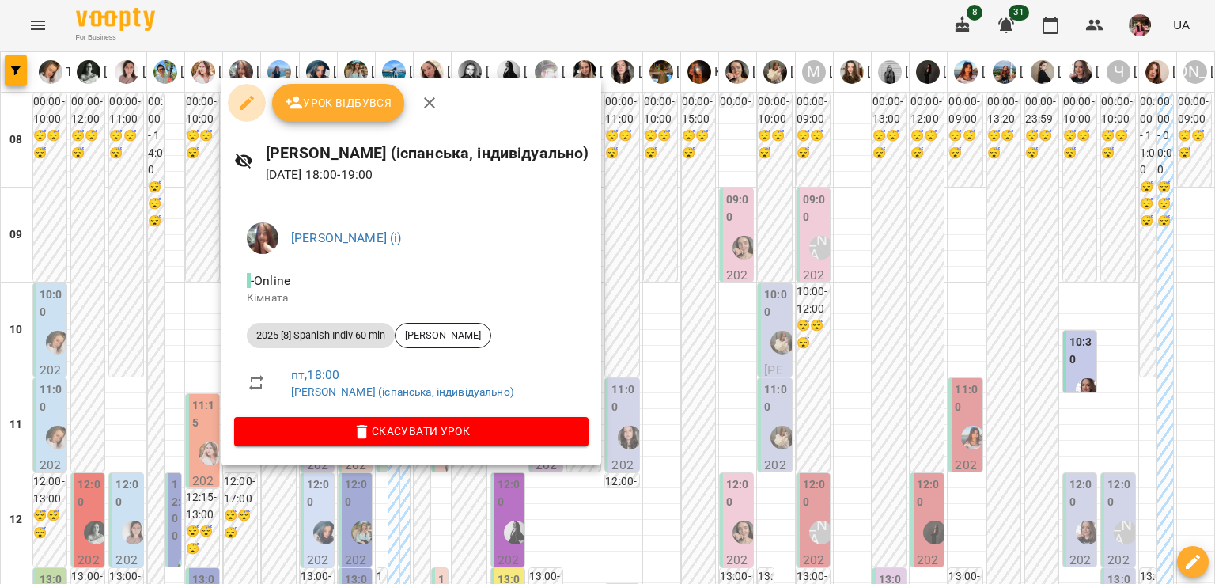
click at [247, 109] on icon "button" at bounding box center [246, 102] width 19 height 19
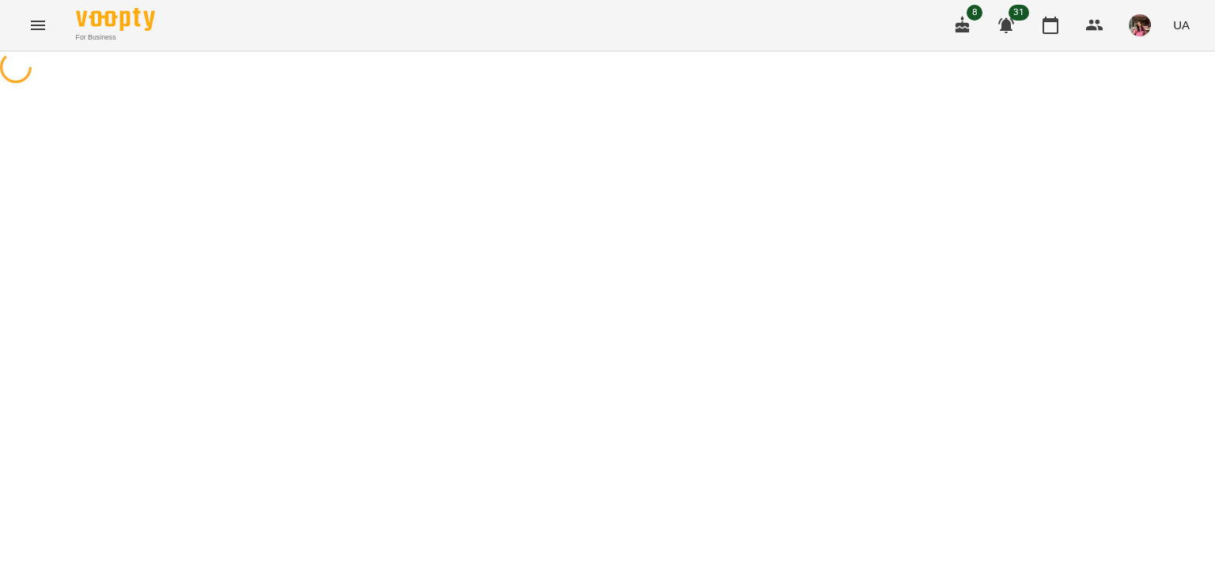
select select "**********"
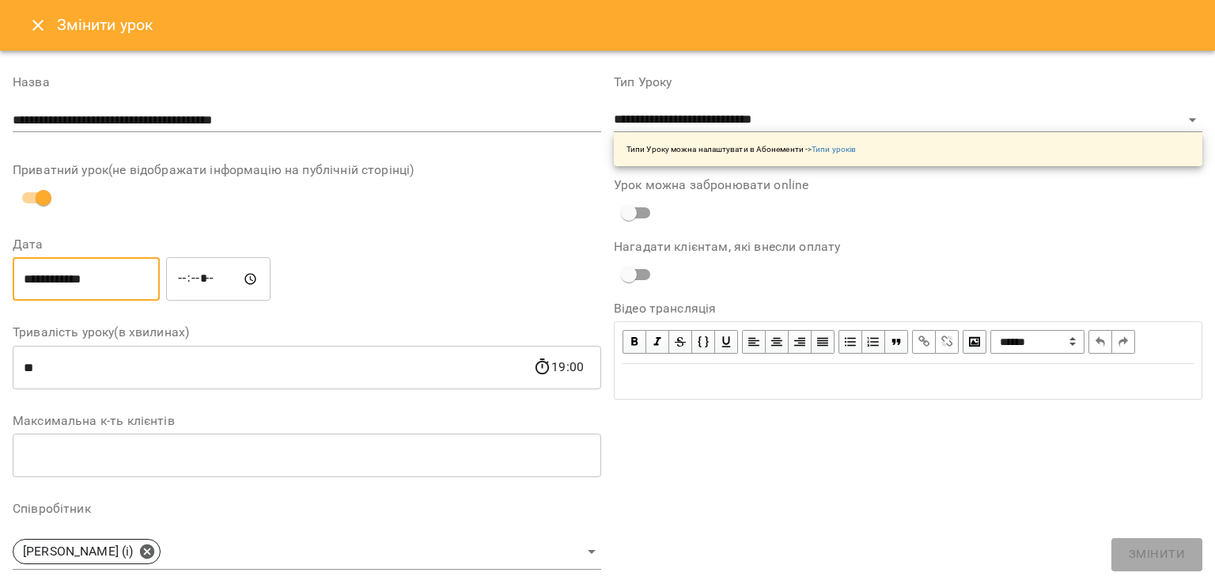
click at [72, 277] on input "**********" at bounding box center [86, 279] width 147 height 44
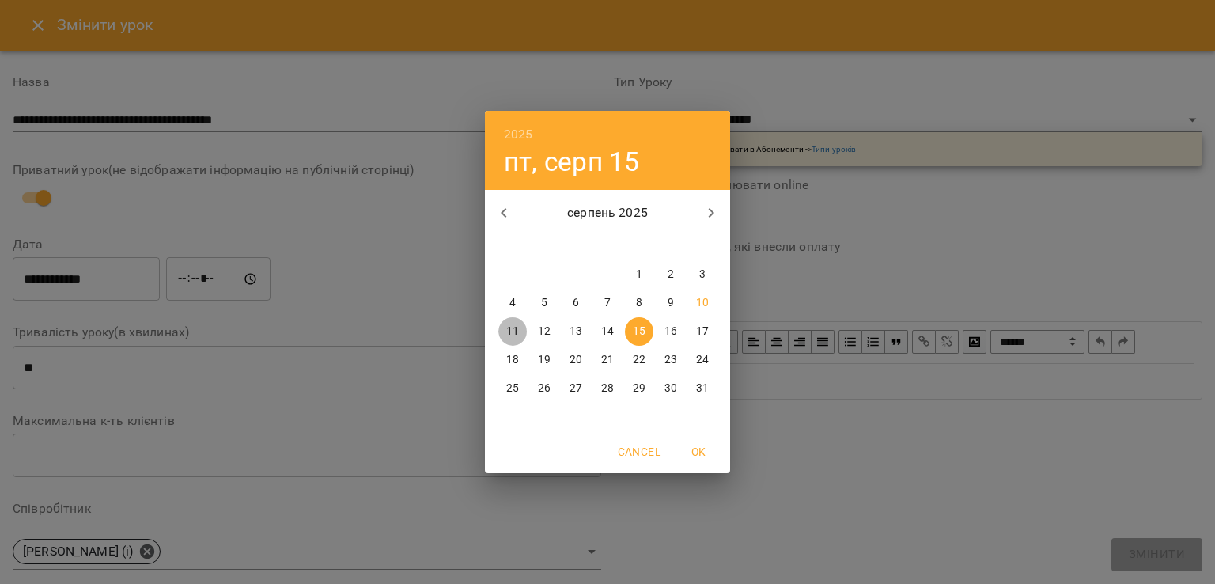
click at [510, 330] on p "11" at bounding box center [512, 332] width 13 height 16
type input "**********"
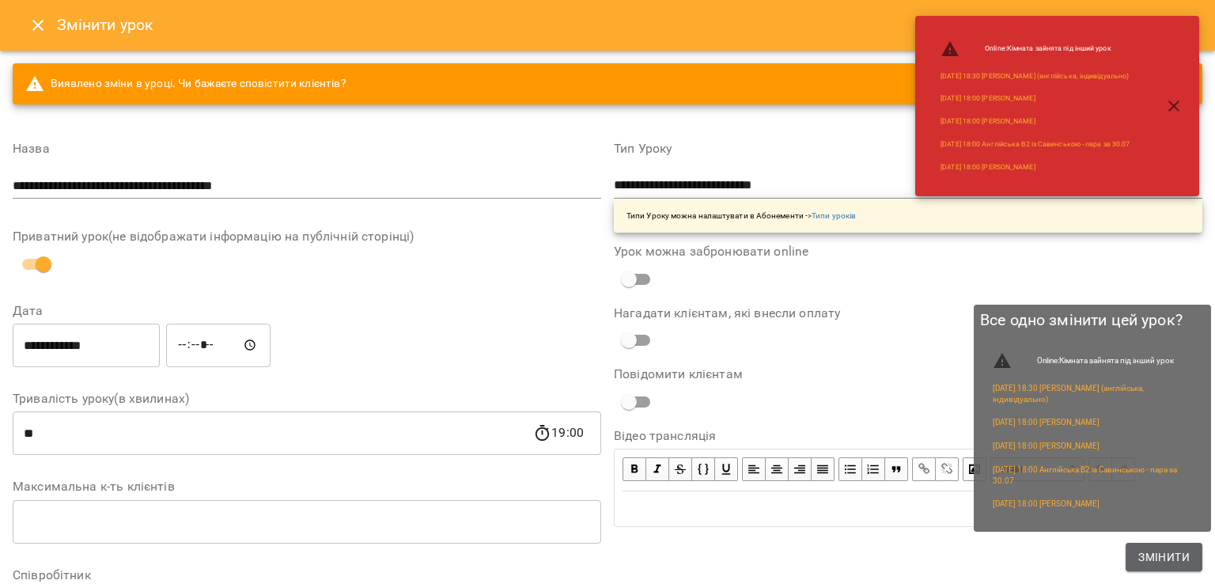
click at [1139, 561] on span "Змінити" at bounding box center [1163, 556] width 51 height 19
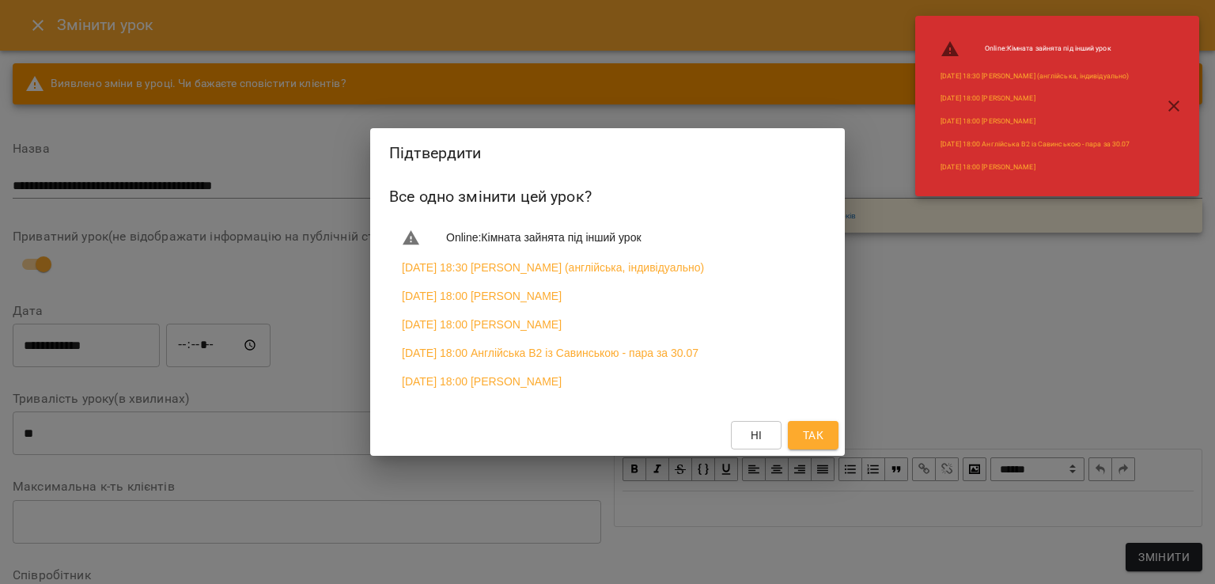
click at [824, 445] on span "Так" at bounding box center [813, 435] width 25 height 19
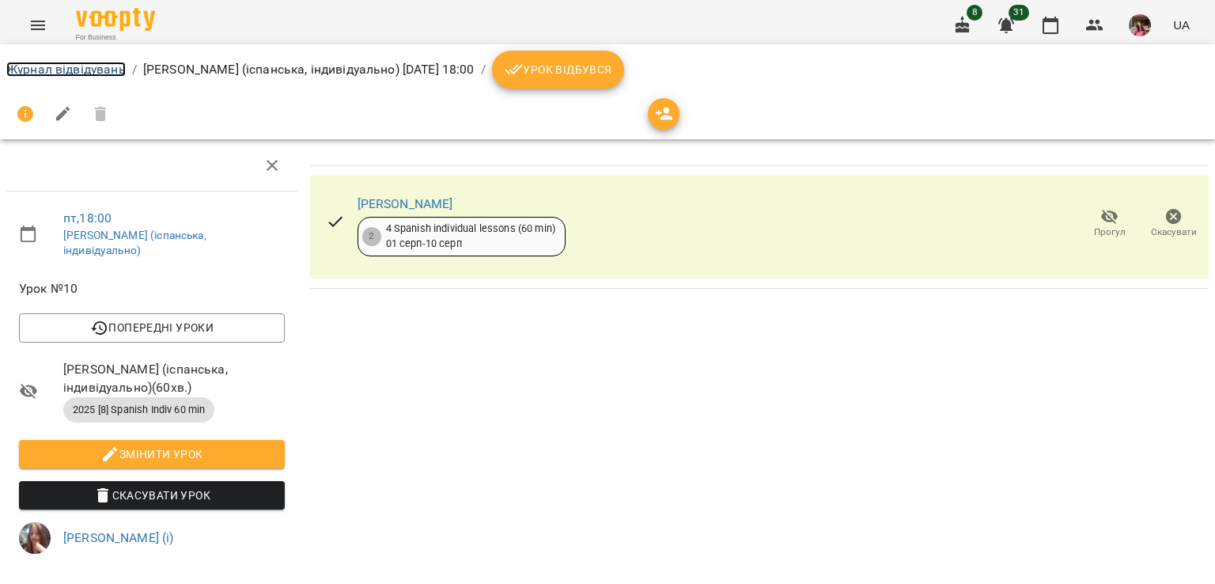
click at [111, 74] on link "Журнал відвідувань" at bounding box center [65, 69] width 119 height 15
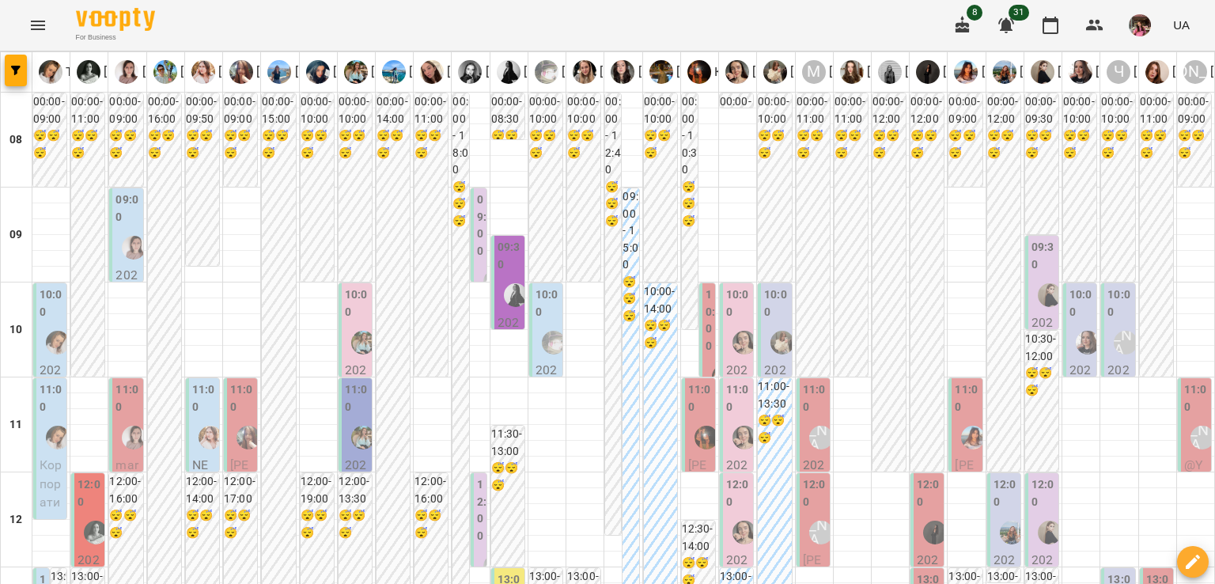
scroll to position [1037, 0]
click at [8, 72] on span "button" at bounding box center [16, 70] width 22 height 9
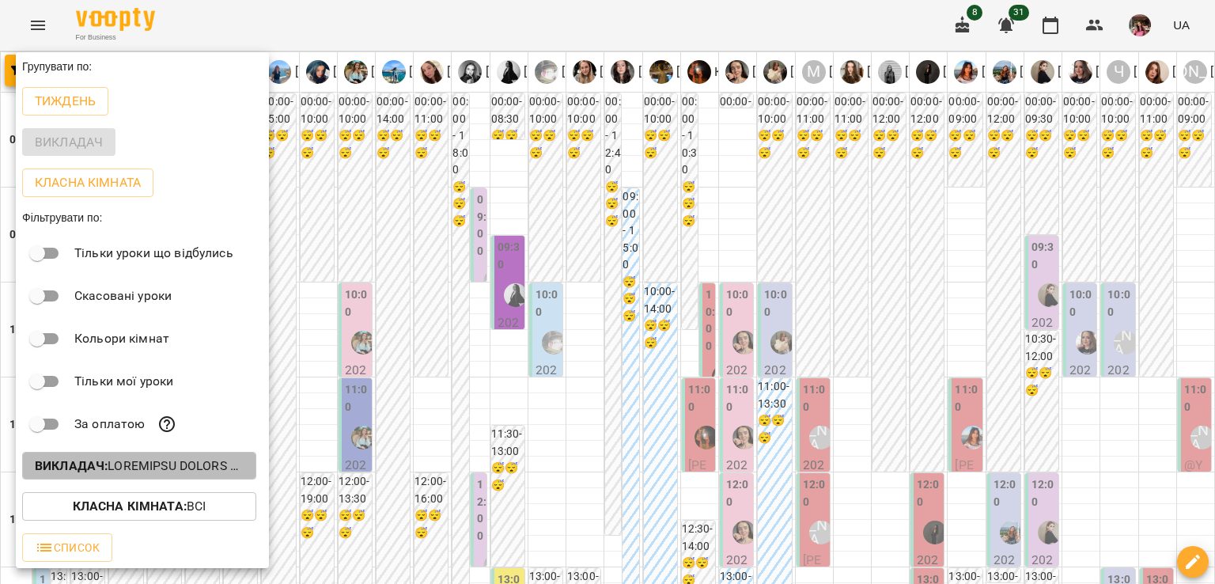
click at [130, 462] on p "Викладач :" at bounding box center [139, 465] width 209 height 19
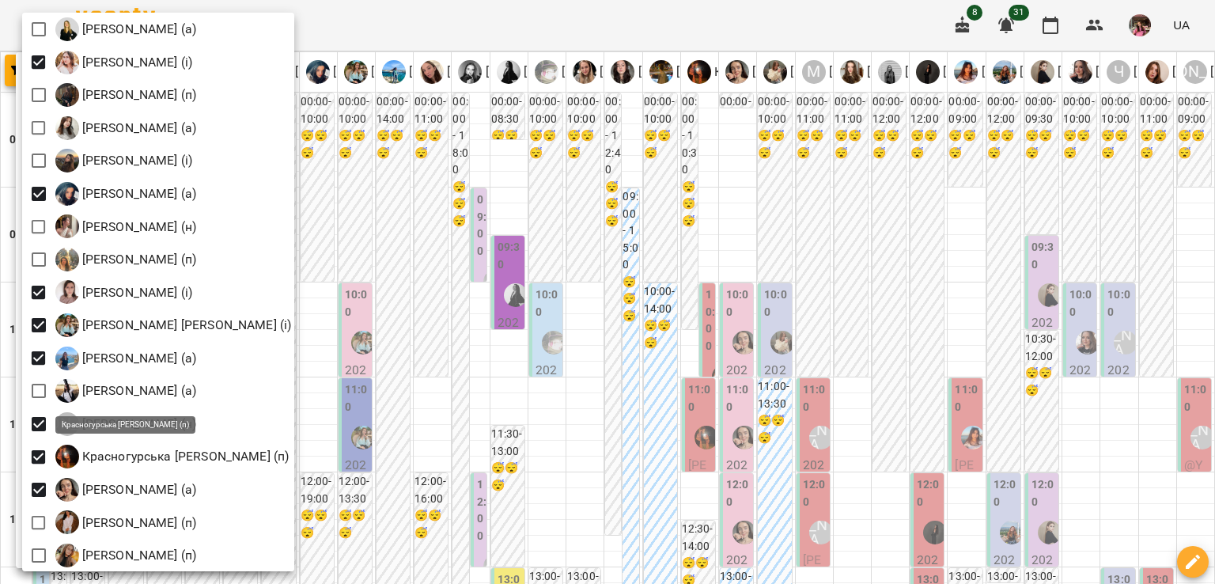
scroll to position [910, 0]
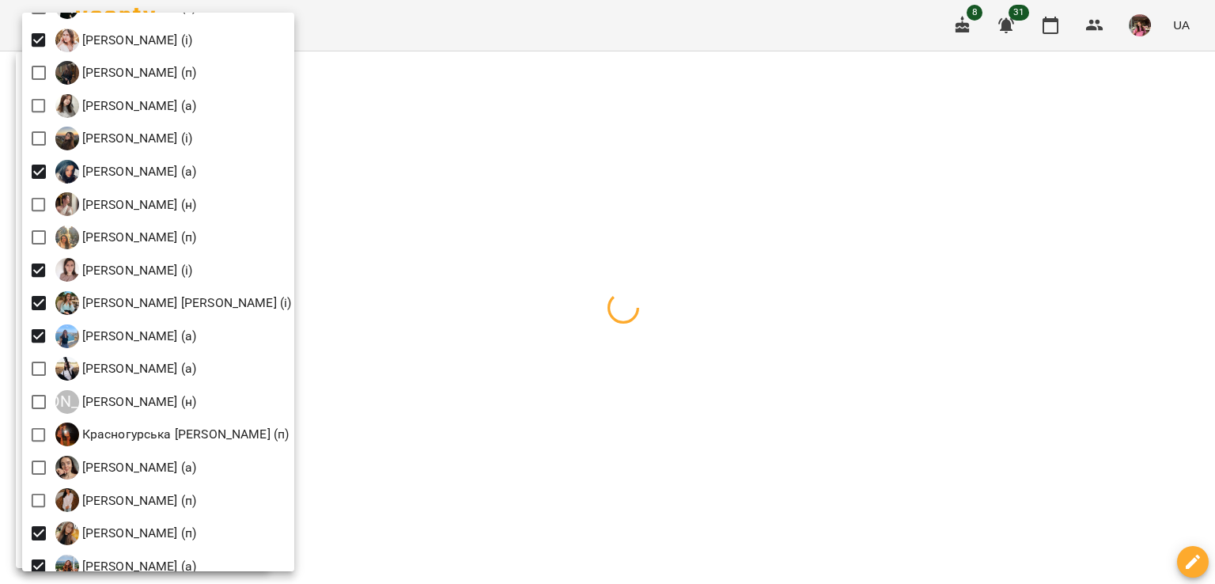
click at [581, 360] on div at bounding box center [607, 292] width 1215 height 584
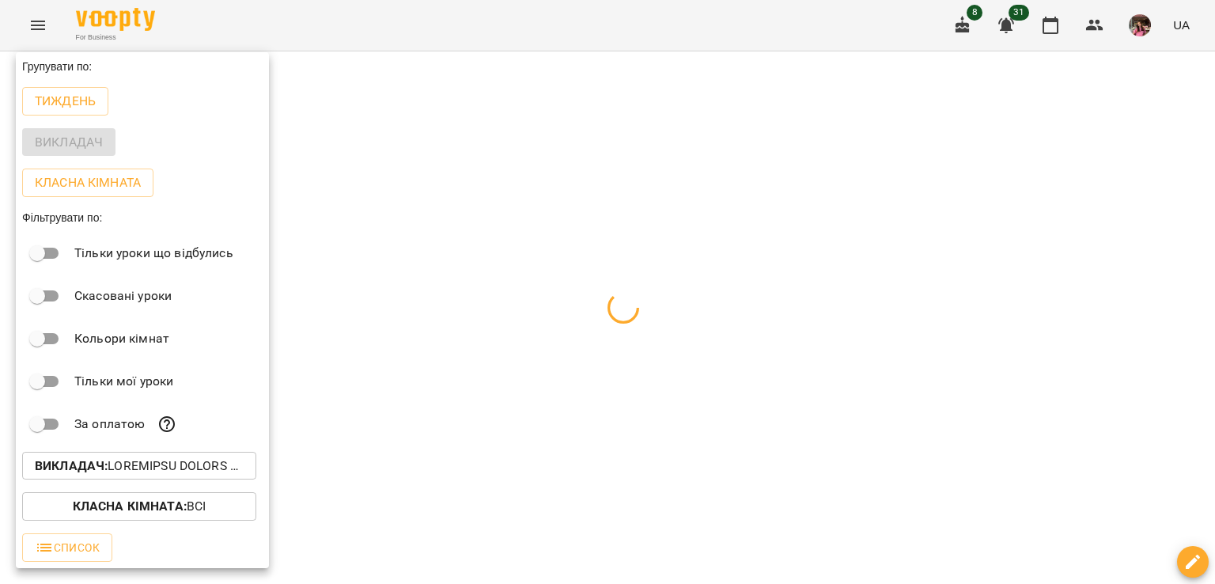
click at [361, 334] on div at bounding box center [607, 292] width 1215 height 584
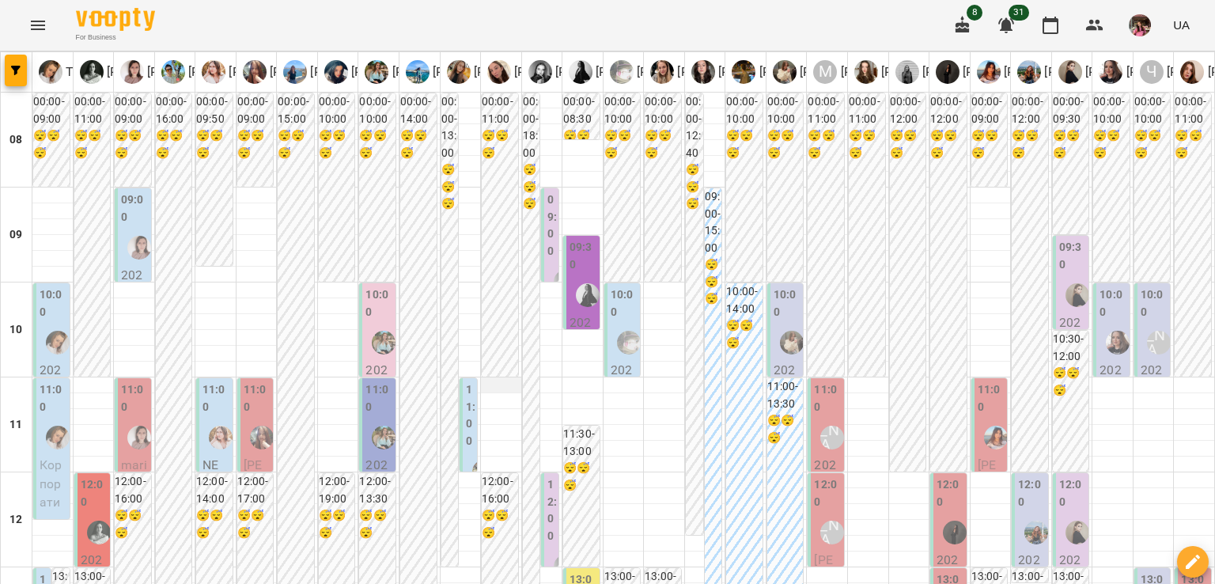
scroll to position [741, 0]
type input "**********"
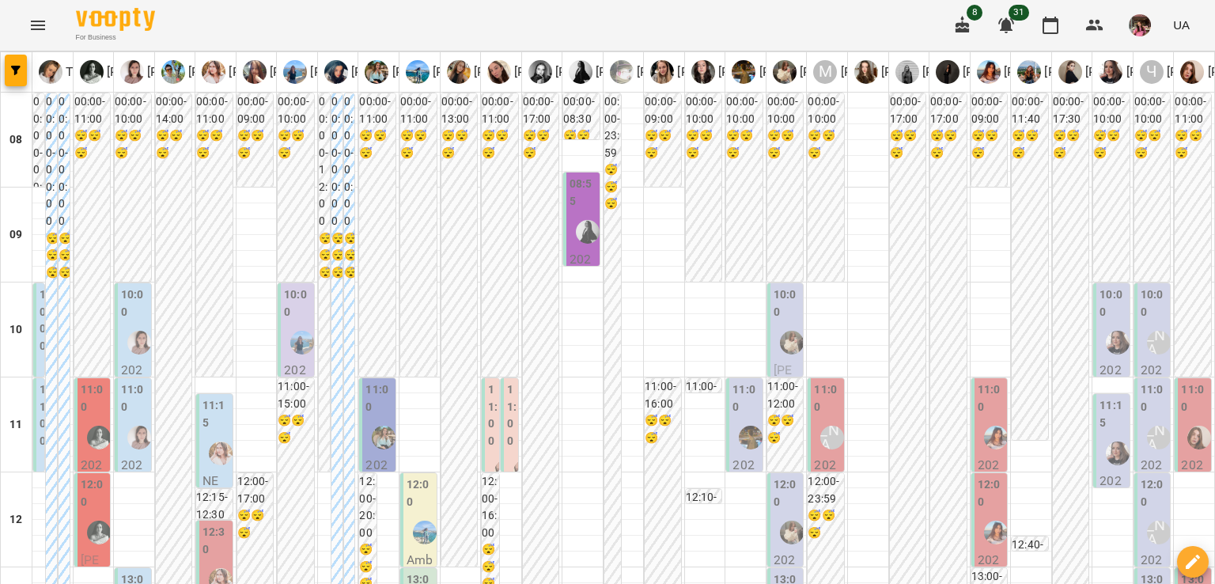
scroll to position [838, 0]
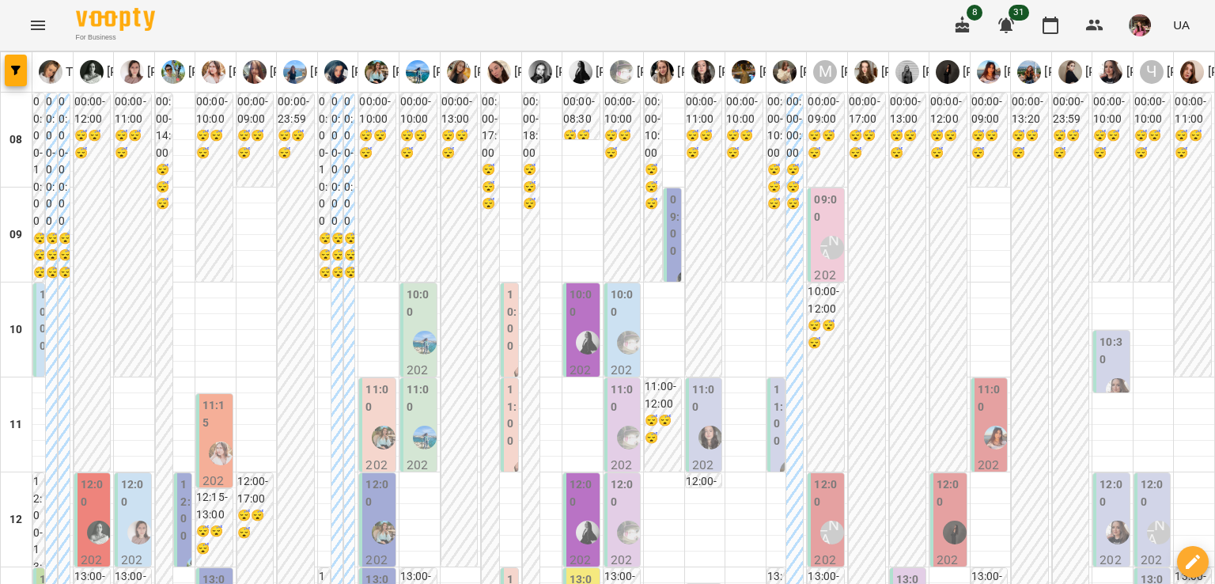
scroll to position [959, 0]
click at [21, 68] on span "button" at bounding box center [16, 70] width 22 height 9
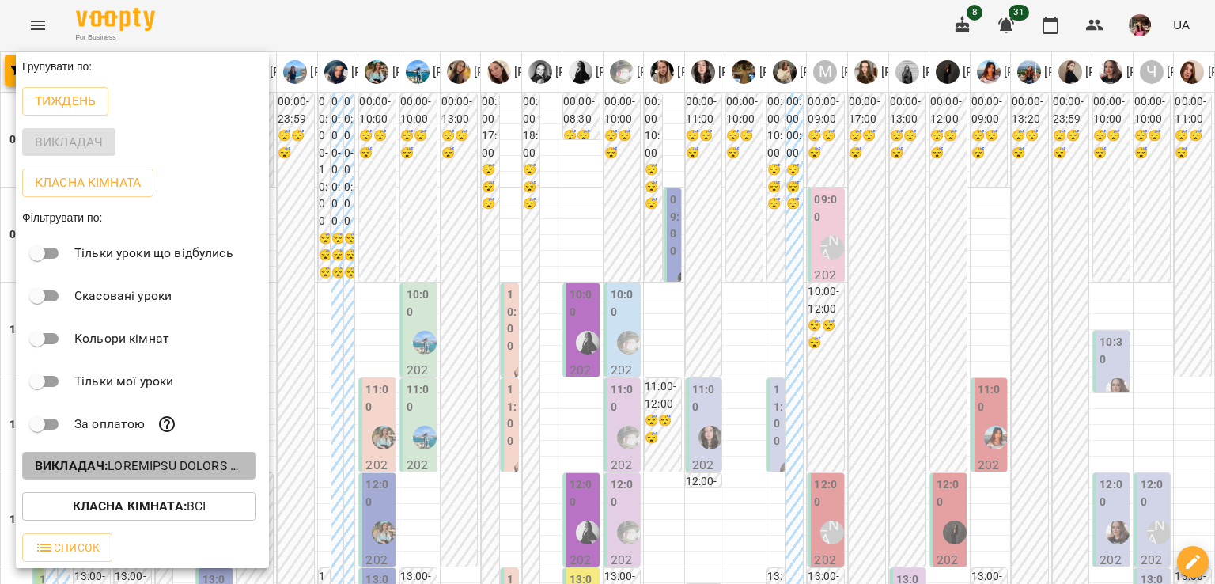
click at [127, 468] on p "Викладач :" at bounding box center [139, 465] width 209 height 19
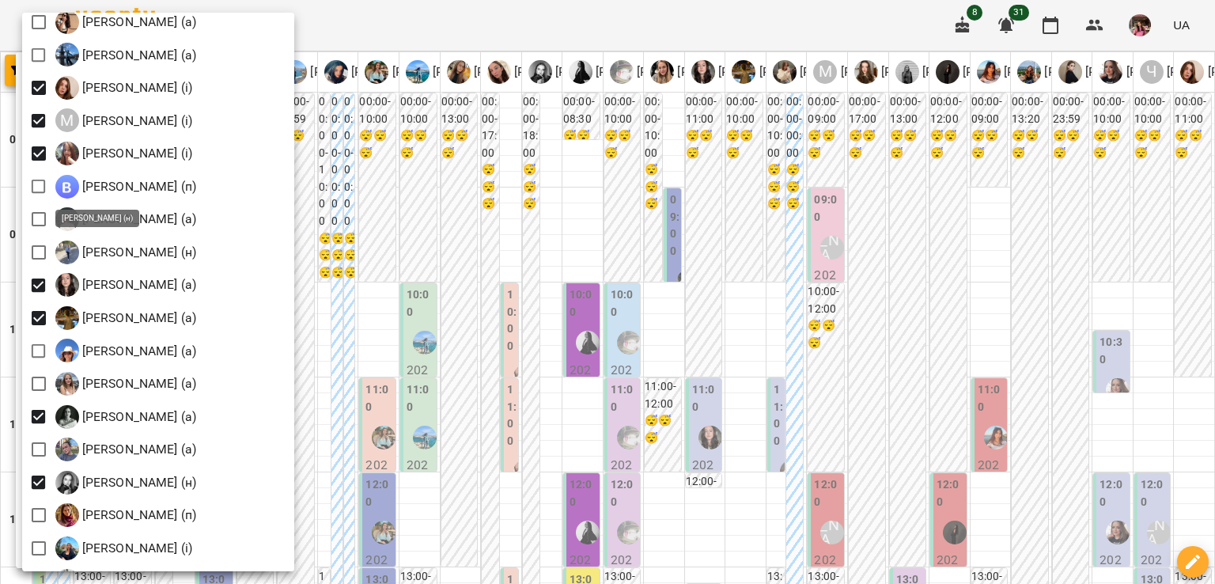
scroll to position [1587, 0]
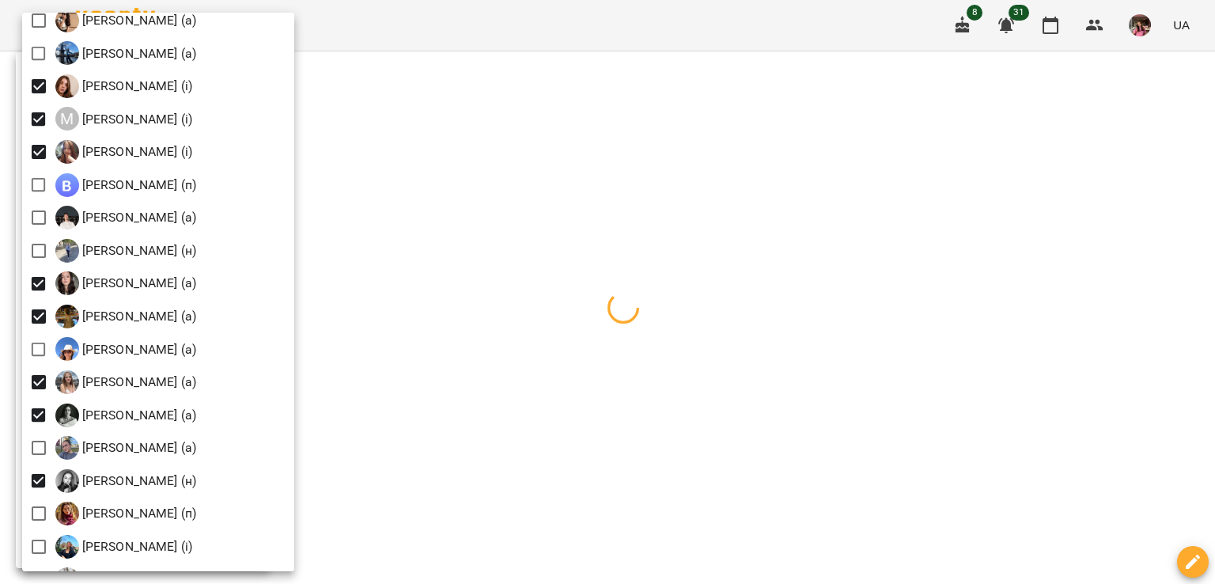
click at [523, 356] on div at bounding box center [607, 292] width 1215 height 584
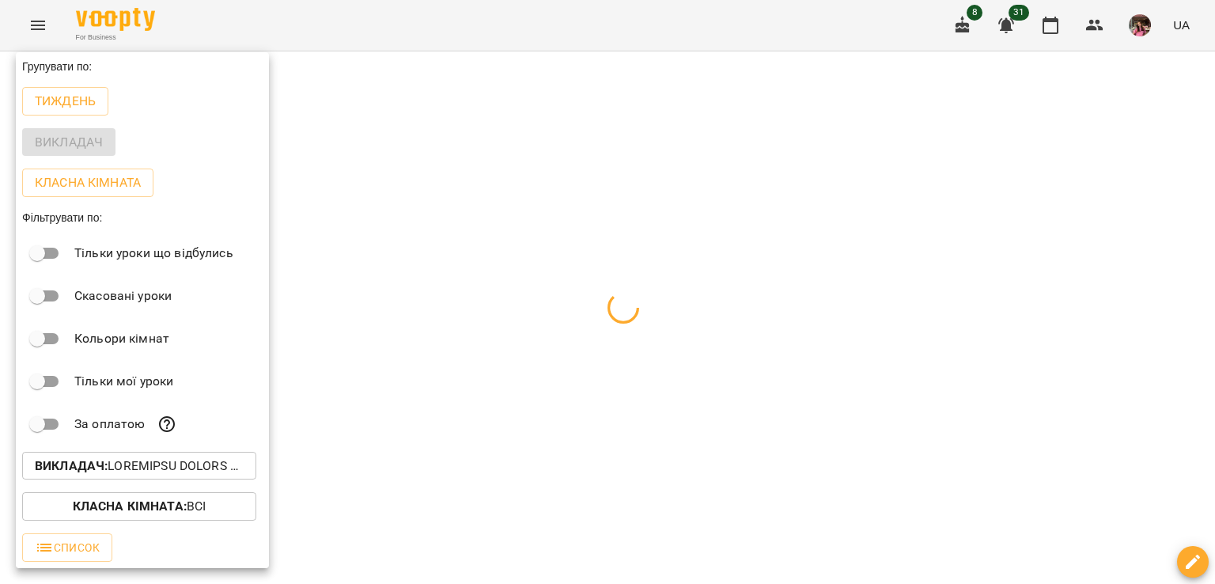
click at [523, 356] on div "Всі [PERSON_NAME] (і) [PERSON_NAME] (і) [PERSON_NAME] (п) [PERSON_NAME] (п) [PE…" at bounding box center [607, 292] width 1215 height 584
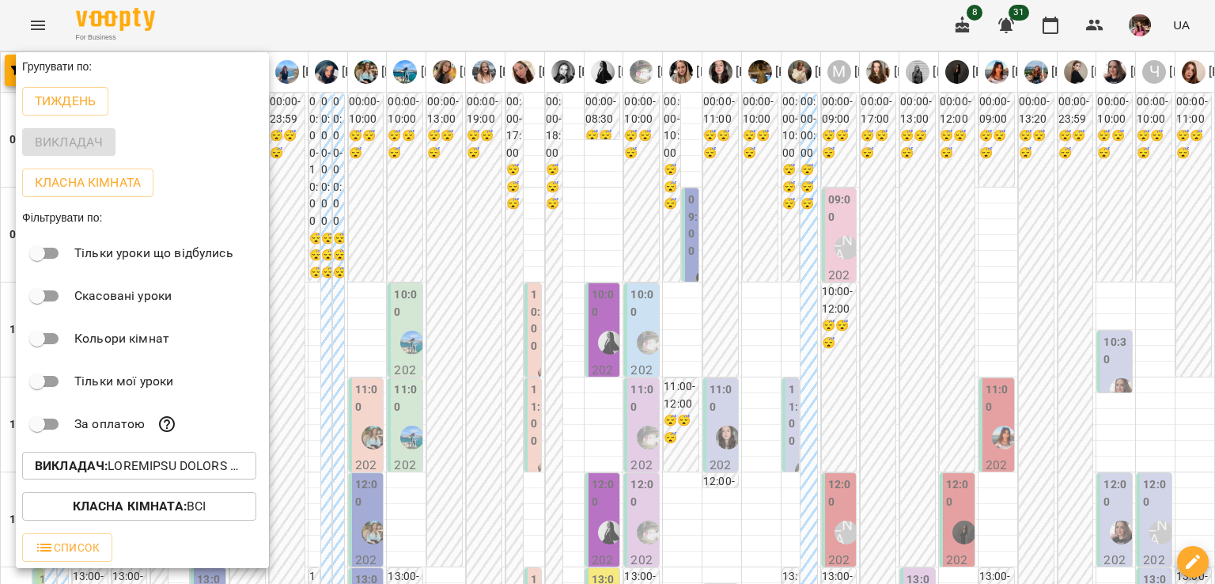
click at [523, 356] on div at bounding box center [607, 292] width 1215 height 584
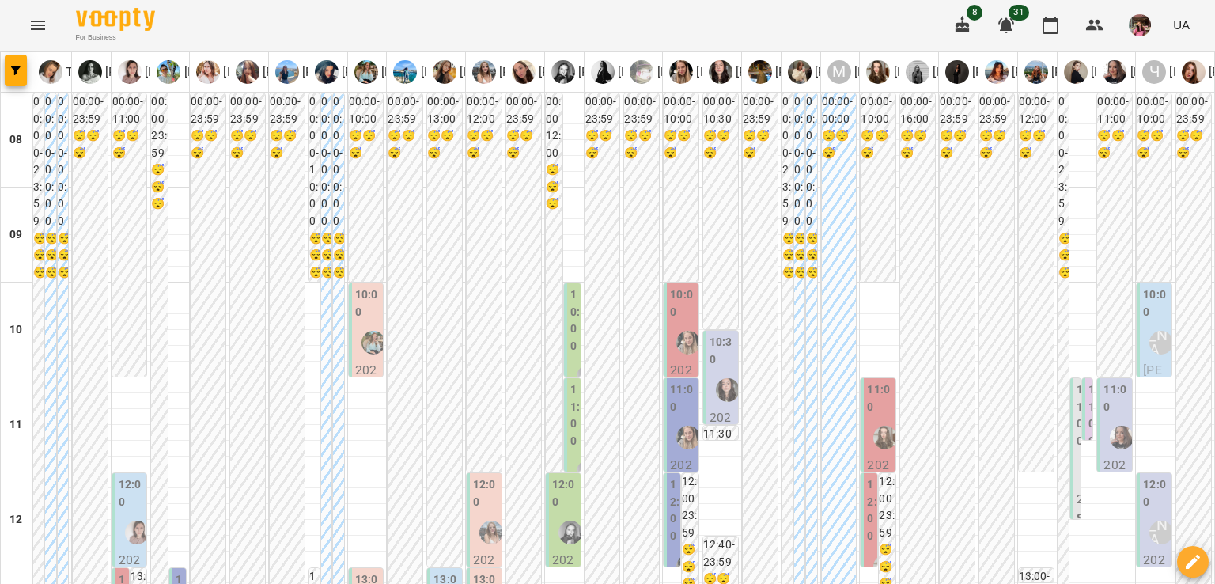
scroll to position [408, 0]
click at [18, 69] on icon "button" at bounding box center [15, 70] width 9 height 9
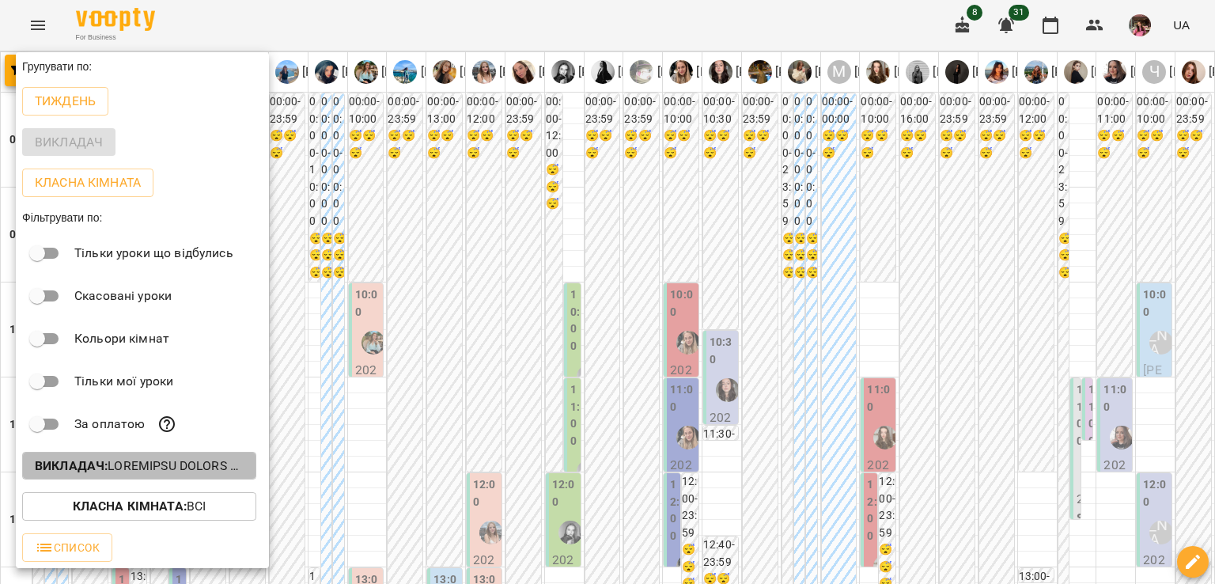
click at [89, 460] on b "Викладач :" at bounding box center [71, 465] width 73 height 15
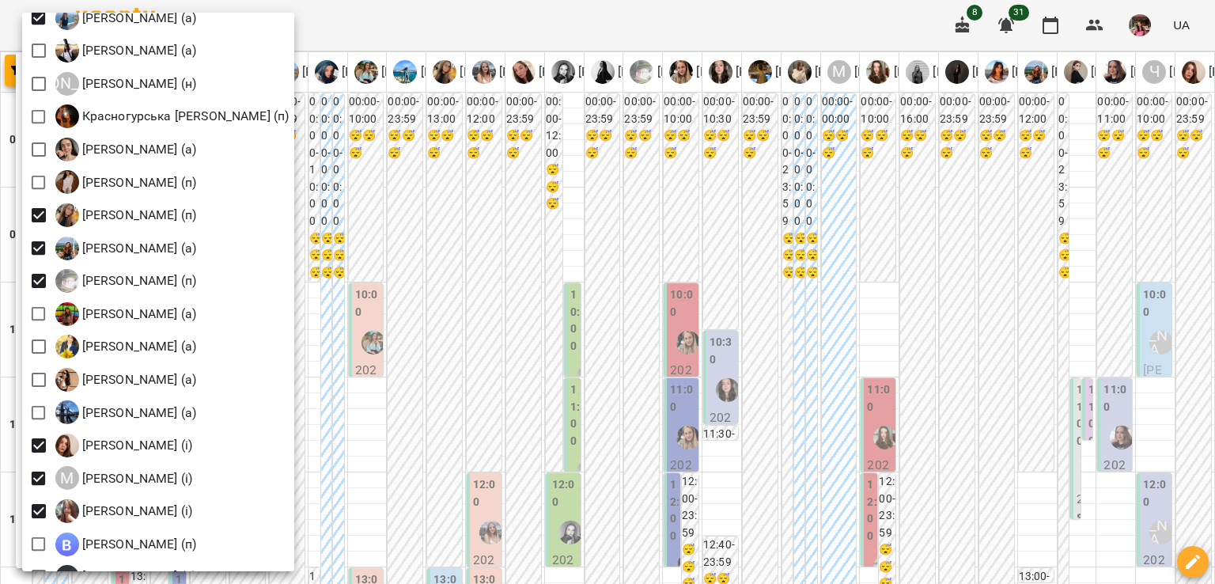
scroll to position [1247, 0]
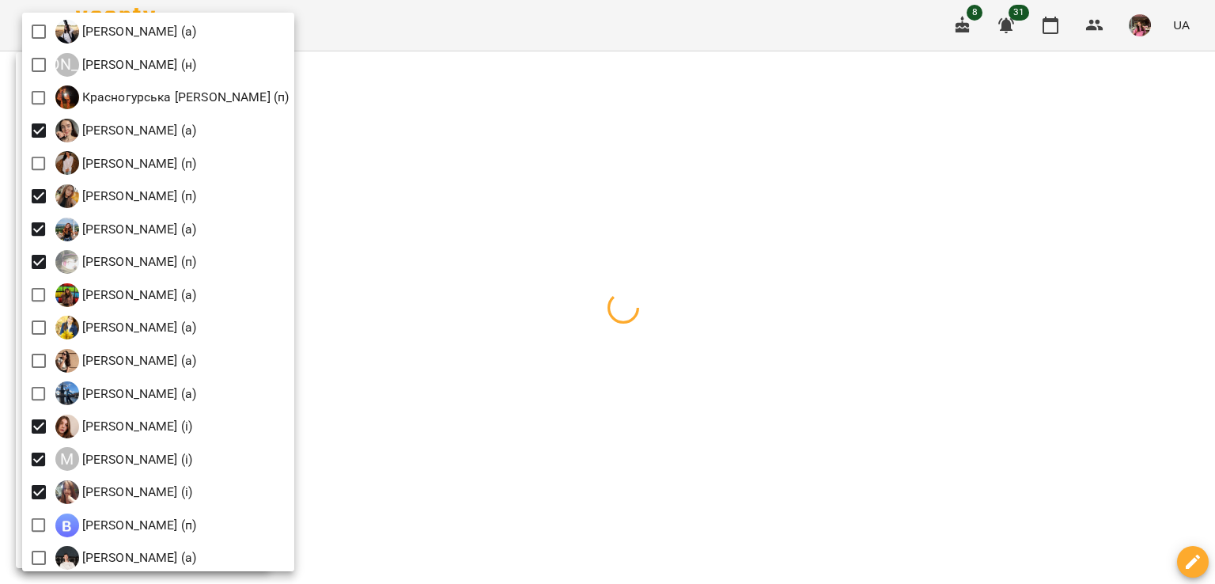
click at [524, 254] on div at bounding box center [607, 292] width 1215 height 584
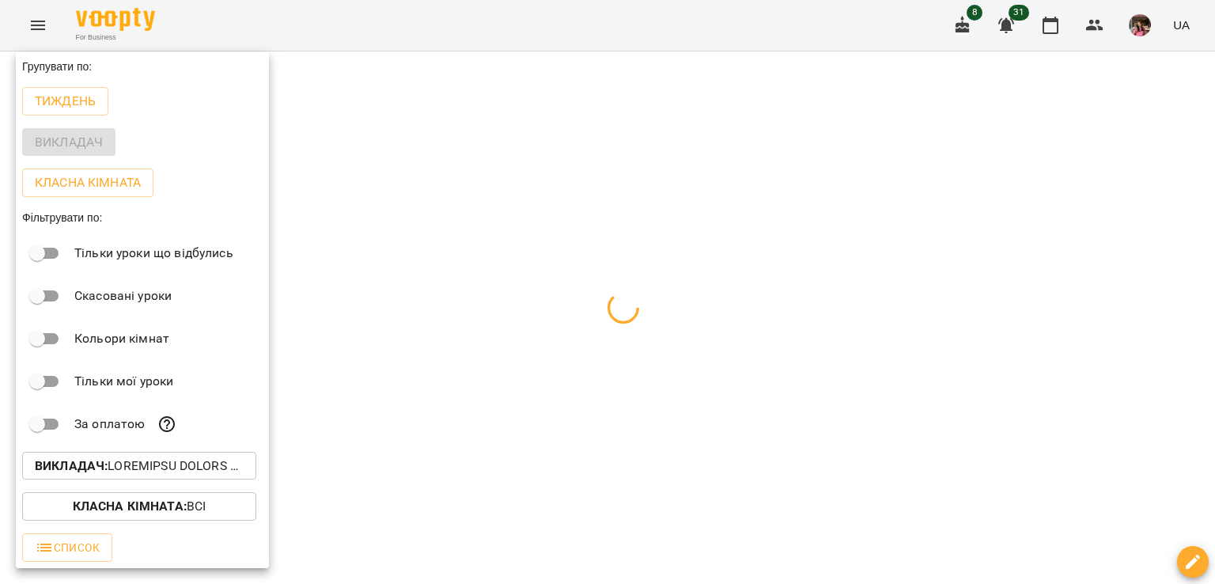
click at [524, 254] on div at bounding box center [607, 292] width 1215 height 584
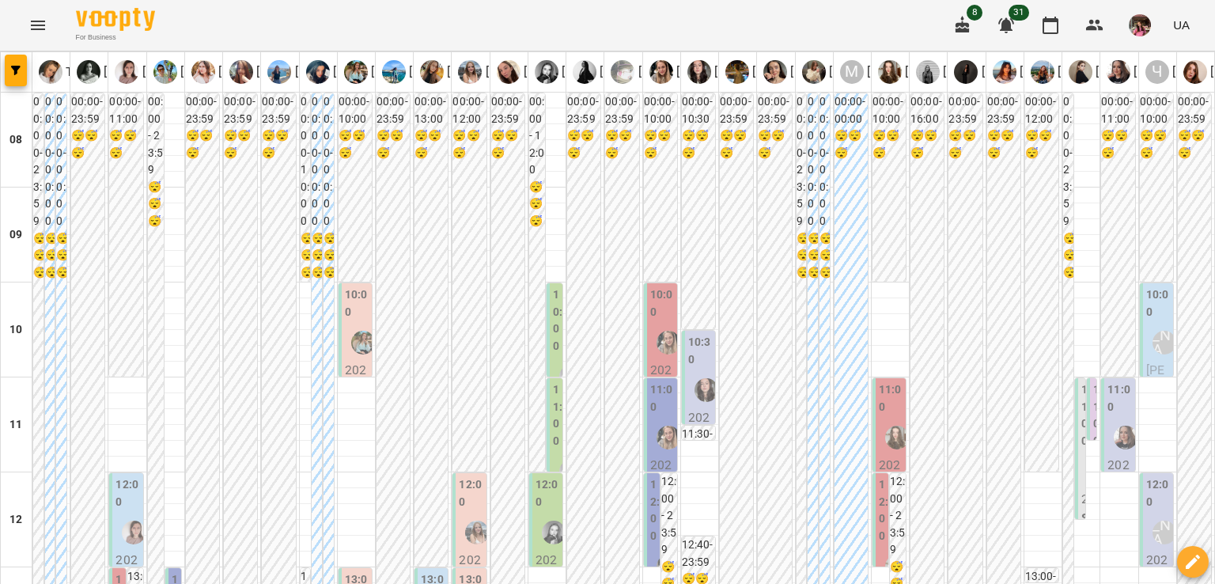
scroll to position [1038, 0]
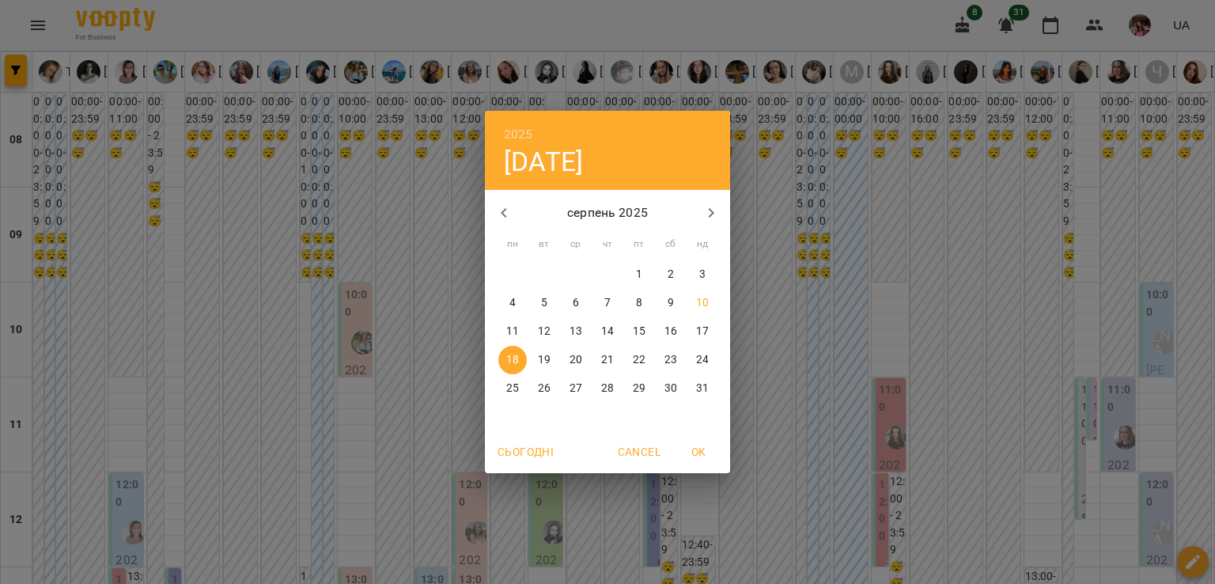
click at [671, 324] on p "16" at bounding box center [671, 332] width 13 height 16
type input "**********"
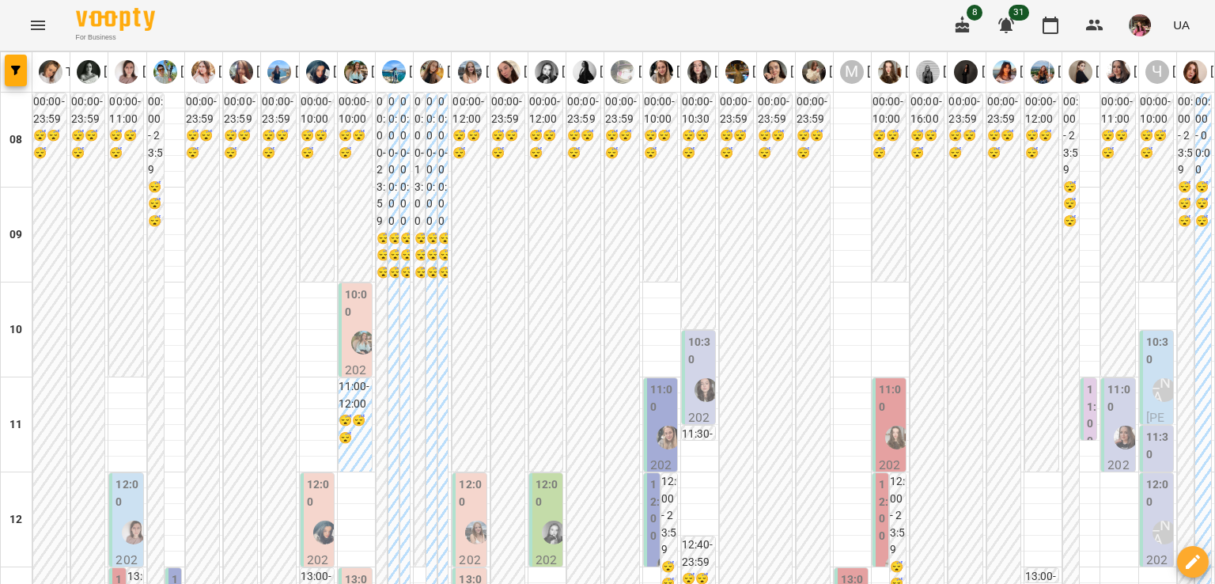
scroll to position [212, 0]
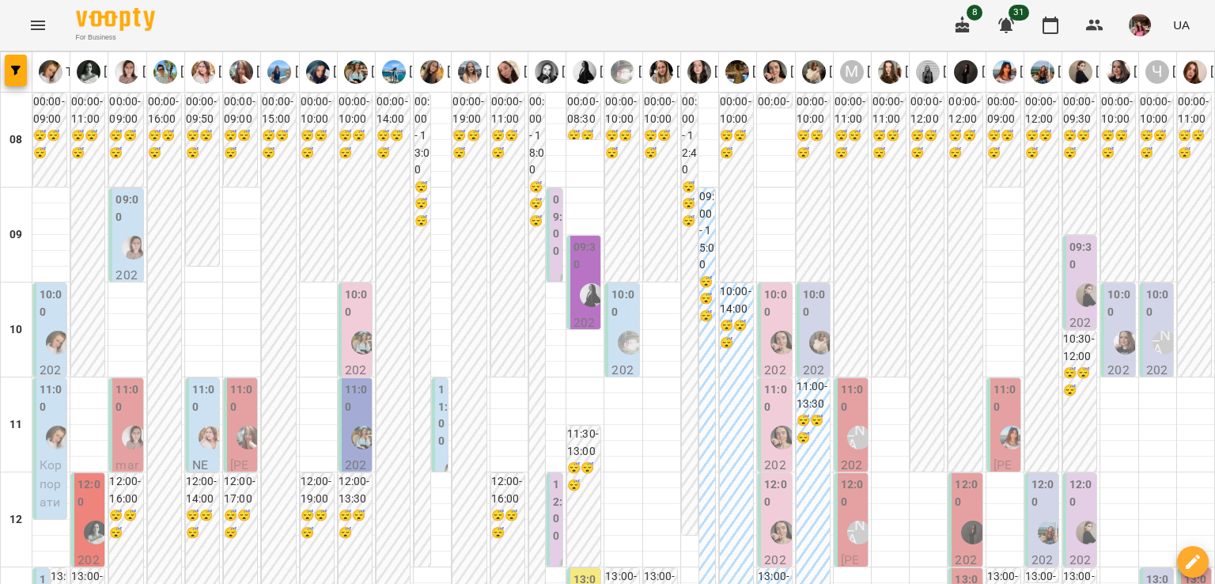
scroll to position [877, 0]
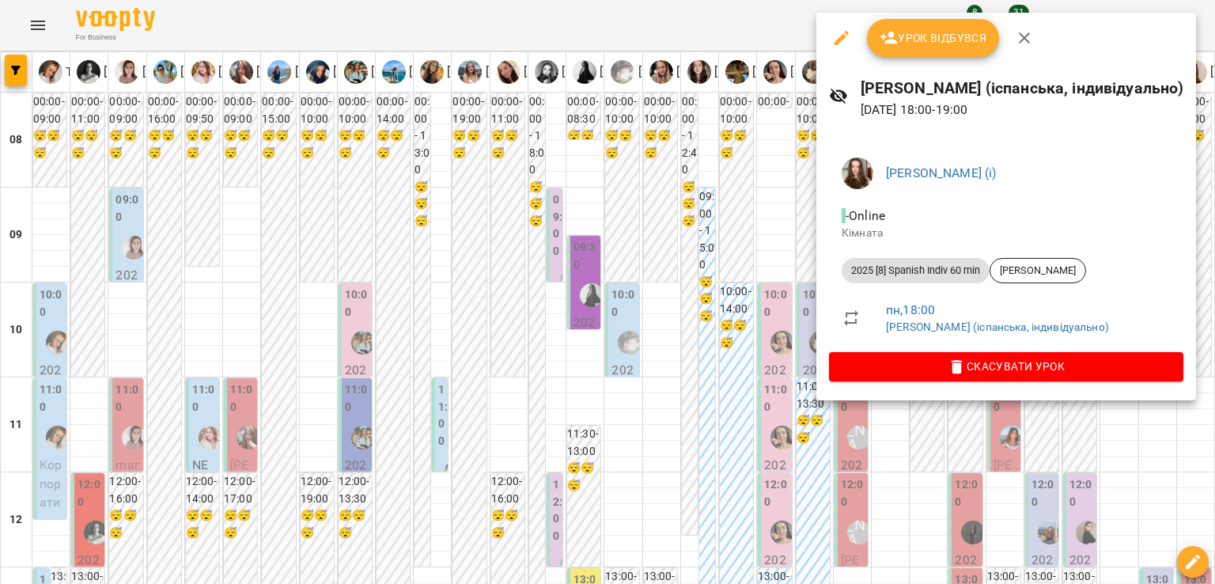
click at [741, 200] on div at bounding box center [607, 292] width 1215 height 584
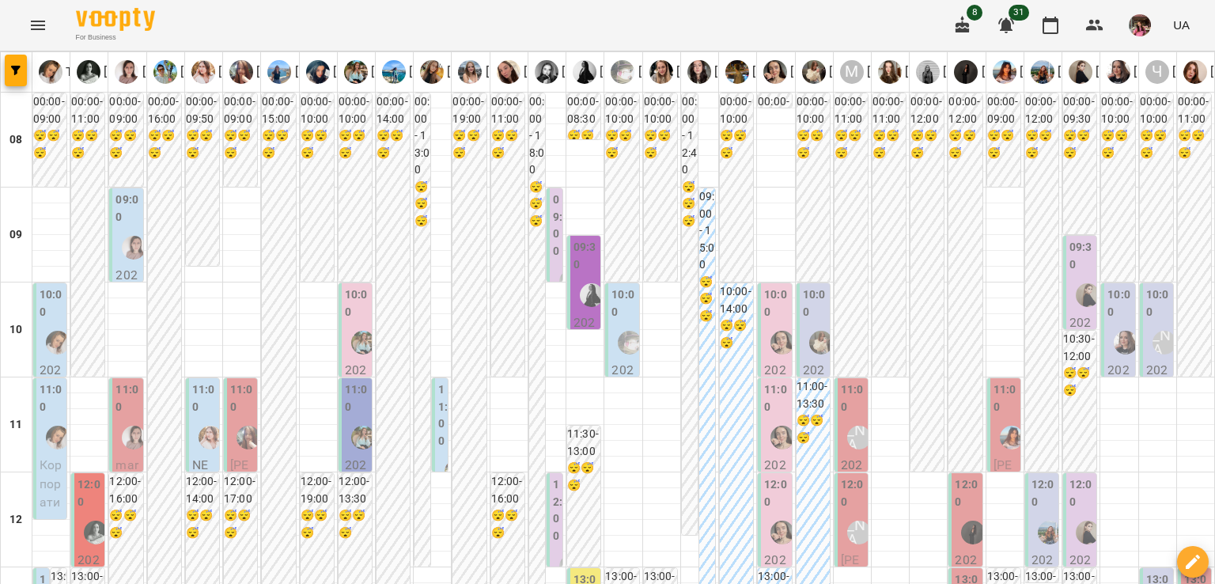
scroll to position [970, 0]
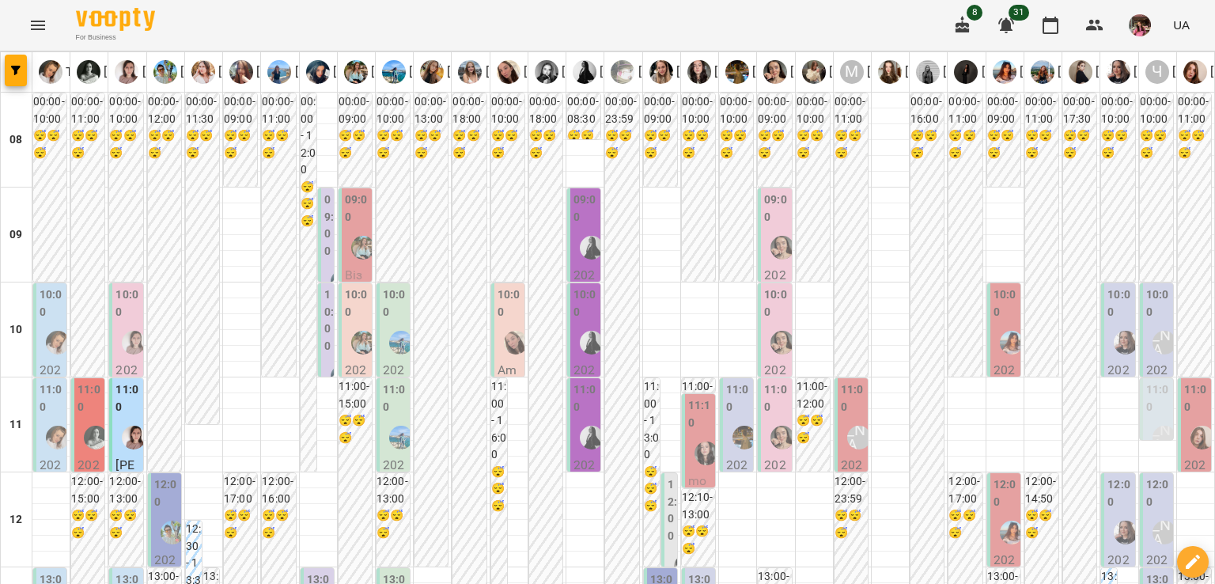
scroll to position [991, 0]
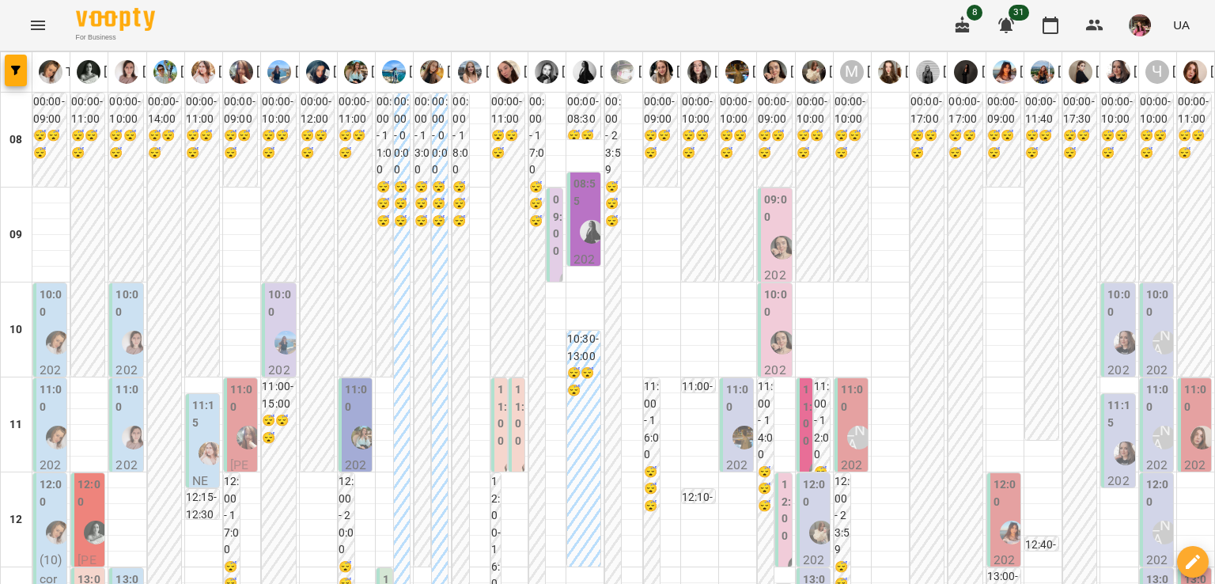
scroll to position [838, 0]
click at [32, 78] on div at bounding box center [17, 72] width 32 height 40
click at [21, 72] on span "button" at bounding box center [16, 70] width 22 height 9
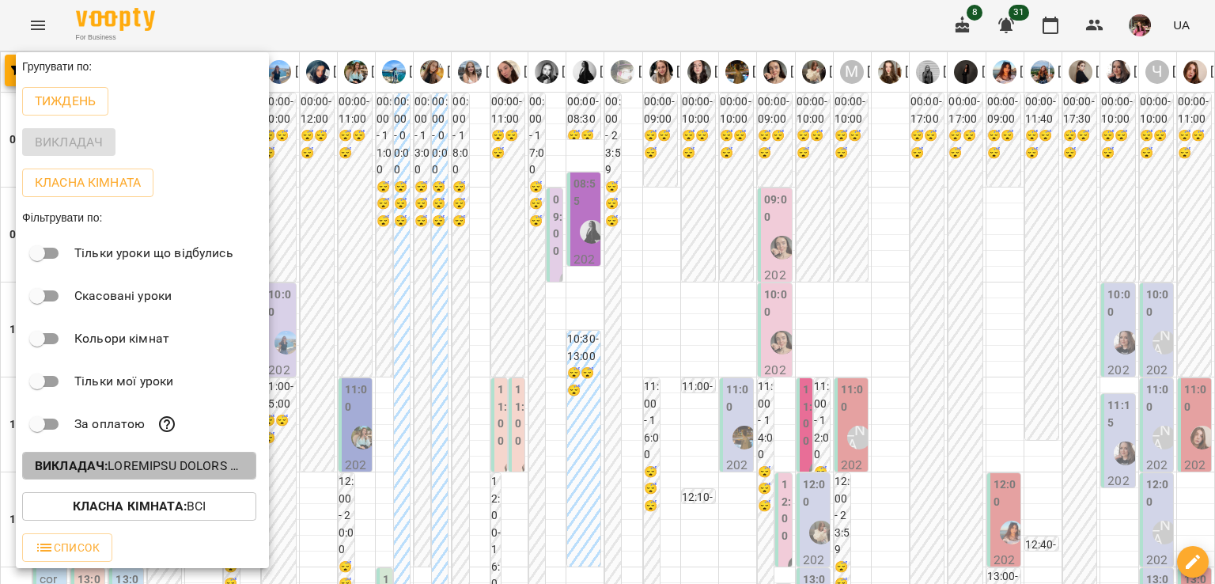
click at [70, 464] on b "Викладач :" at bounding box center [71, 465] width 73 height 15
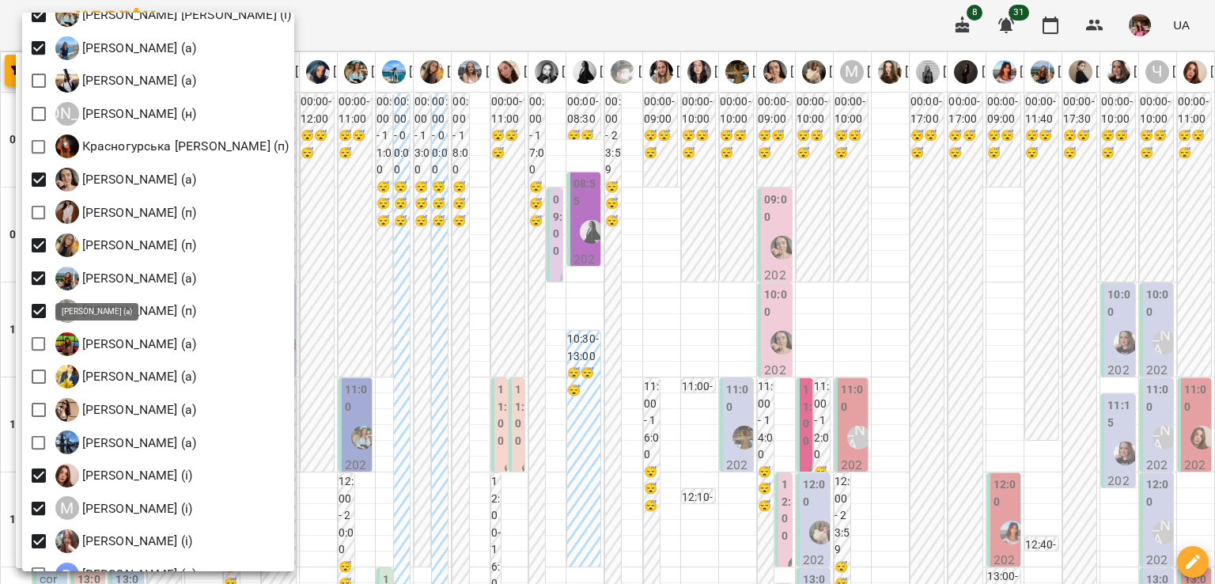
scroll to position [1328, 0]
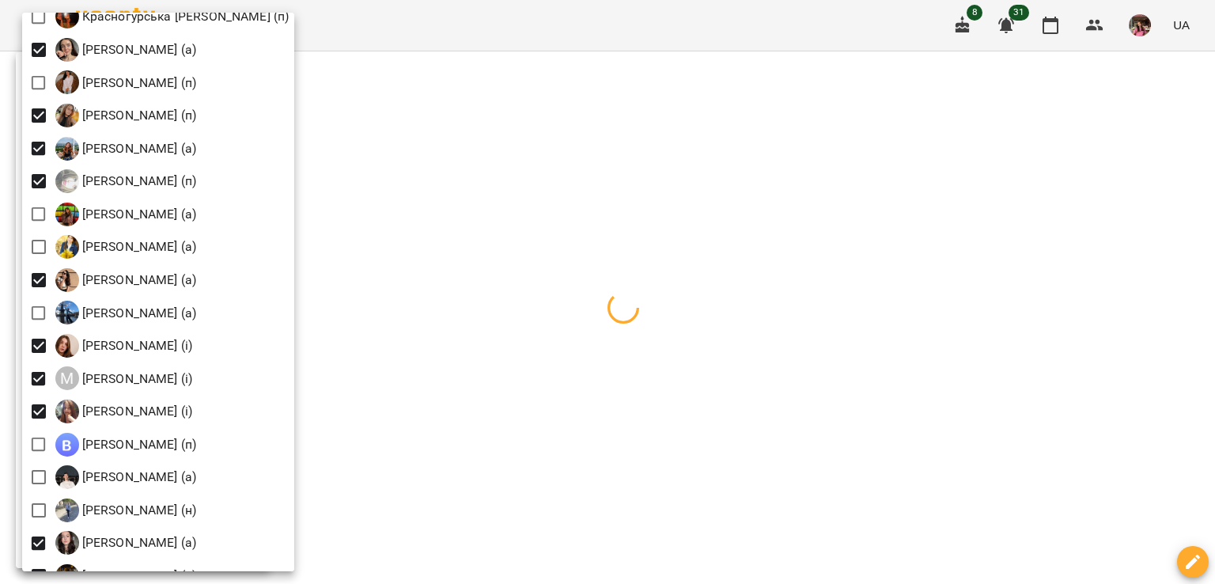
click at [487, 292] on div at bounding box center [607, 292] width 1215 height 584
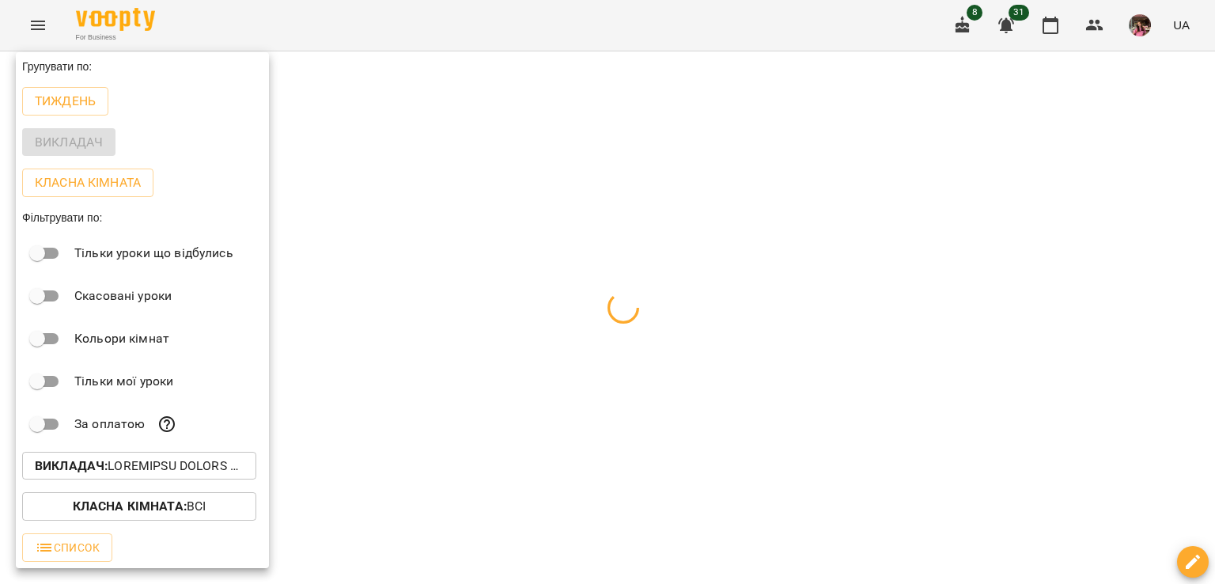
click at [394, 362] on div at bounding box center [607, 292] width 1215 height 584
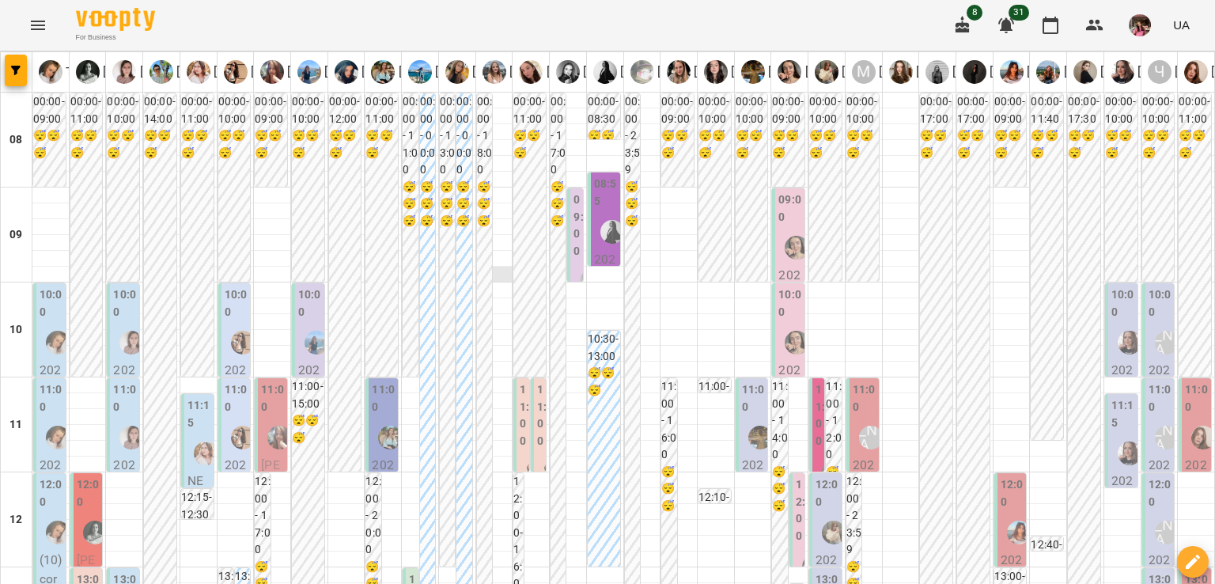
scroll to position [16, 0]
drag, startPoint x: 503, startPoint y: 276, endPoint x: 527, endPoint y: 218, distance: 62.4
click at [298, 283] on div "10:00 2025 [8] English Indiv 60 min - Ільченко Ірина Миколаївна" at bounding box center [308, 454] width 32 height 342
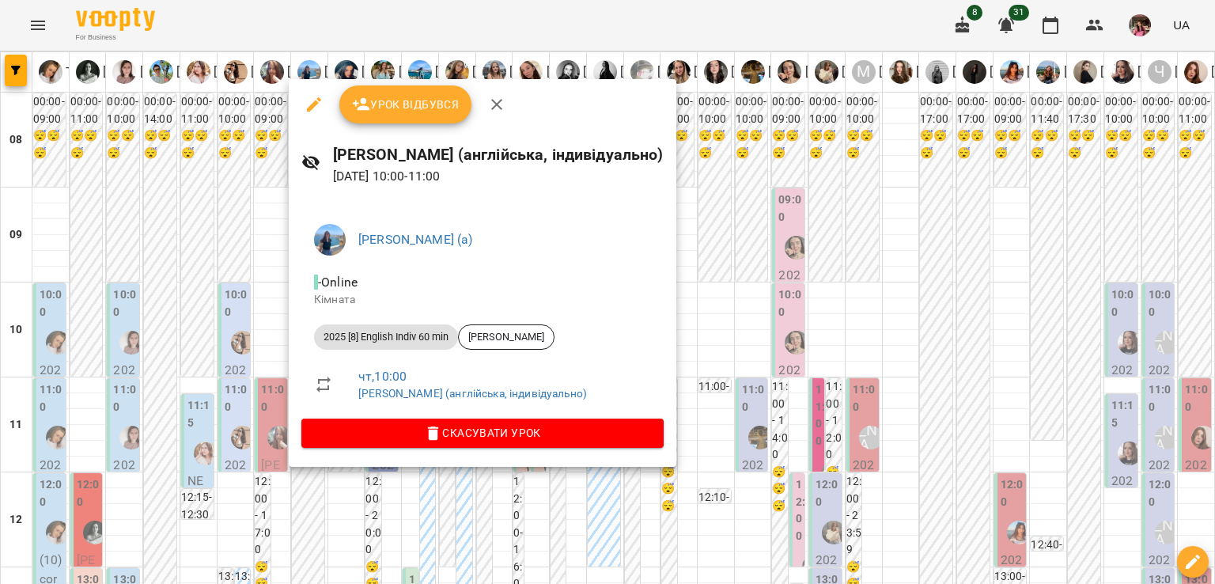
click at [219, 243] on div at bounding box center [607, 292] width 1215 height 584
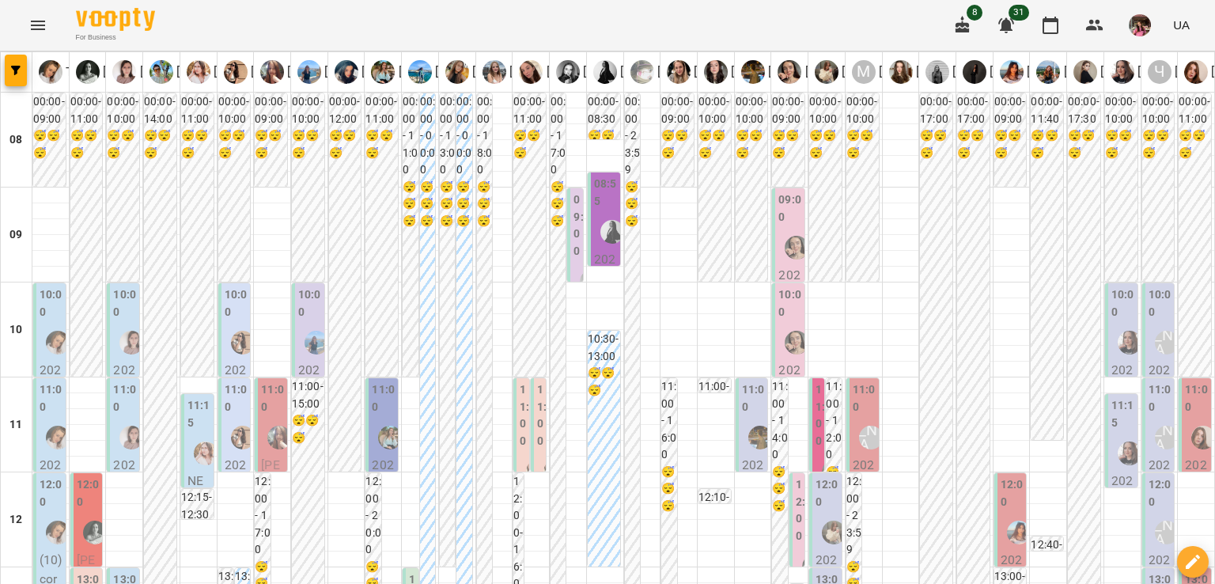
scroll to position [784, 0]
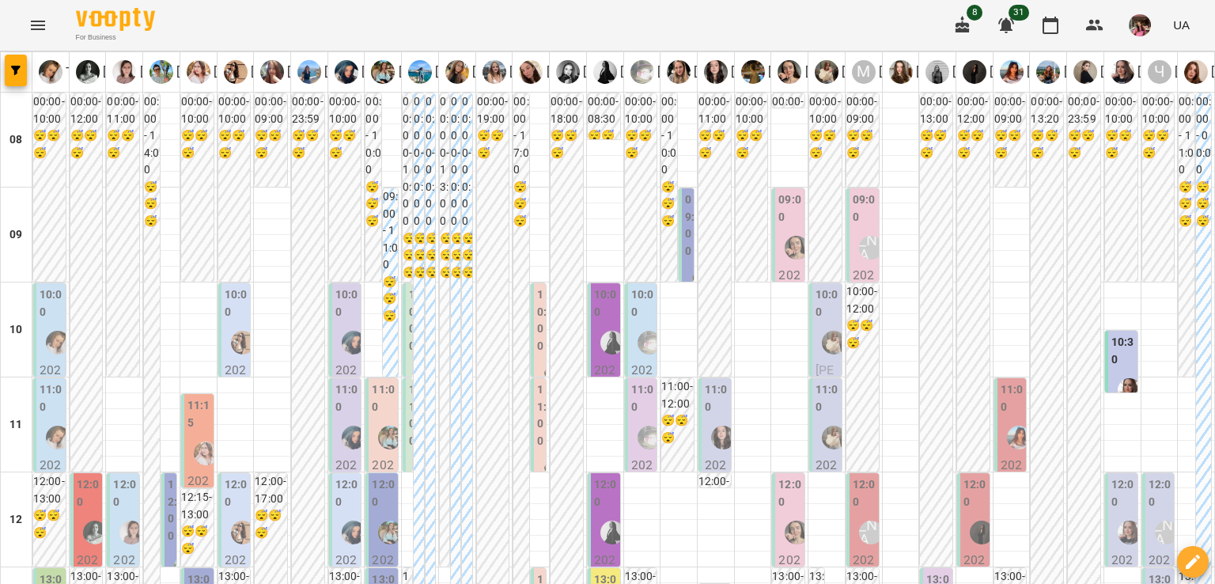
scroll to position [329, 0]
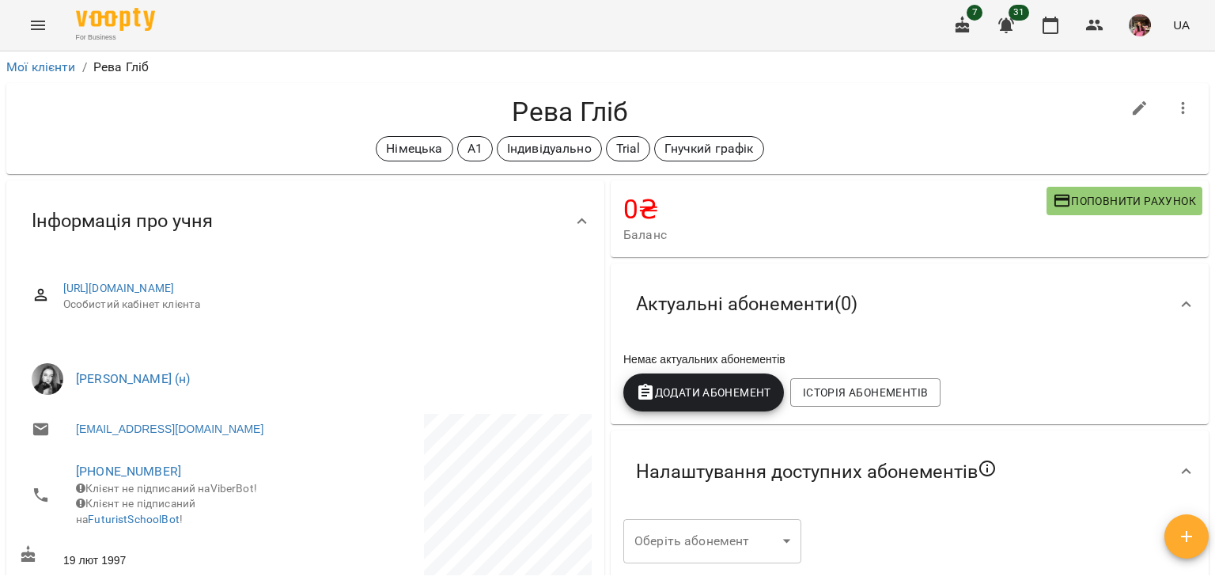
click at [680, 555] on body "For Business 7 31 UA Мої клієнти / [PERSON_NAME] [PERSON_NAME] Німецька А1 Інди…" at bounding box center [607, 317] width 1215 height 635
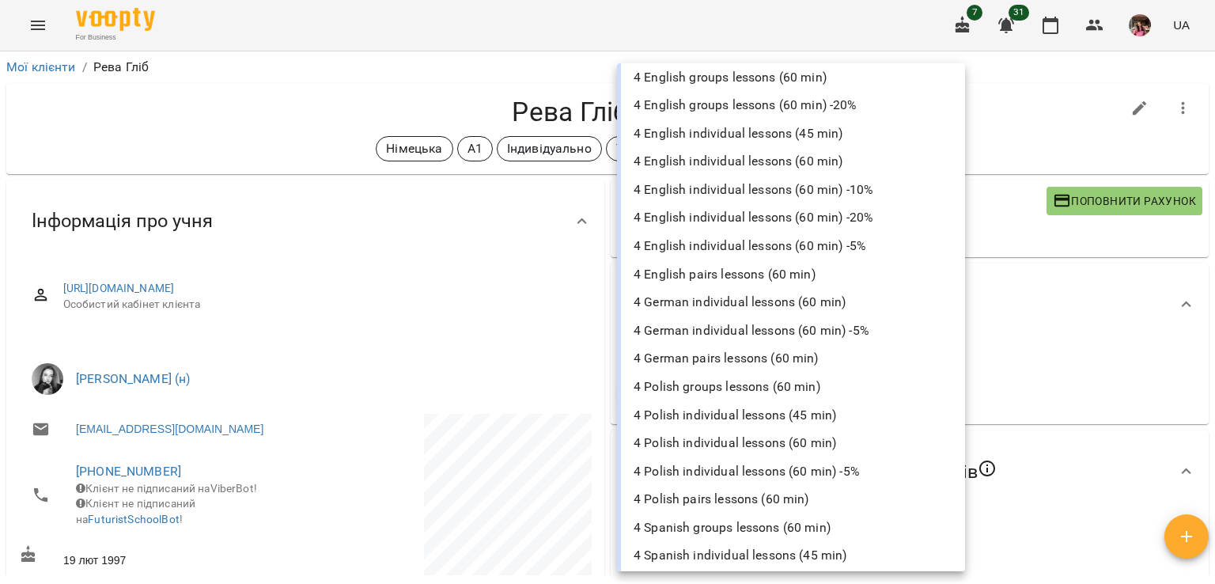
scroll to position [35, 0]
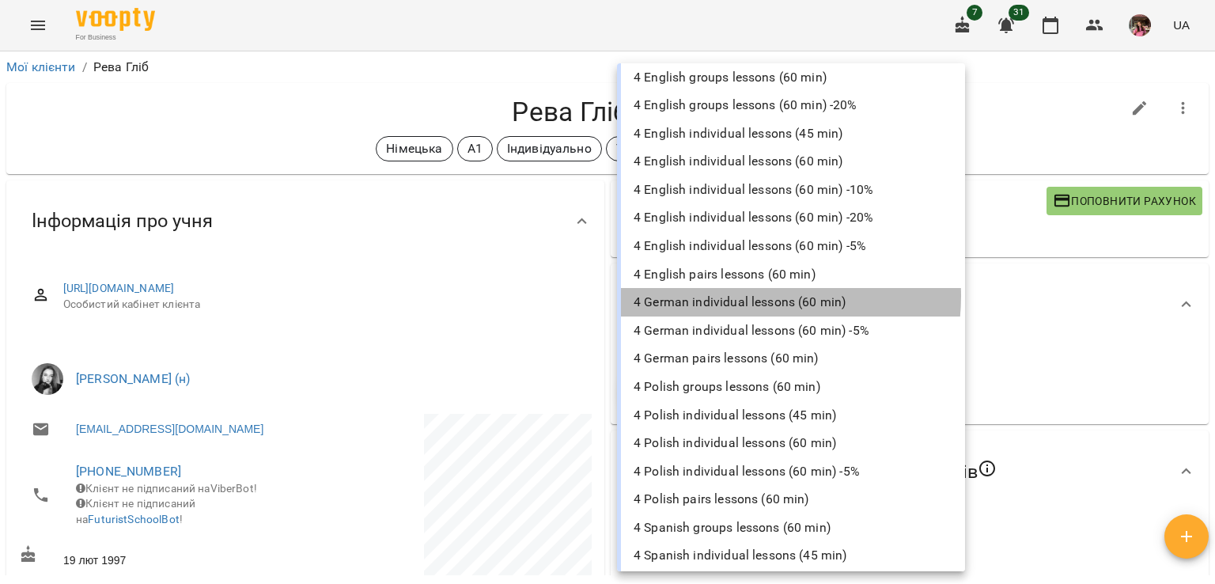
click at [736, 295] on li "4 German individual lessons (60 min)" at bounding box center [791, 302] width 348 height 28
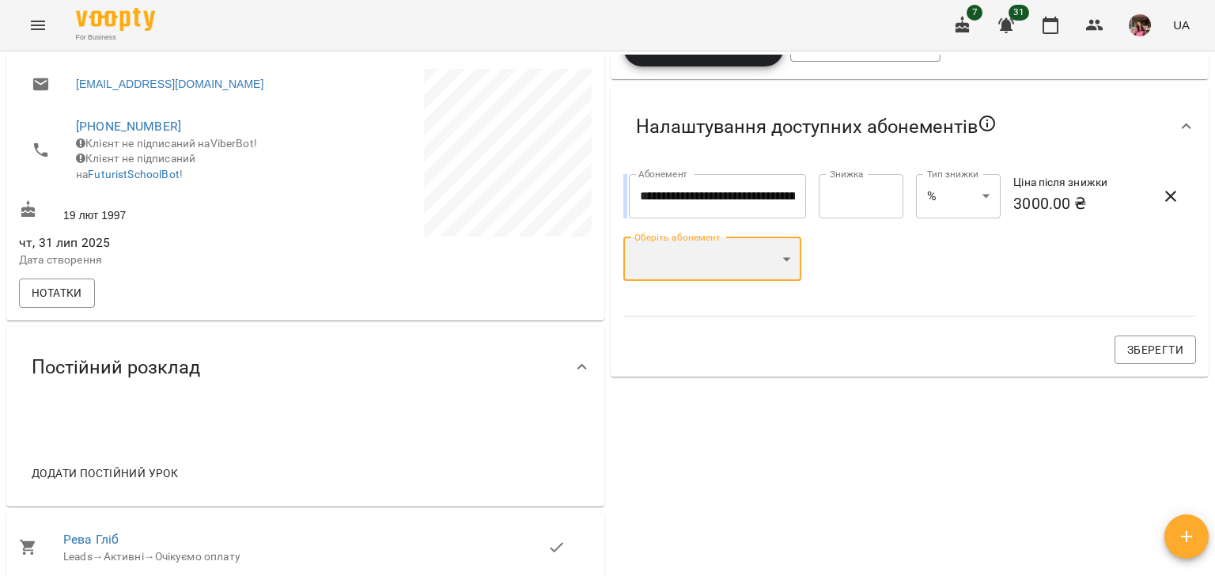
scroll to position [348, 0]
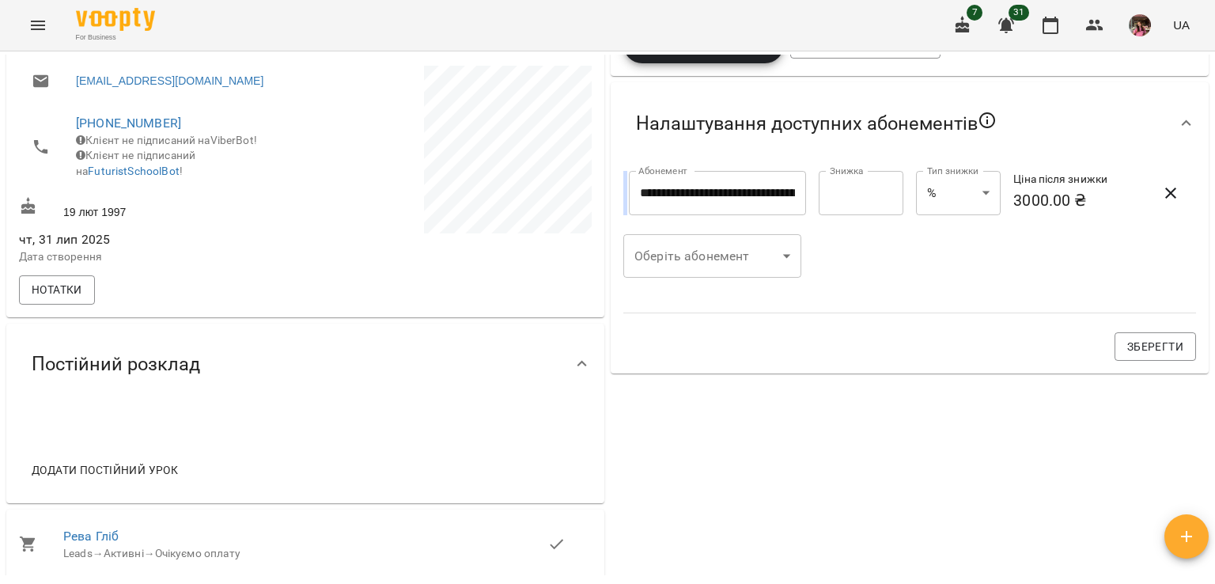
click at [711, 234] on div "Оберіть абонемент ​ Оберіть абонемент" at bounding box center [712, 256] width 197 height 63
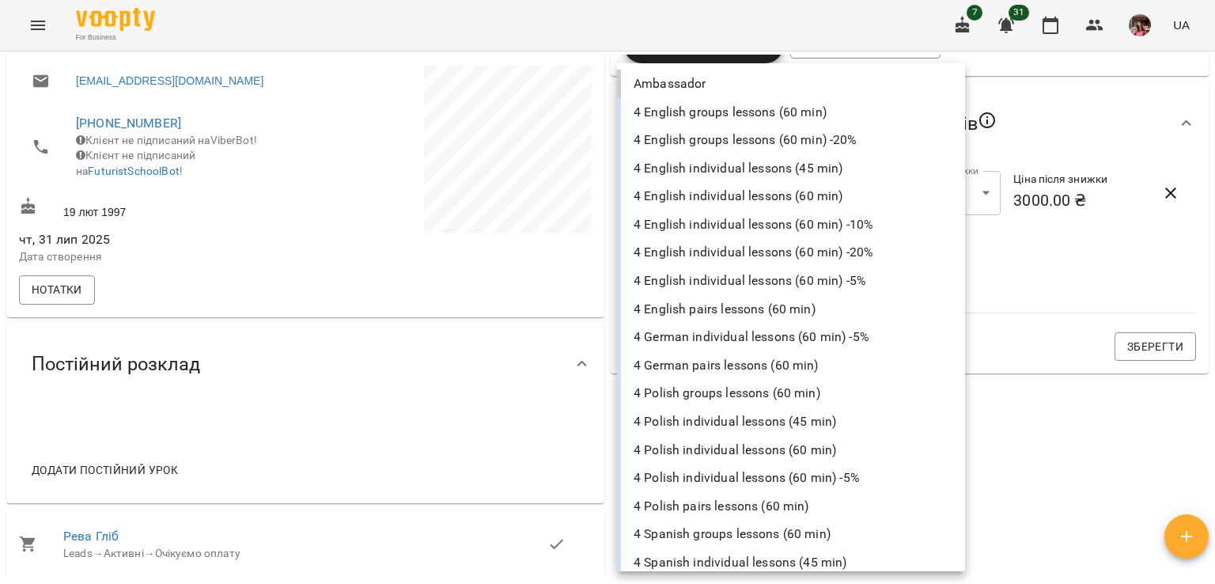
drag, startPoint x: 709, startPoint y: 248, endPoint x: 708, endPoint y: 367, distance: 119.5
click at [708, 367] on body "**********" at bounding box center [607, 317] width 1215 height 635
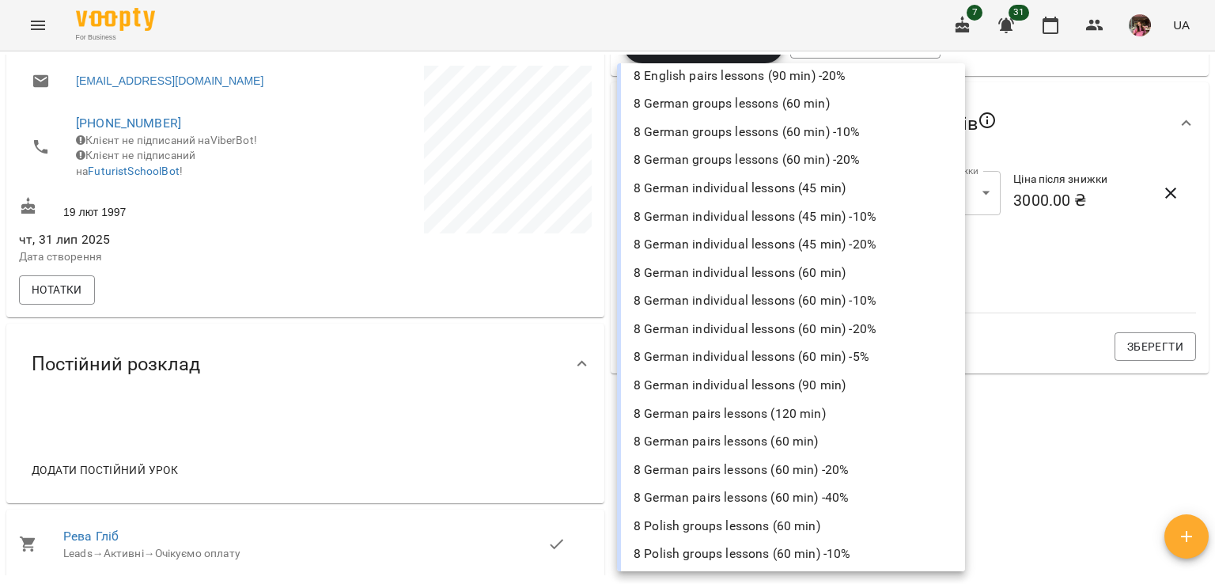
scroll to position [1489, 0]
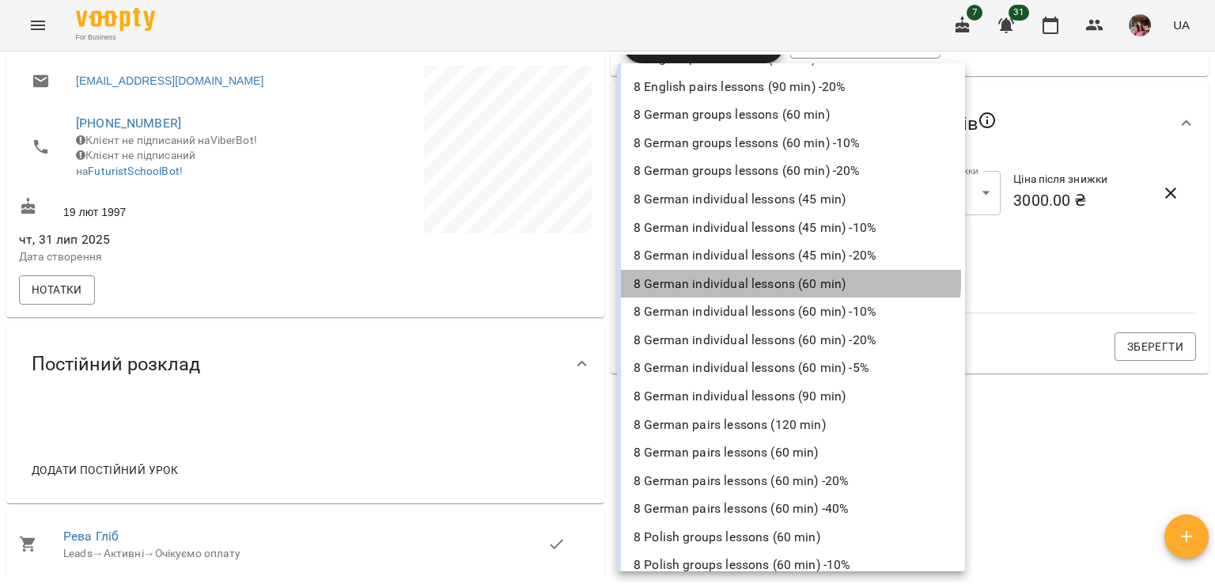
click at [775, 278] on li "8 German individual lessons (60 min)" at bounding box center [791, 284] width 348 height 28
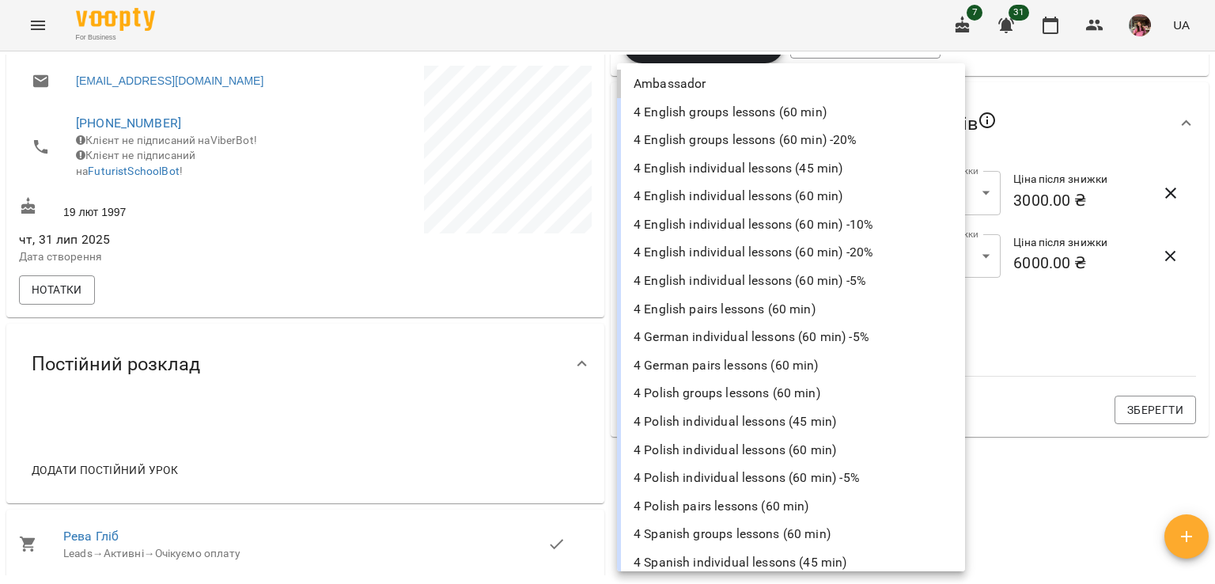
click at [759, 311] on body "**********" at bounding box center [607, 317] width 1215 height 635
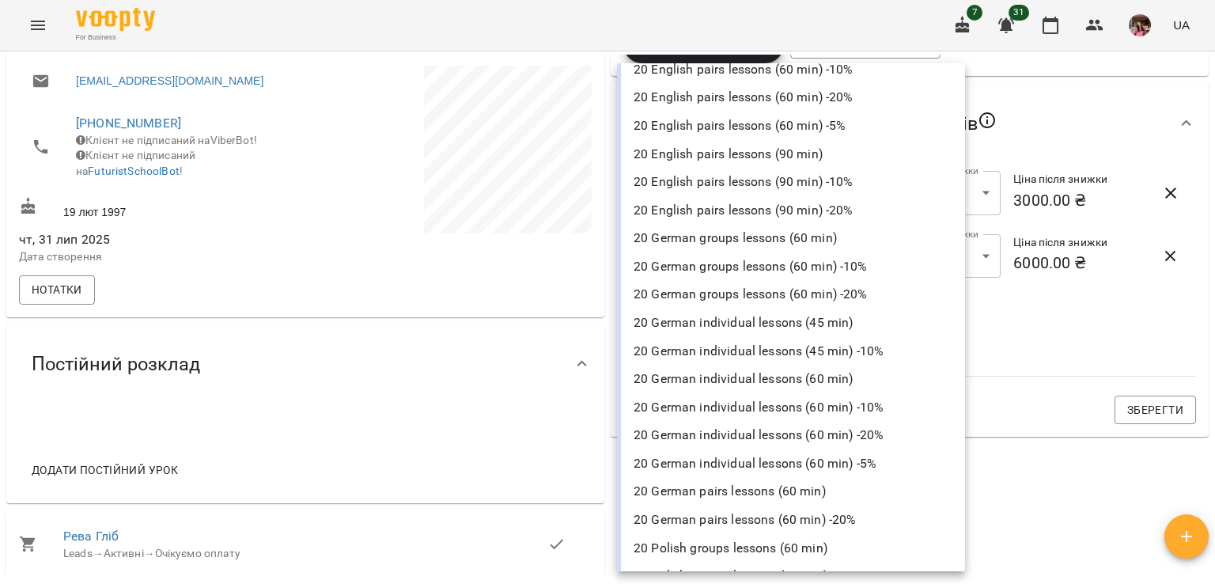
scroll to position [3898, 0]
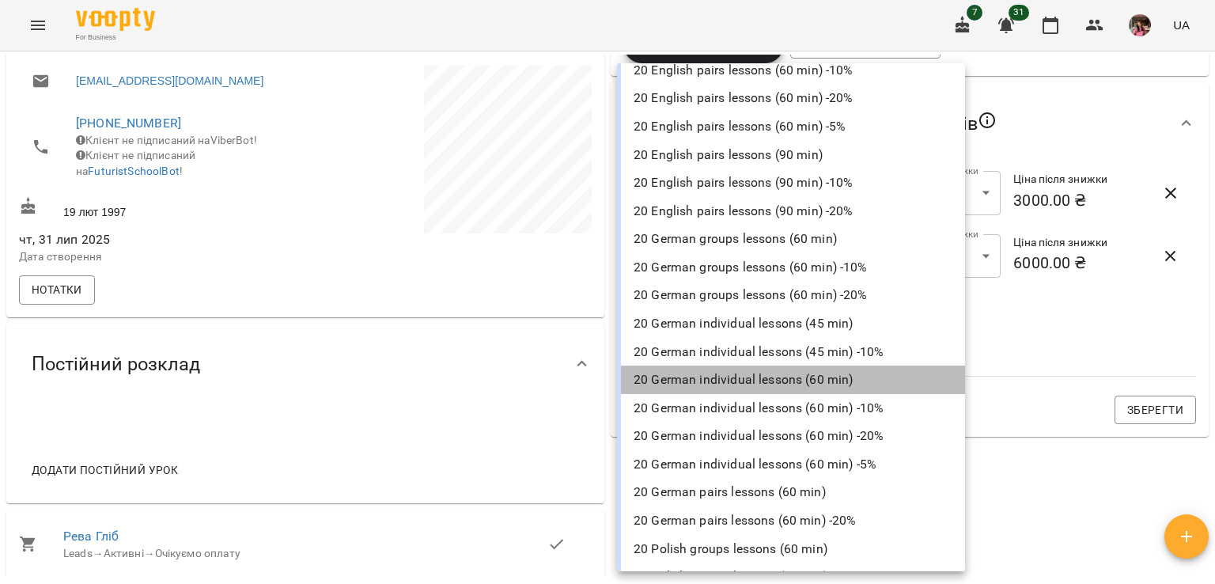
click at [795, 369] on li "20 German individual lessons (60 min)" at bounding box center [791, 380] width 348 height 28
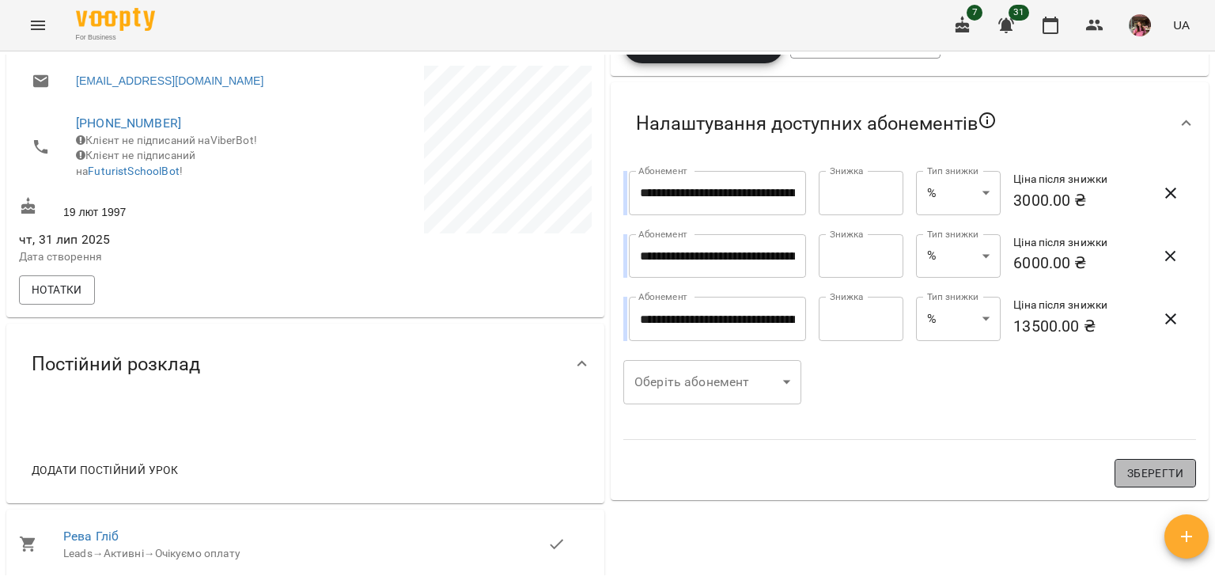
click at [1127, 474] on span "Зберегти" at bounding box center [1155, 473] width 56 height 19
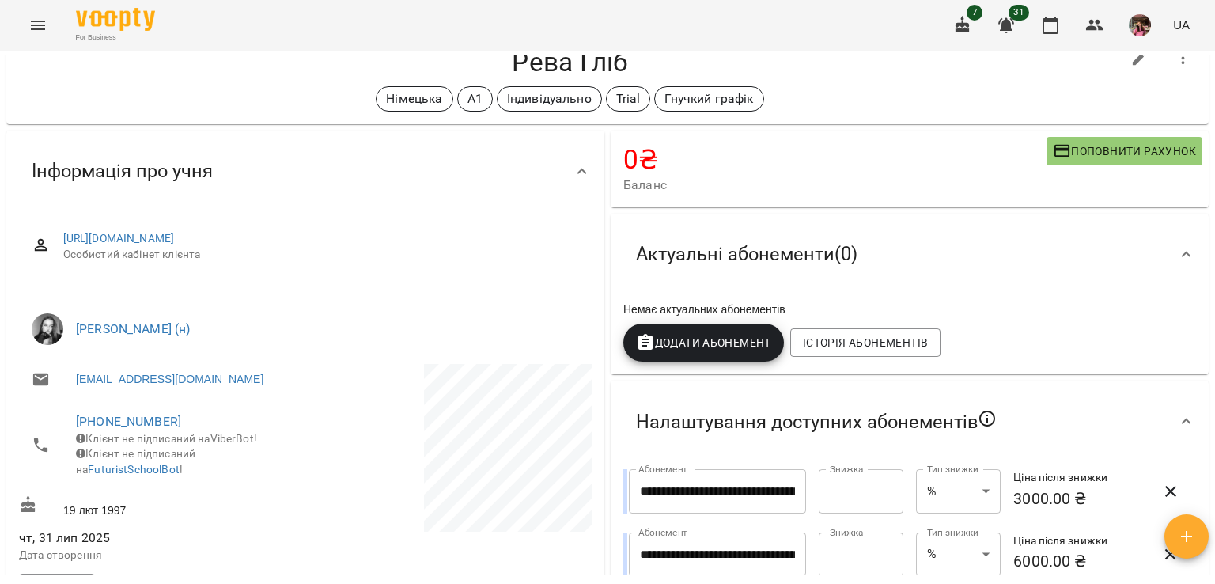
scroll to position [18, 0]
